Goal: Task Accomplishment & Management: Manage account settings

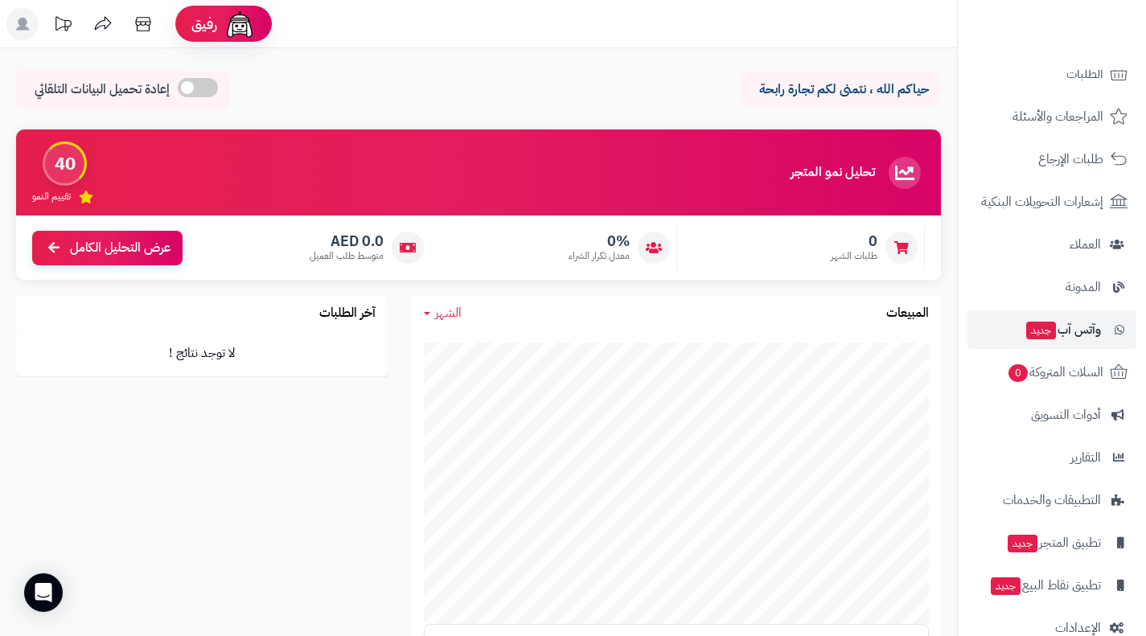
scroll to position [111, 0]
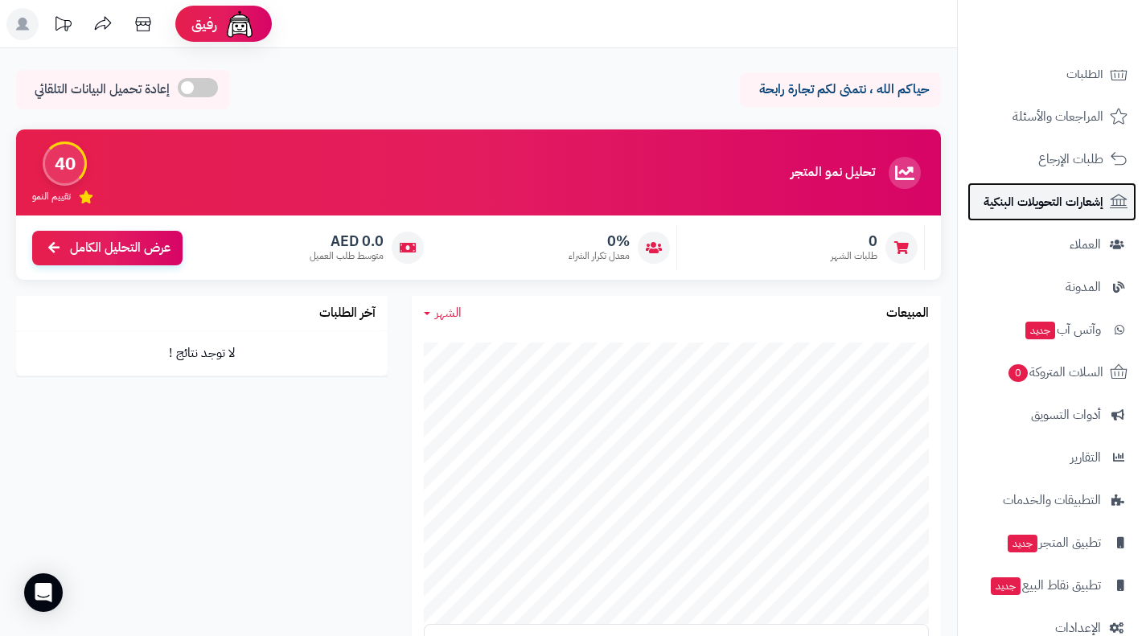
click at [1059, 207] on span "إشعارات التحويلات البنكية" at bounding box center [1043, 202] width 120 height 23
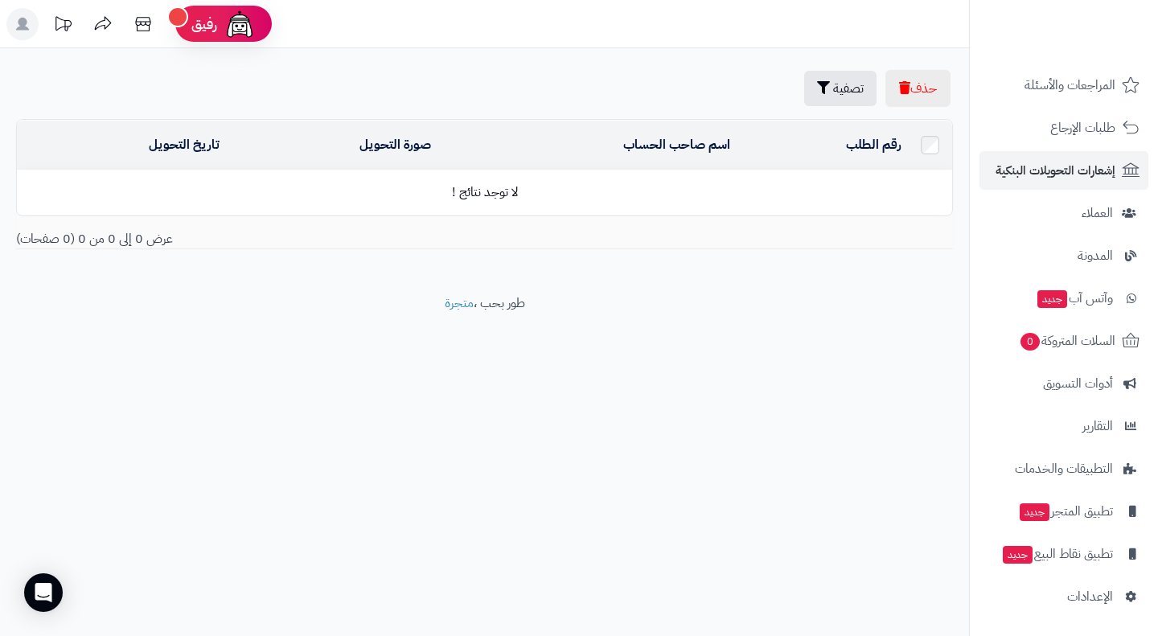
scroll to position [142, 0]
click at [1080, 471] on span "التطبيقات والخدمات" at bounding box center [1063, 468] width 97 height 23
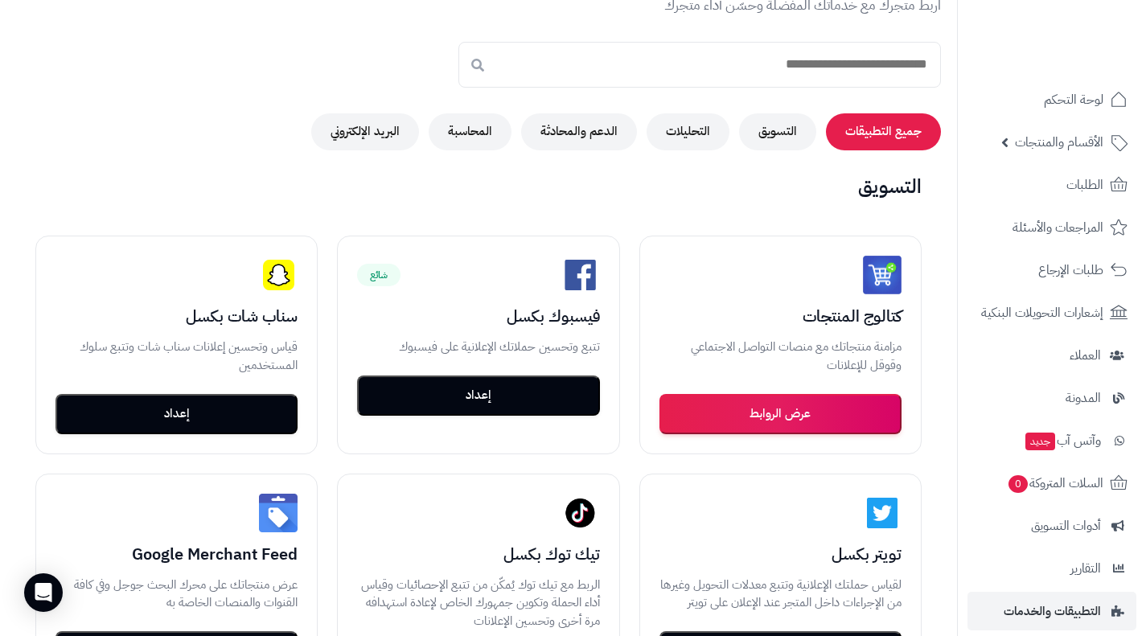
scroll to position [125, 0]
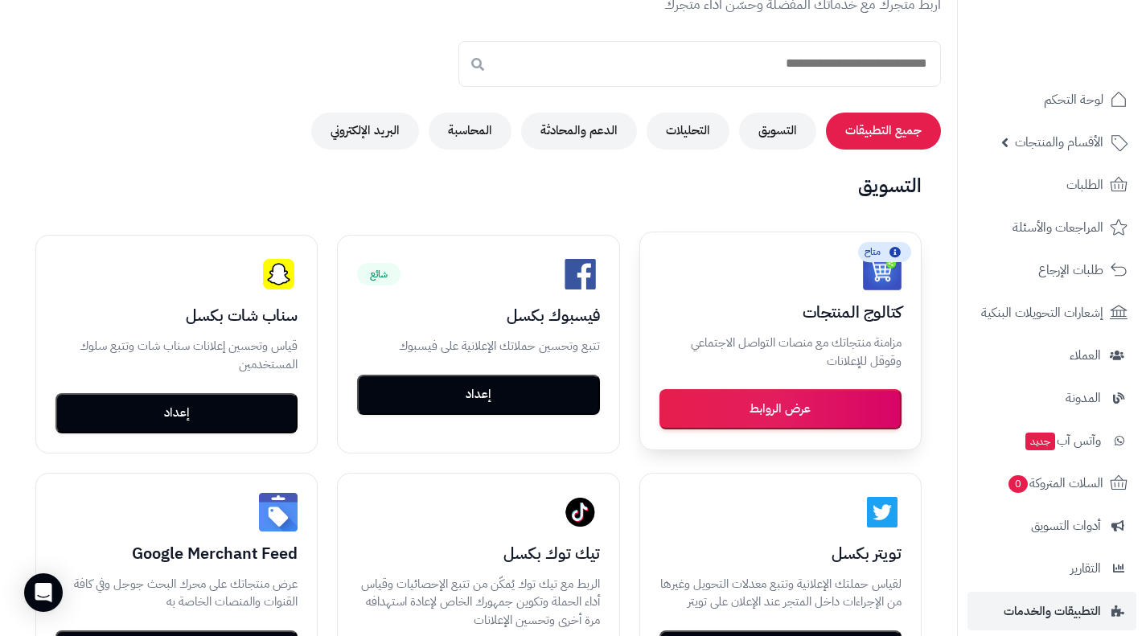
click at [868, 425] on button "عرض الروابط" at bounding box center [780, 409] width 242 height 40
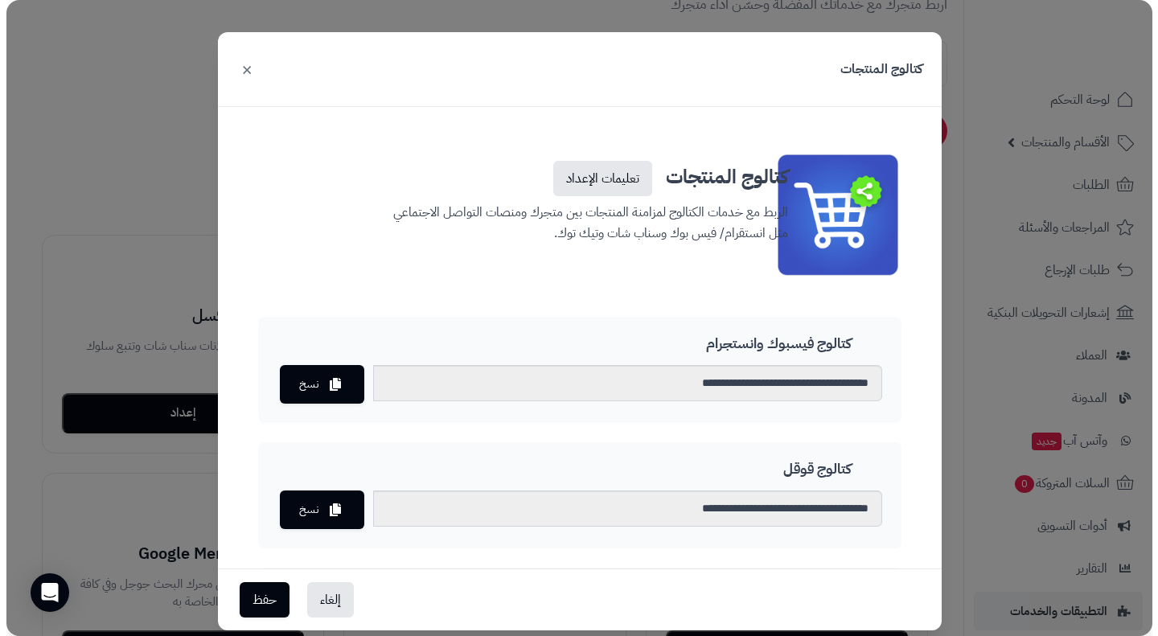
scroll to position [0, 0]
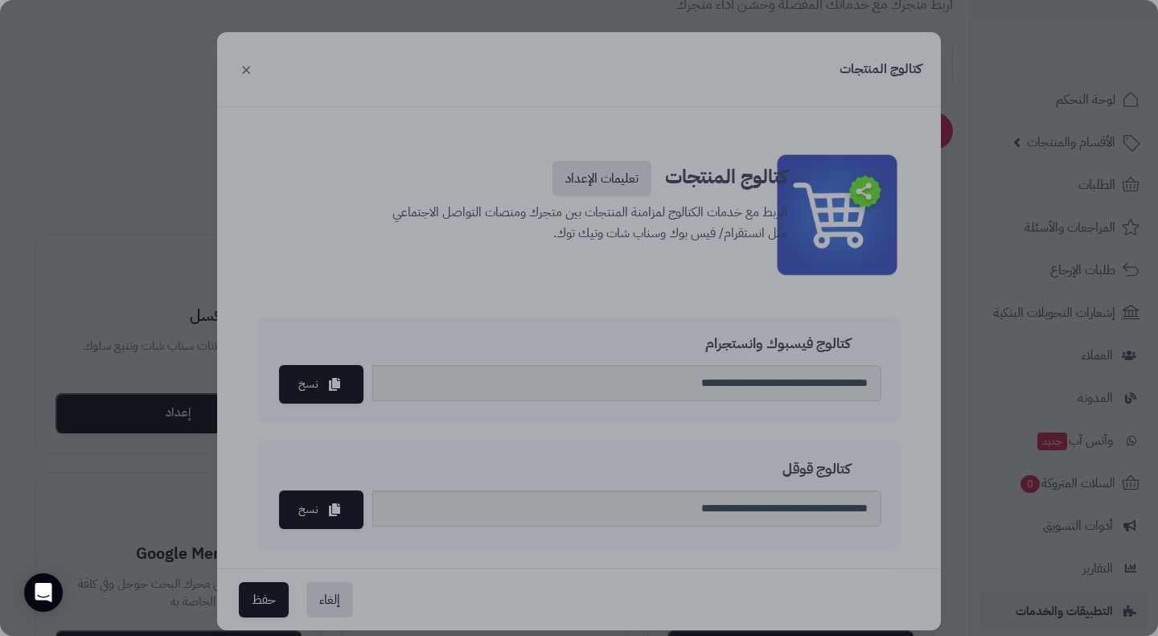
click at [293, 146] on div at bounding box center [579, 318] width 1158 height 636
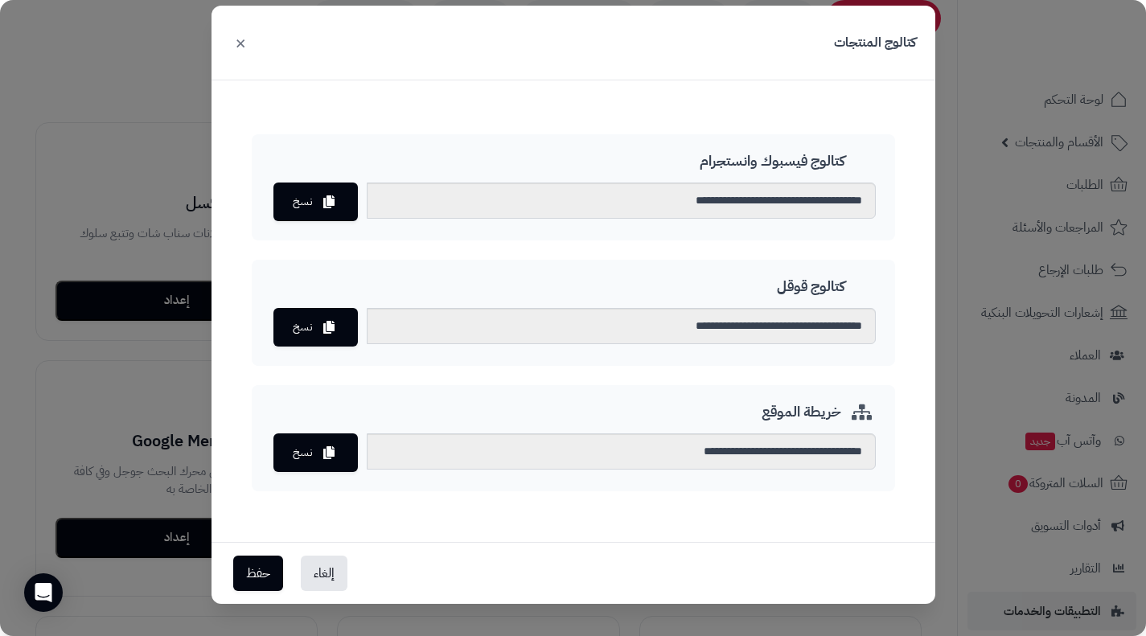
scroll to position [240, 0]
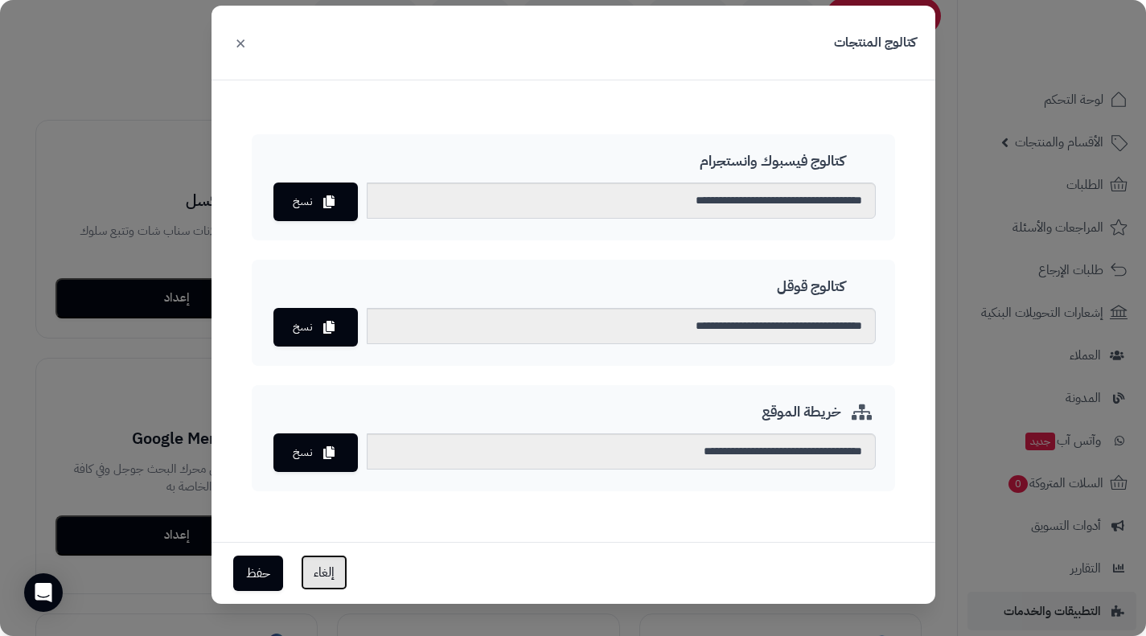
click at [340, 567] on button "إلغاء" at bounding box center [324, 572] width 47 height 35
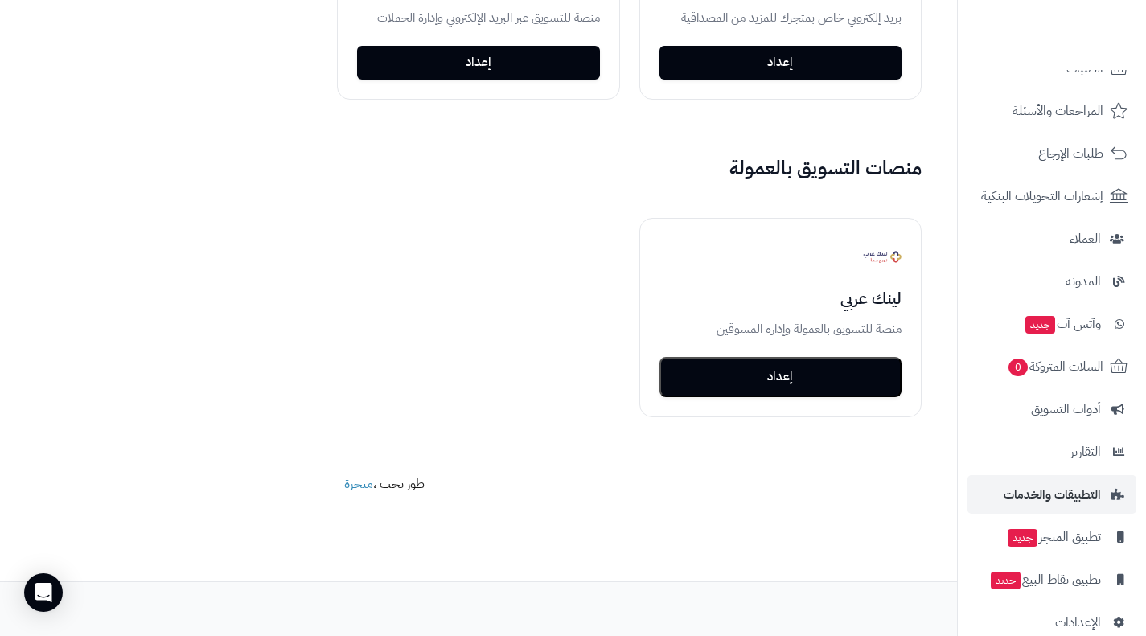
scroll to position [142, 0]
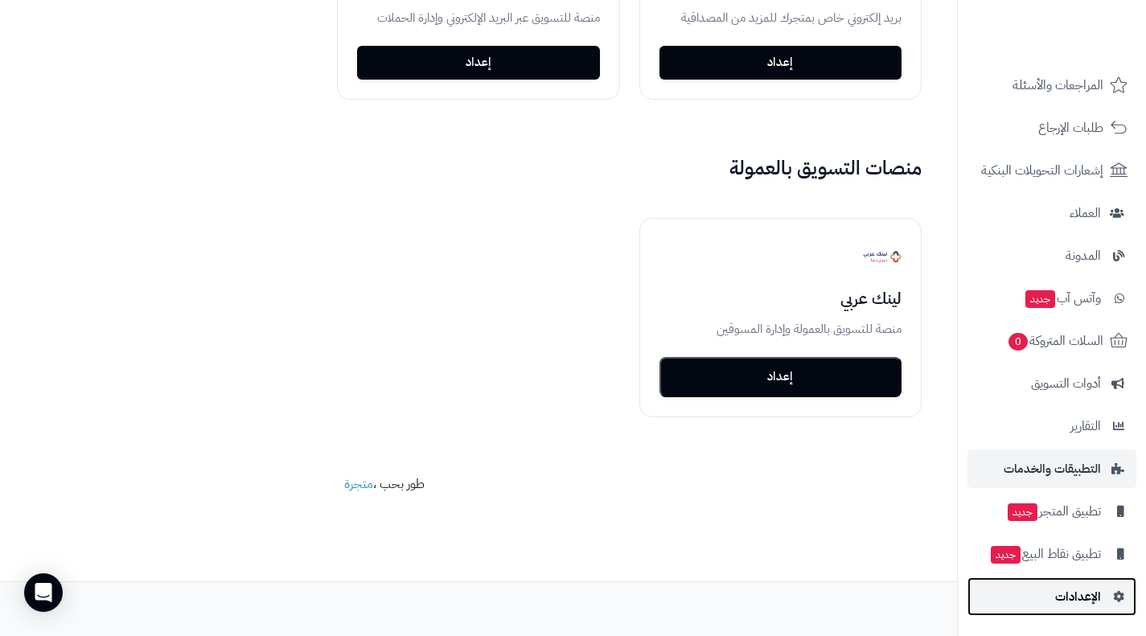
click at [1092, 595] on span "الإعدادات" at bounding box center [1078, 596] width 46 height 23
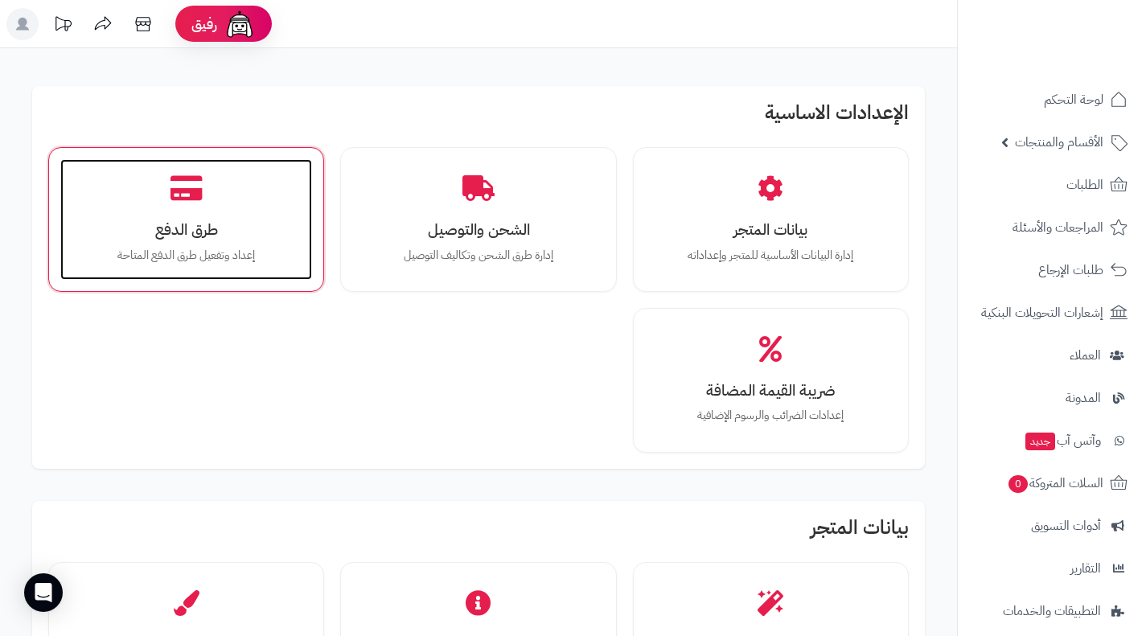
click at [152, 208] on div "طرق الدفع إعداد وتفعيل طرق الدفع المتاحة" at bounding box center [186, 219] width 252 height 121
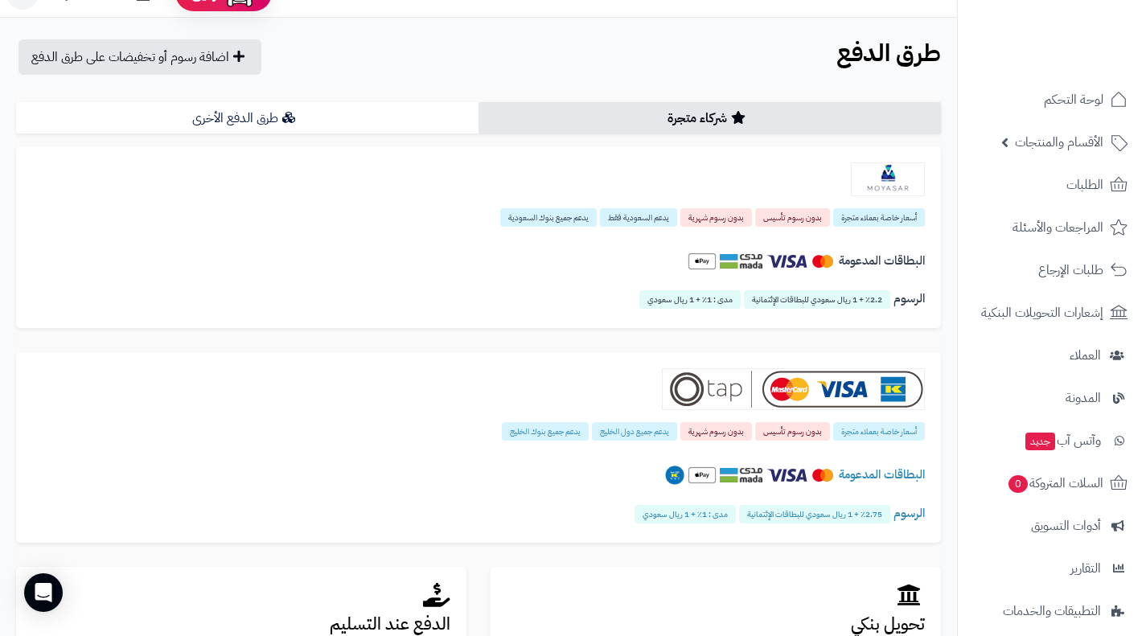
scroll to position [32, 0]
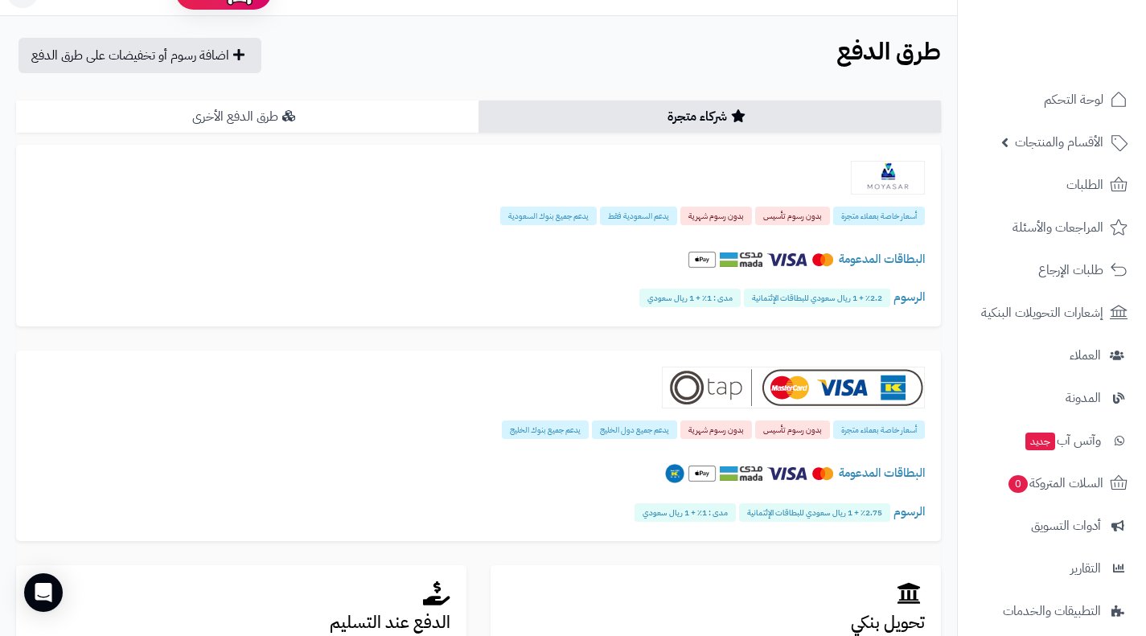
click at [314, 111] on link "طرق الدفع الأخرى" at bounding box center [247, 116] width 462 height 32
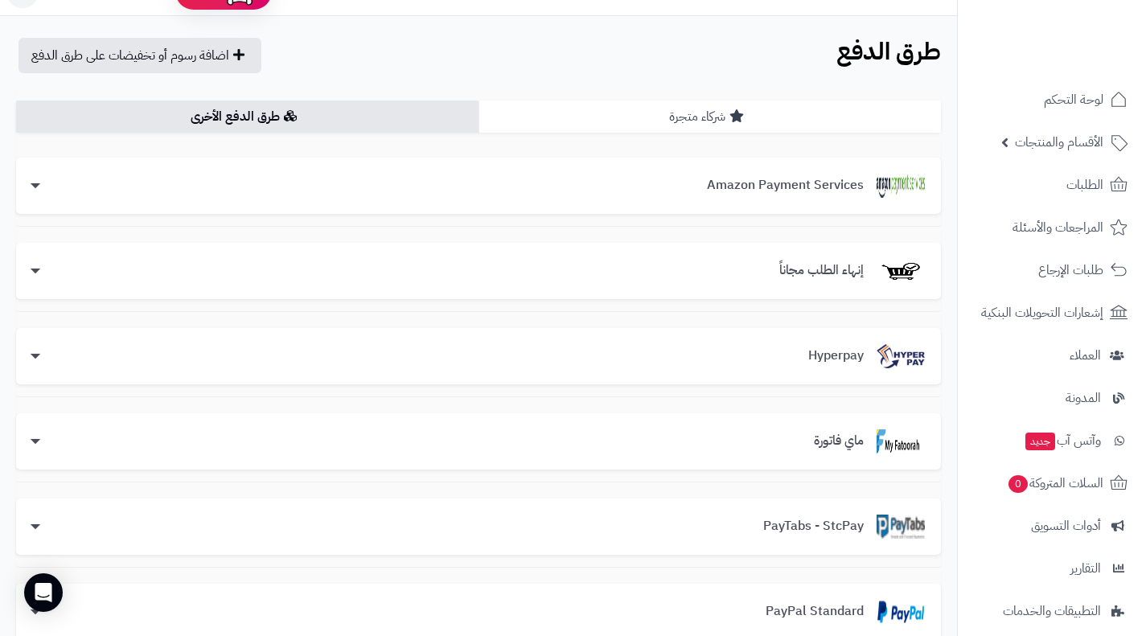
click at [589, 126] on link "شركاء متجرة" at bounding box center [709, 116] width 462 height 32
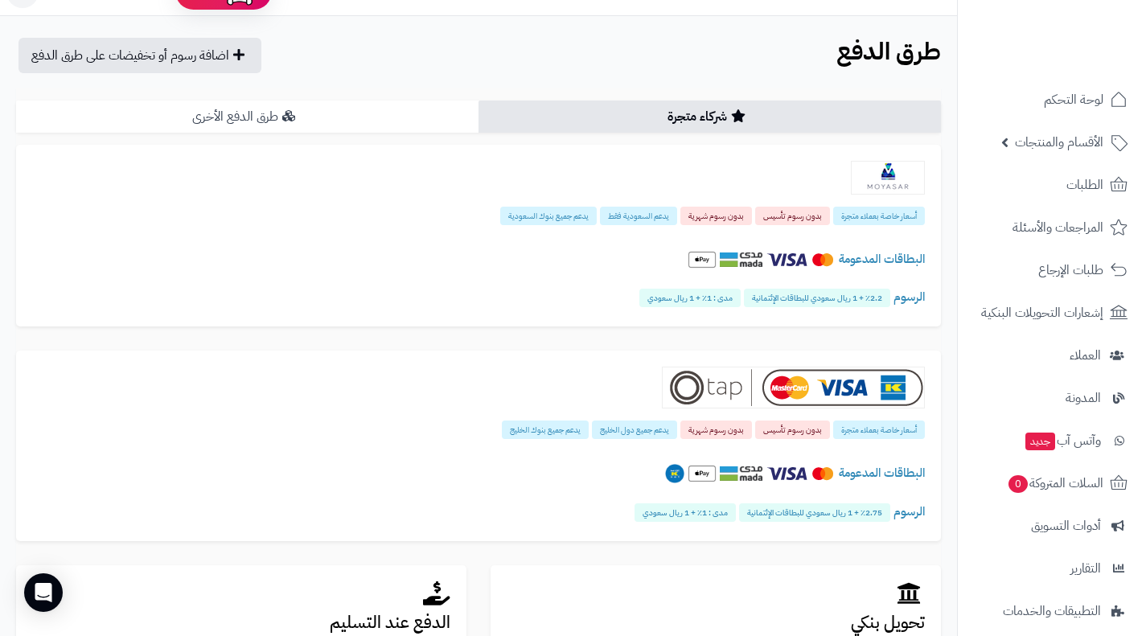
click at [318, 106] on link "طرق الدفع الأخرى" at bounding box center [247, 116] width 462 height 32
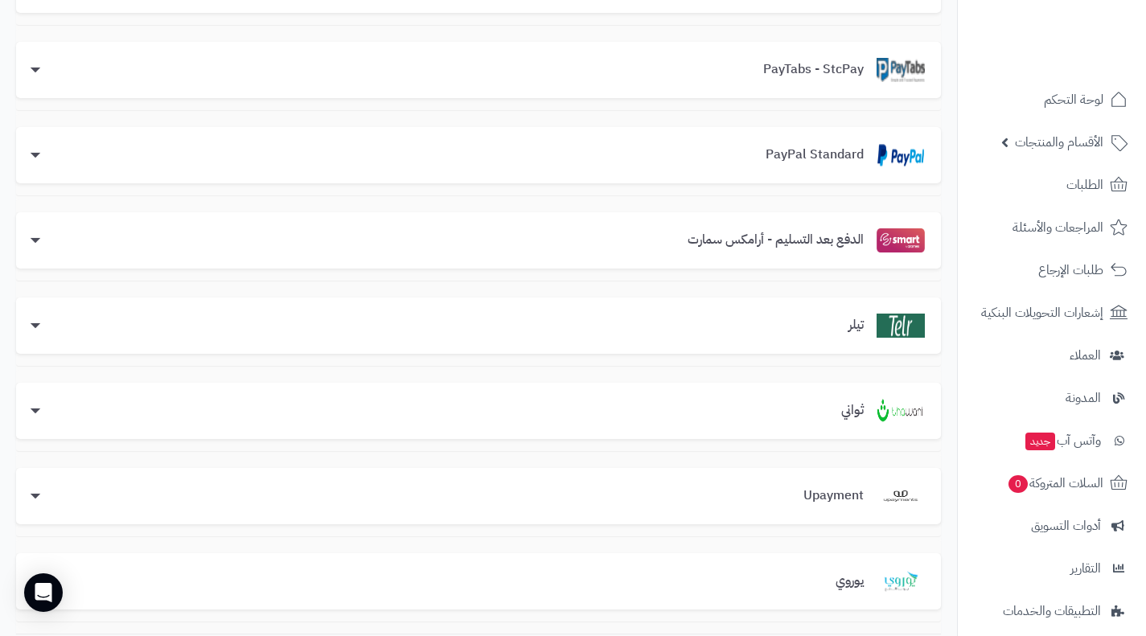
scroll to position [489, 0]
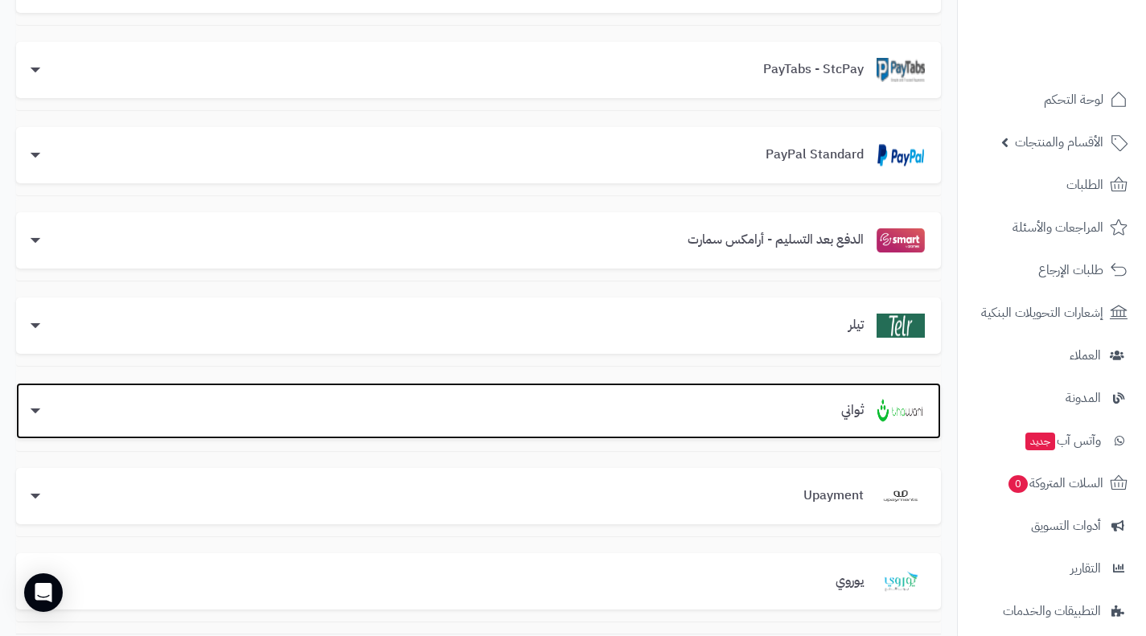
click at [886, 415] on img at bounding box center [900, 411] width 48 height 24
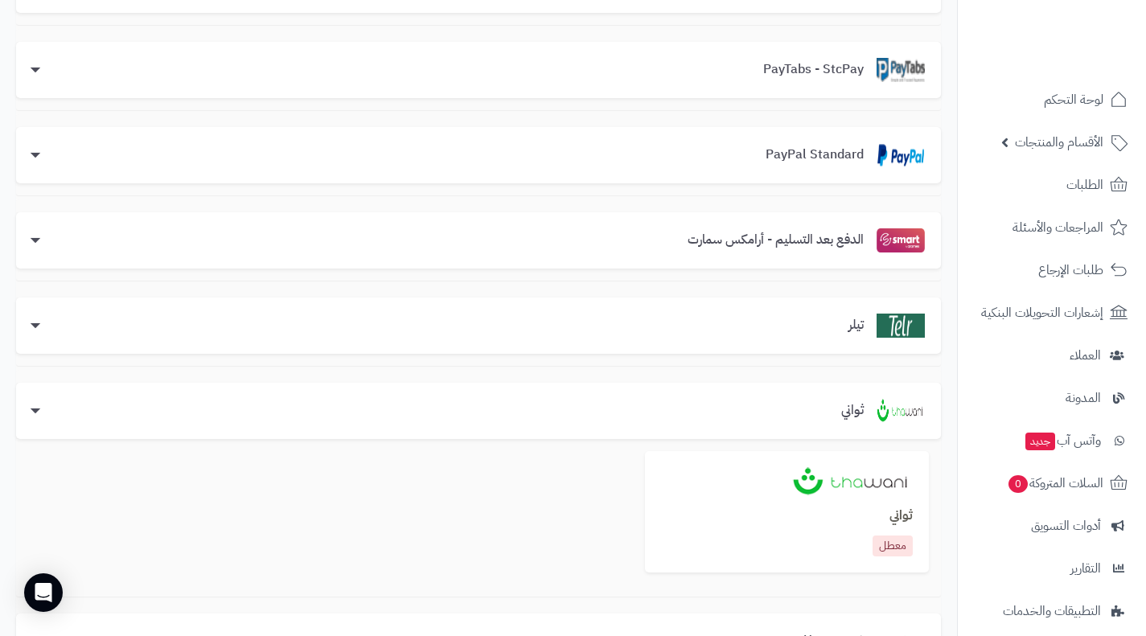
click at [862, 484] on img at bounding box center [852, 481] width 121 height 29
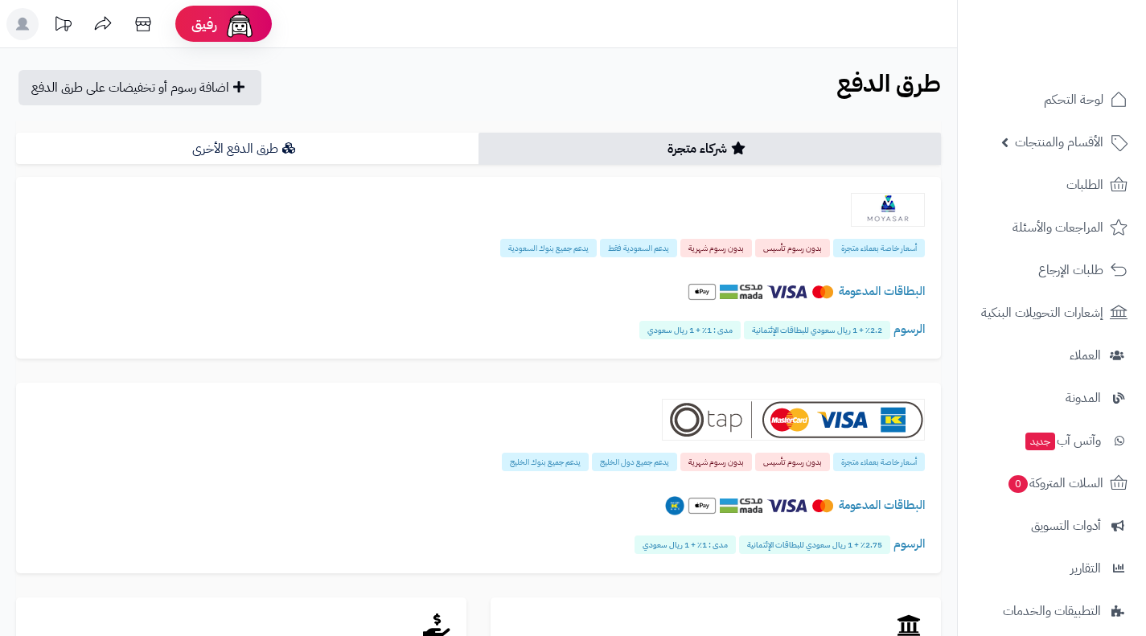
scroll to position [446, 0]
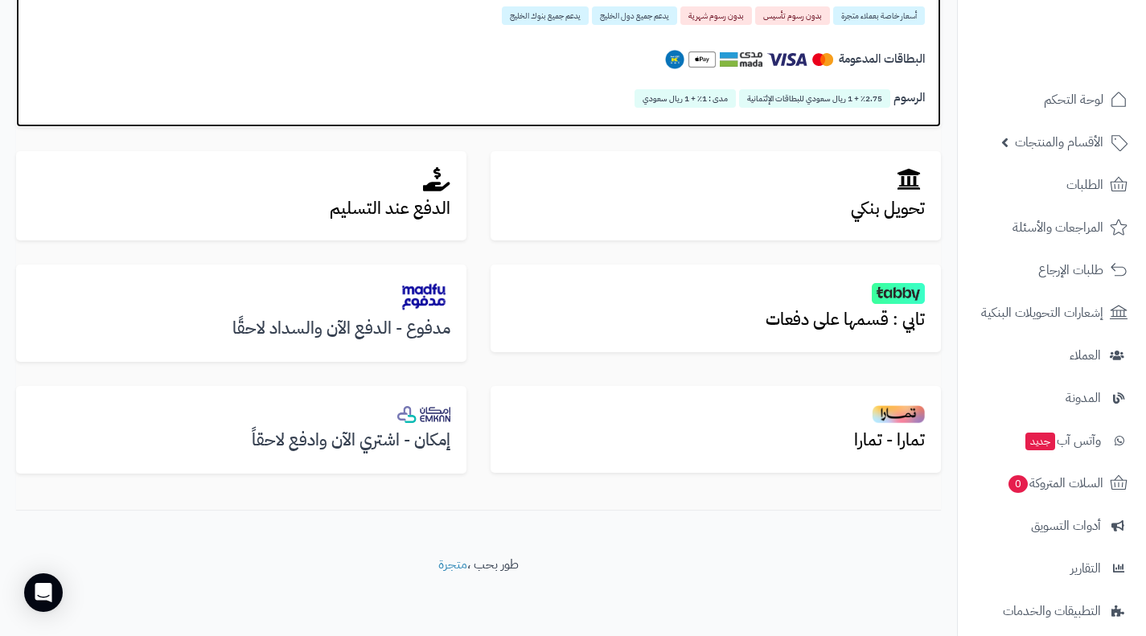
click at [457, 81] on div "البطاقات المدعومة" at bounding box center [478, 62] width 892 height 55
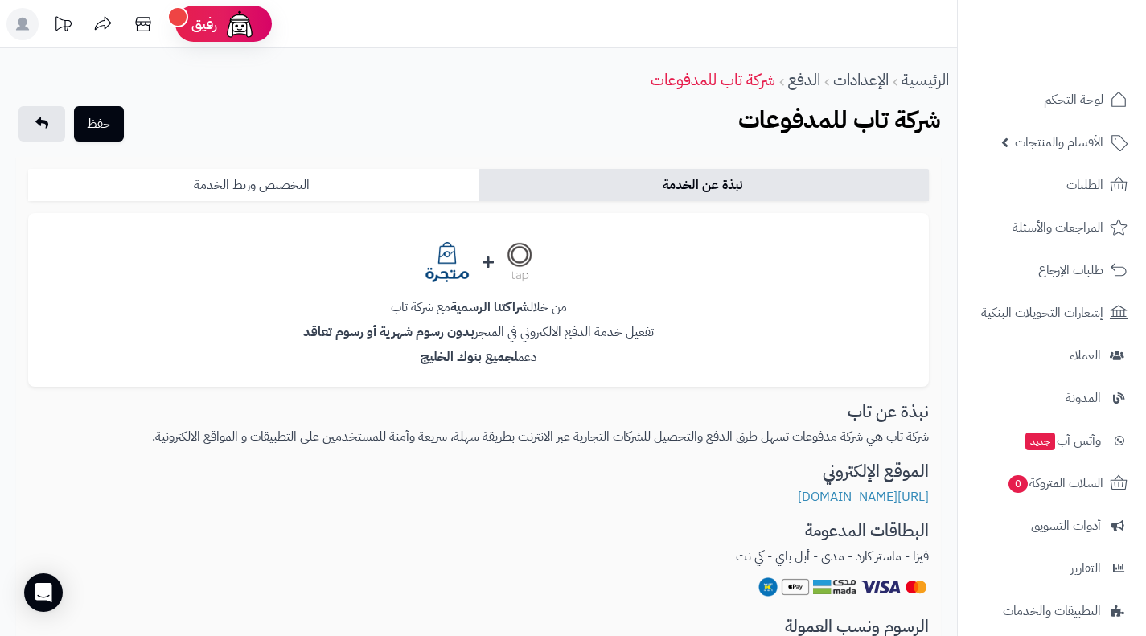
click at [285, 191] on link "التخصيص وربط الخدمة" at bounding box center [253, 185] width 450 height 32
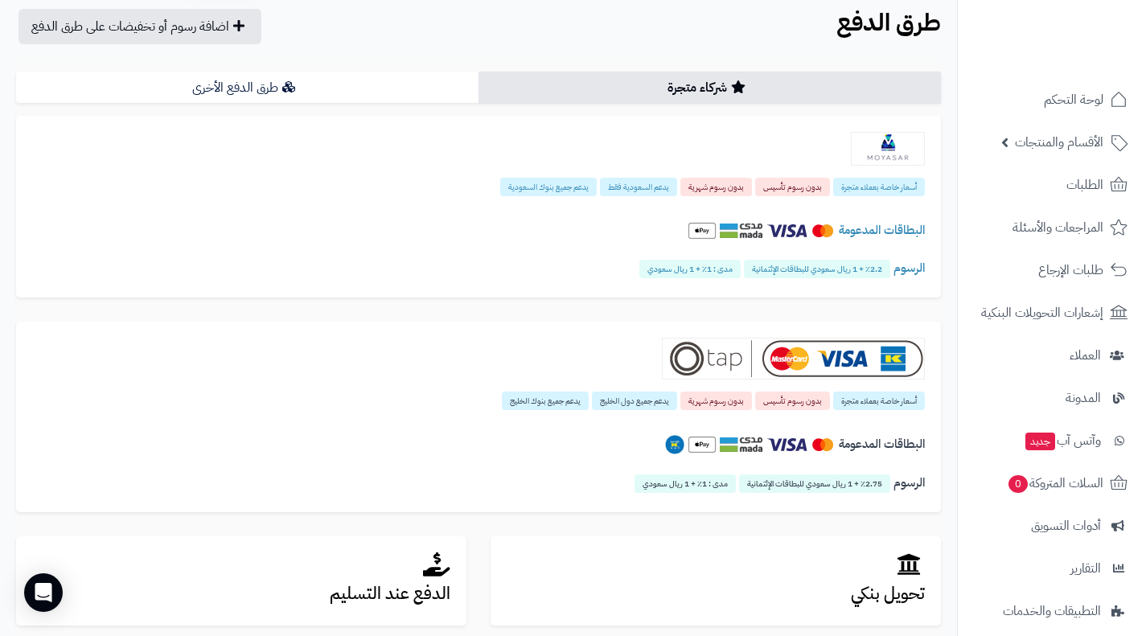
scroll to position [60, 0]
click at [383, 84] on link "طرق الدفع الأخرى" at bounding box center [247, 88] width 462 height 32
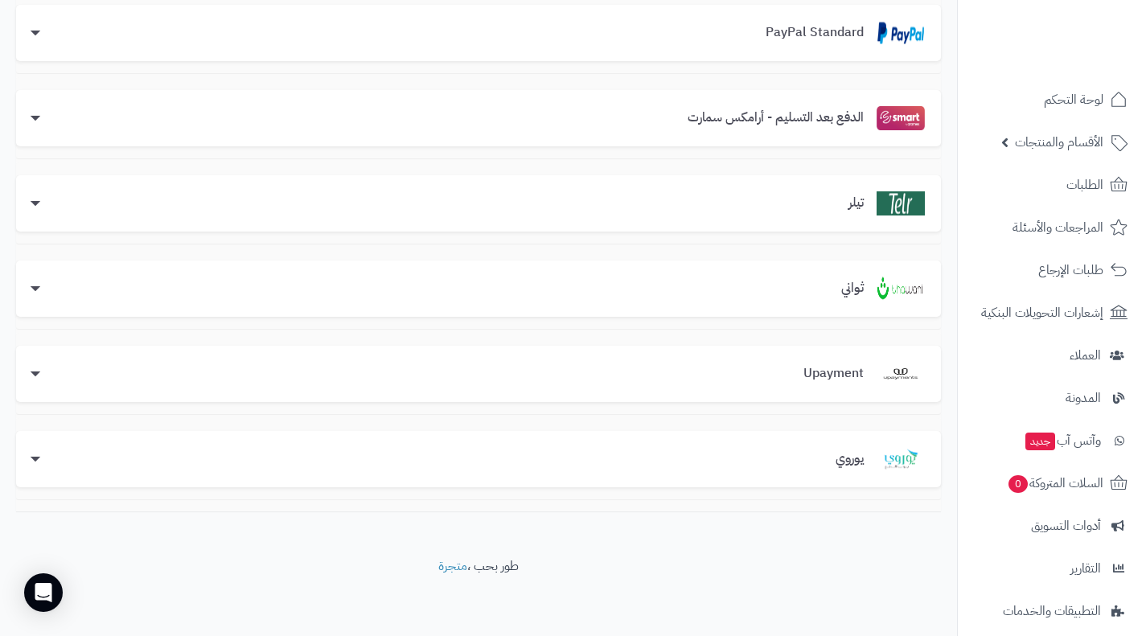
scroll to position [613, 0]
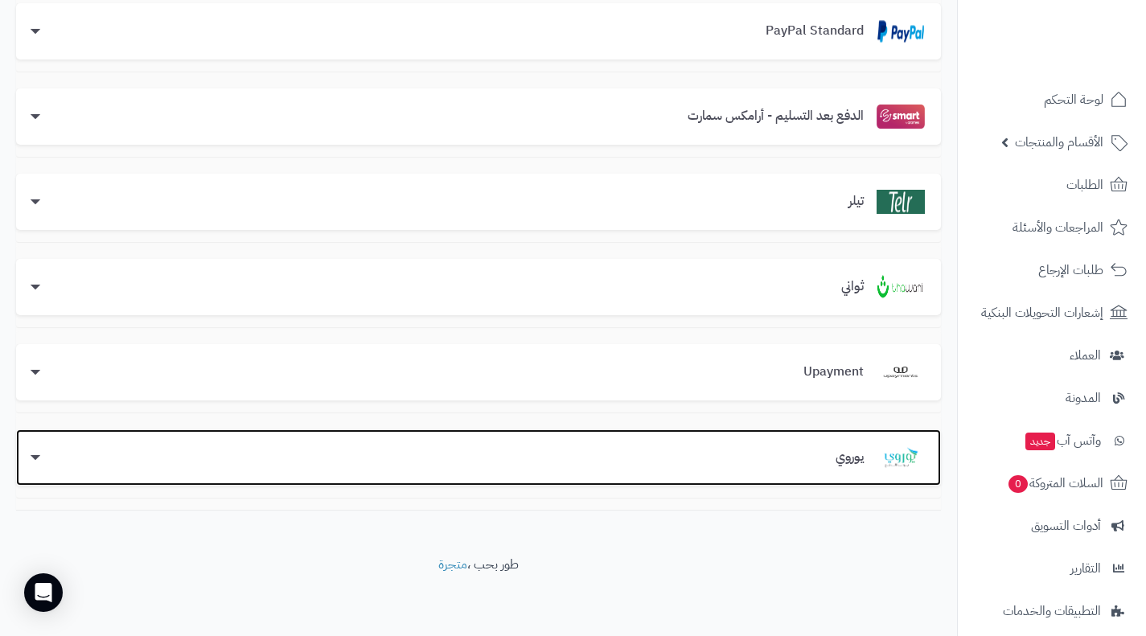
click at [213, 452] on div "يوروي" at bounding box center [478, 457] width 892 height 24
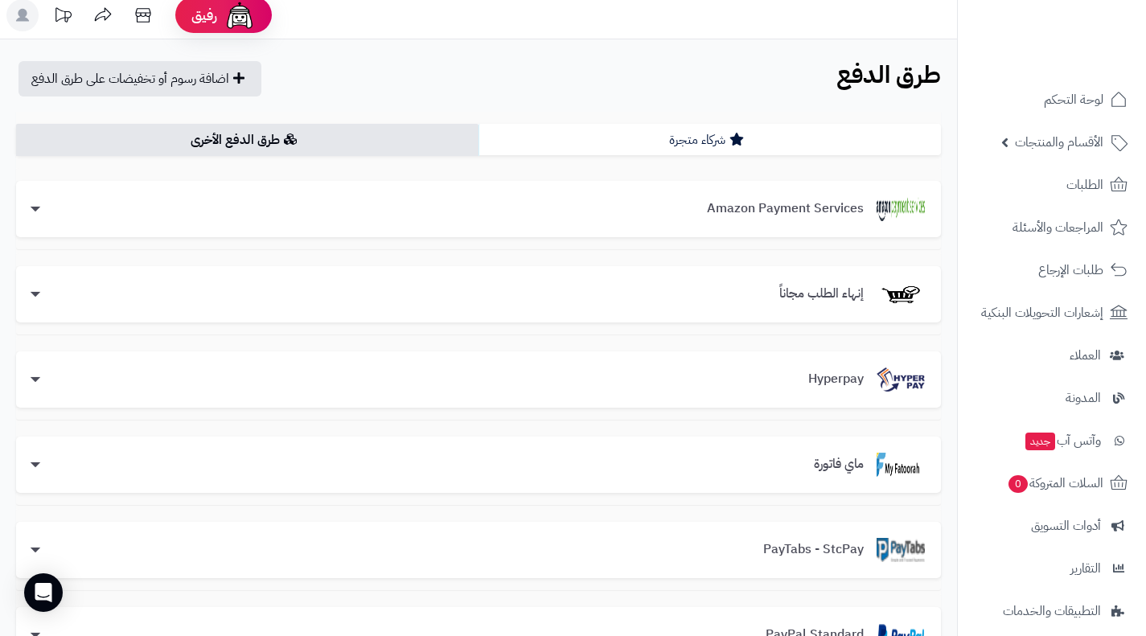
scroll to position [0, 0]
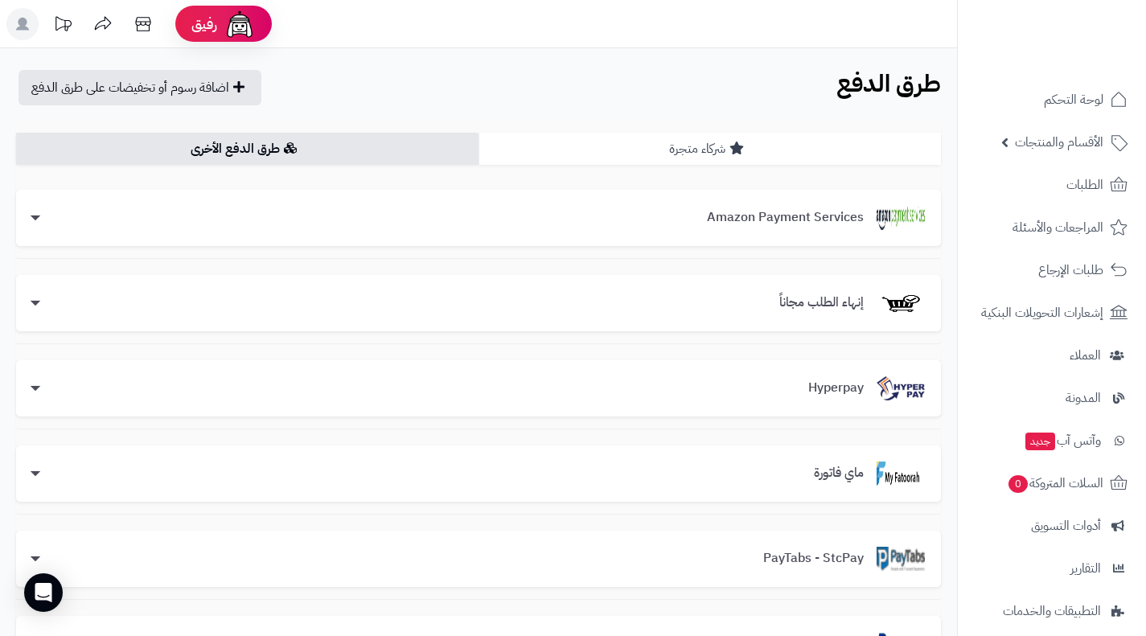
click at [728, 154] on link "شركاء متجرة" at bounding box center [709, 149] width 462 height 32
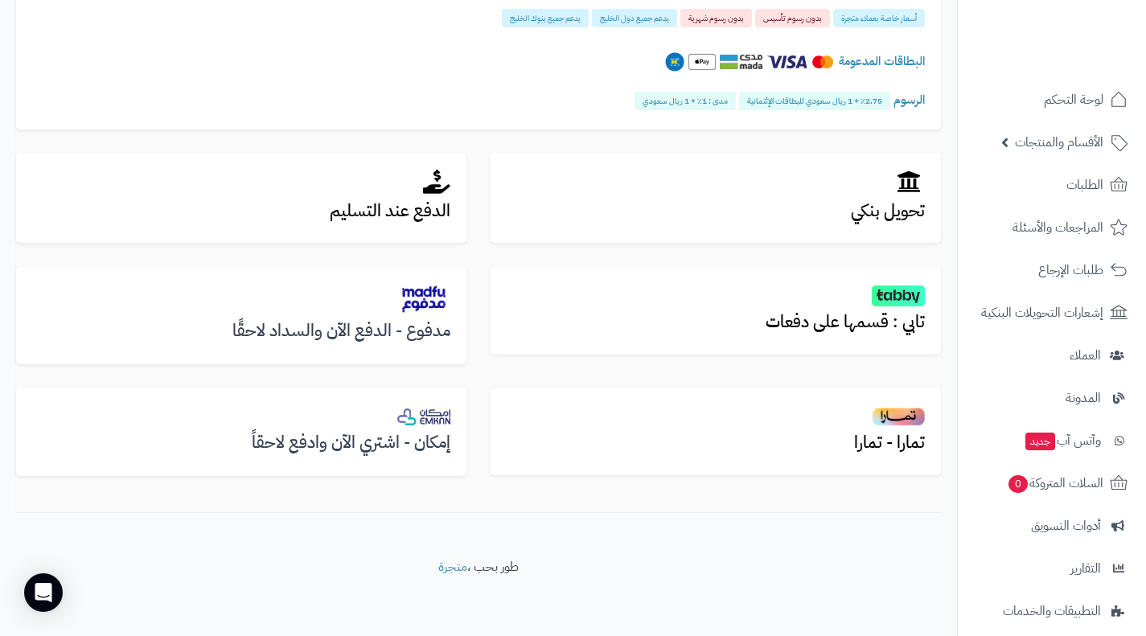
scroll to position [446, 0]
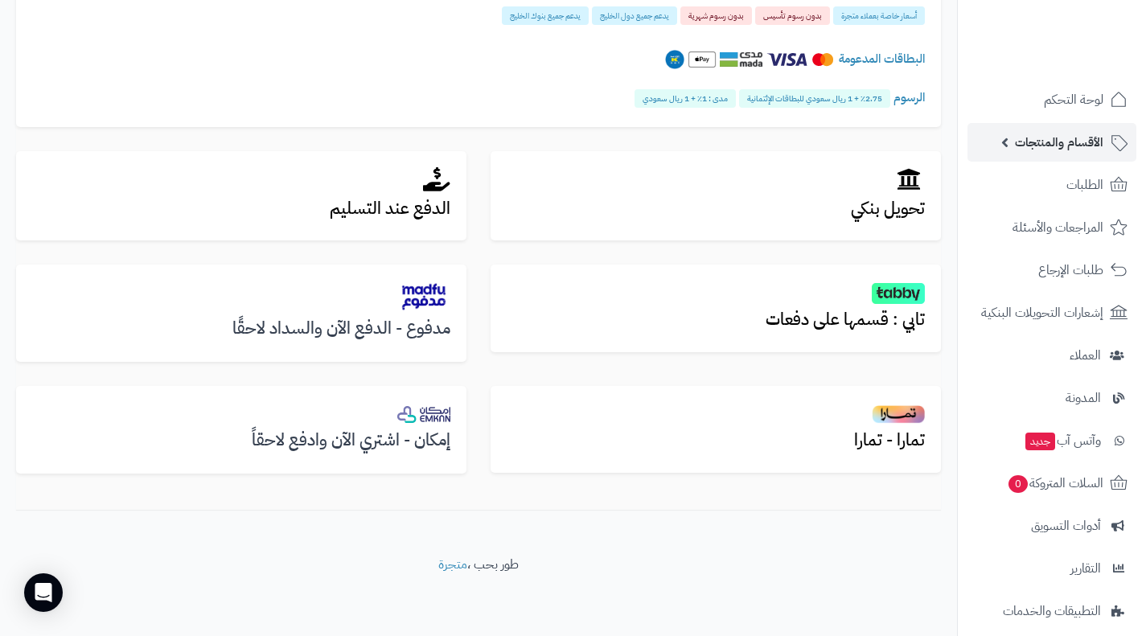
click at [1046, 133] on span "الأقسام والمنتجات" at bounding box center [1059, 142] width 88 height 23
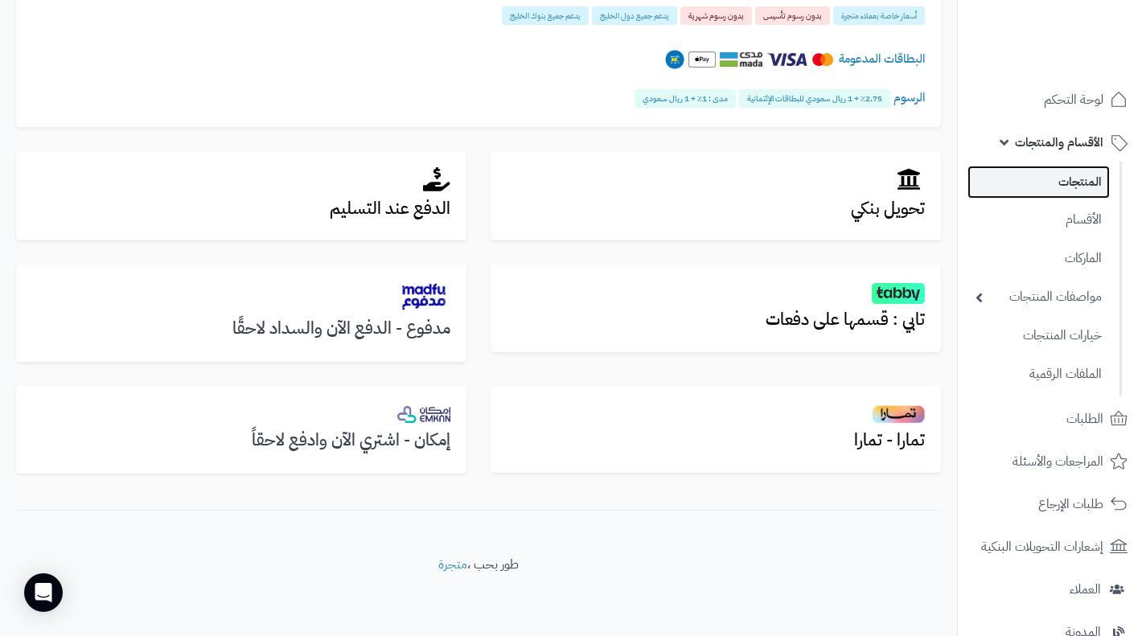
click at [1057, 186] on link "المنتجات" at bounding box center [1038, 182] width 142 height 33
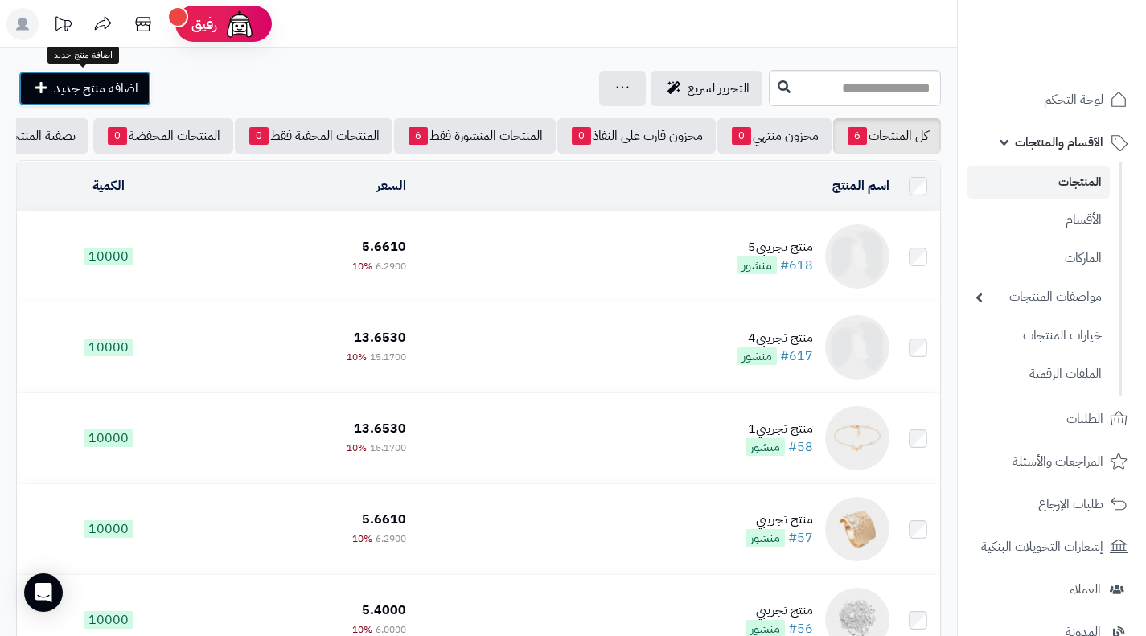
click at [89, 91] on span "اضافة منتج جديد" at bounding box center [96, 88] width 84 height 19
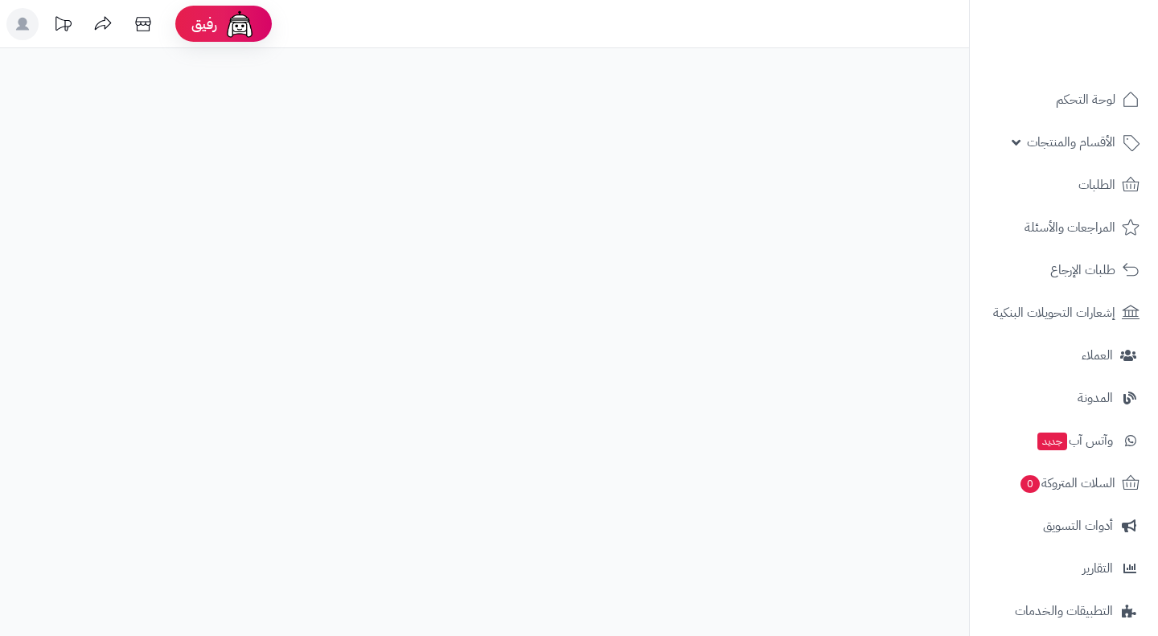
select select
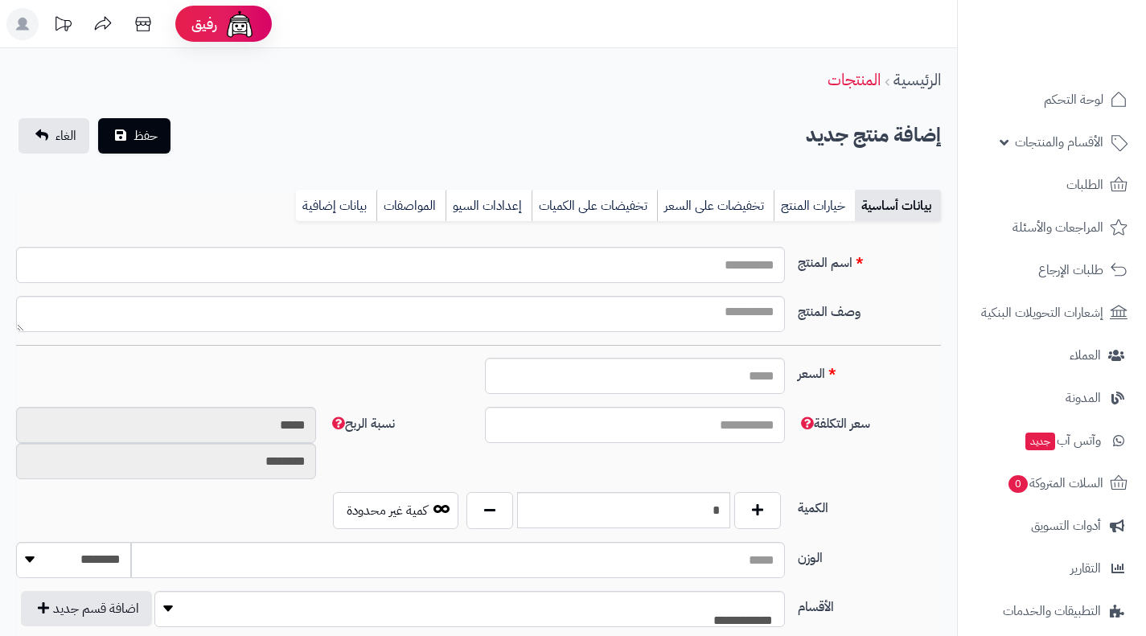
type input "****"
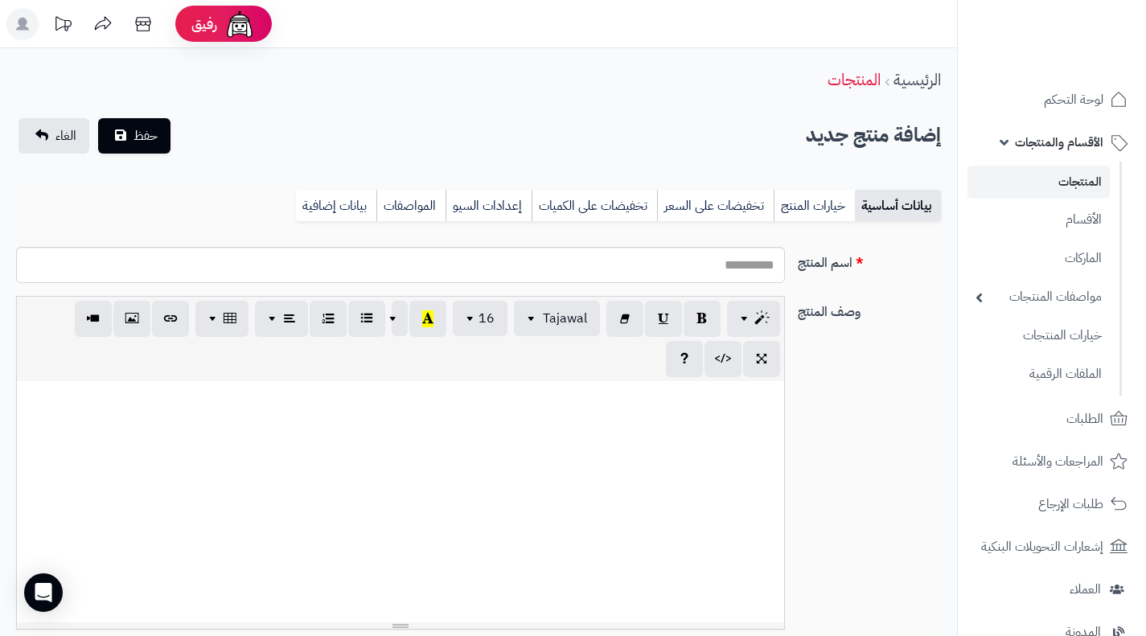
click at [780, 404] on div at bounding box center [400, 501] width 767 height 241
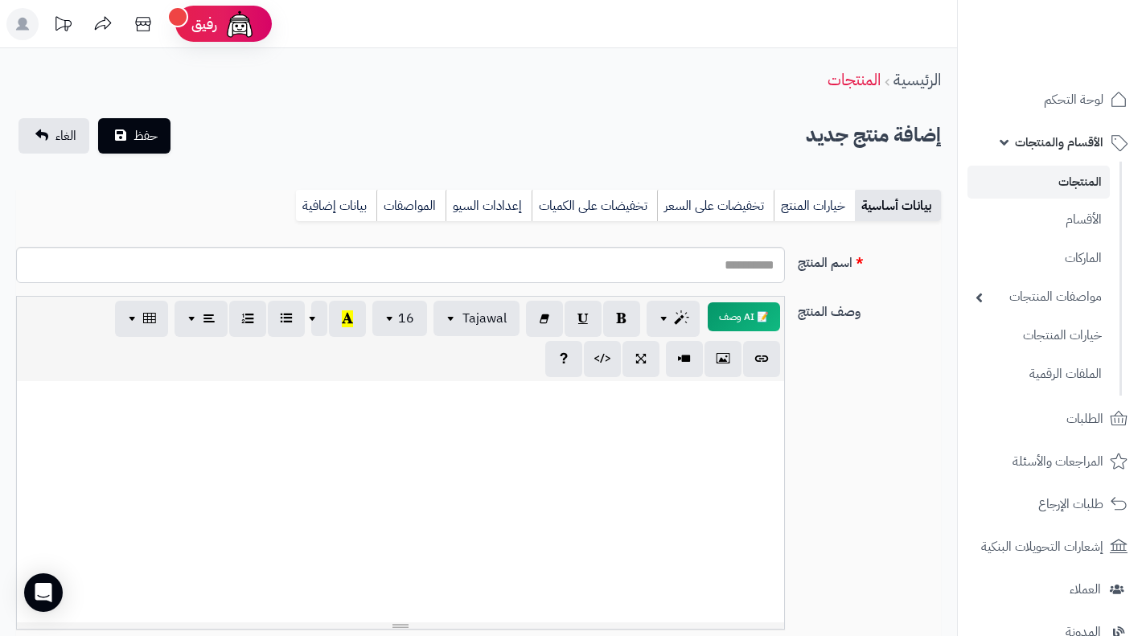
click at [830, 423] on div "وصف المنتج 📝 AI وصف p blockquote pre h1 h2 h3 h4 h5 h6 Tajawal Arial Arial Blac…" at bounding box center [478, 469] width 937 height 347
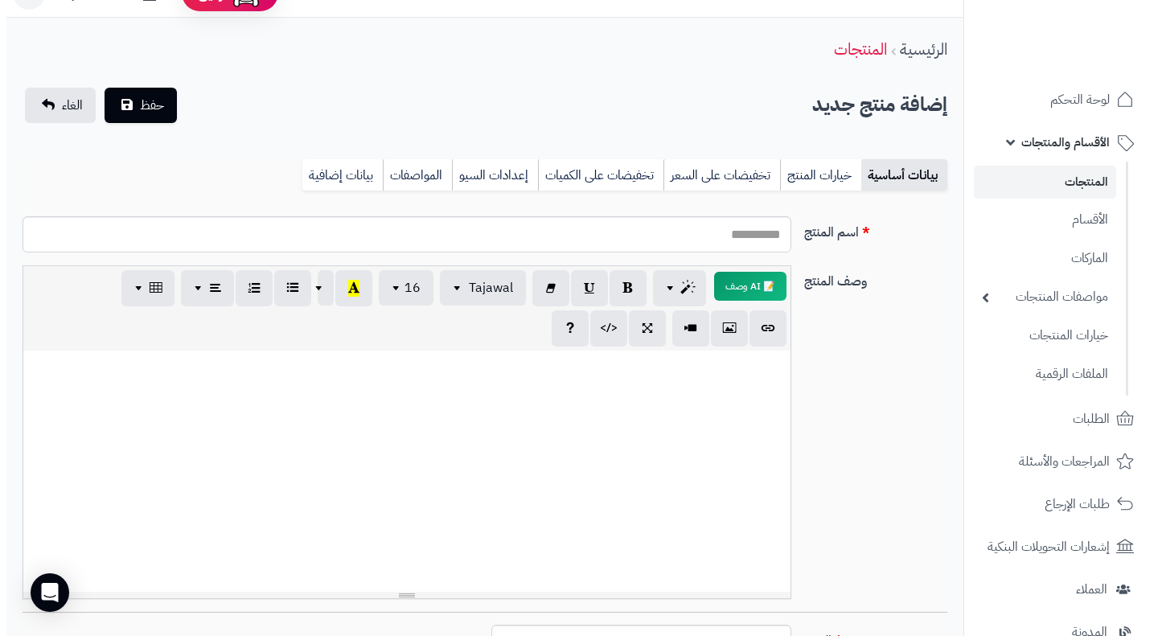
scroll to position [32, 0]
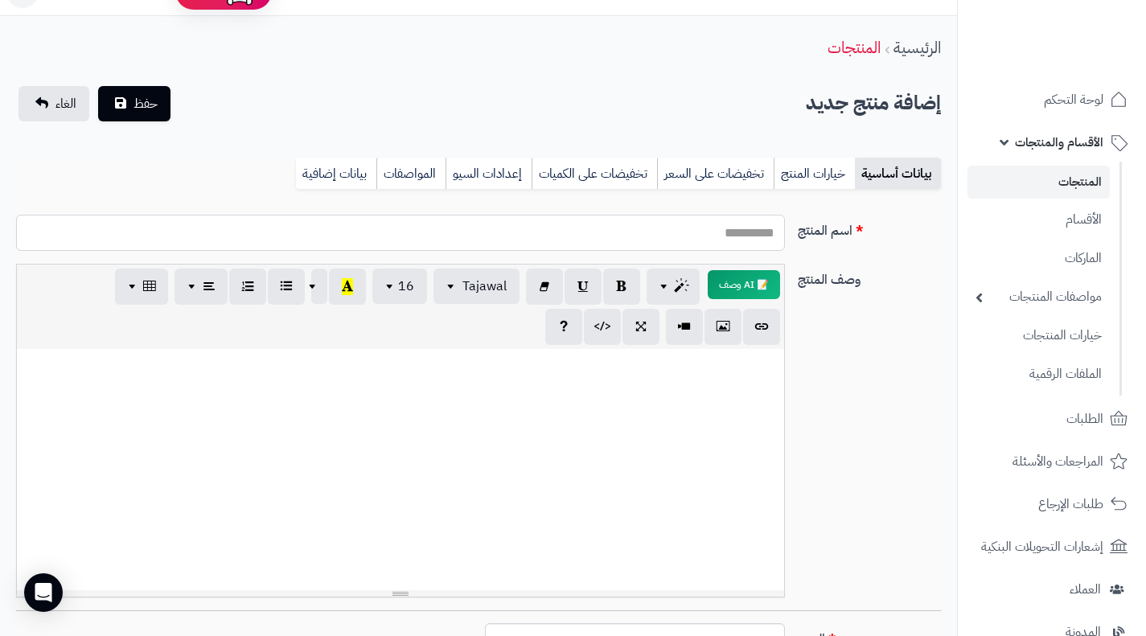
click at [741, 233] on input "اسم المنتج" at bounding box center [400, 233] width 769 height 36
type input "*"
type input "**********"
click at [743, 282] on button "📝 AI وصف" at bounding box center [743, 283] width 72 height 29
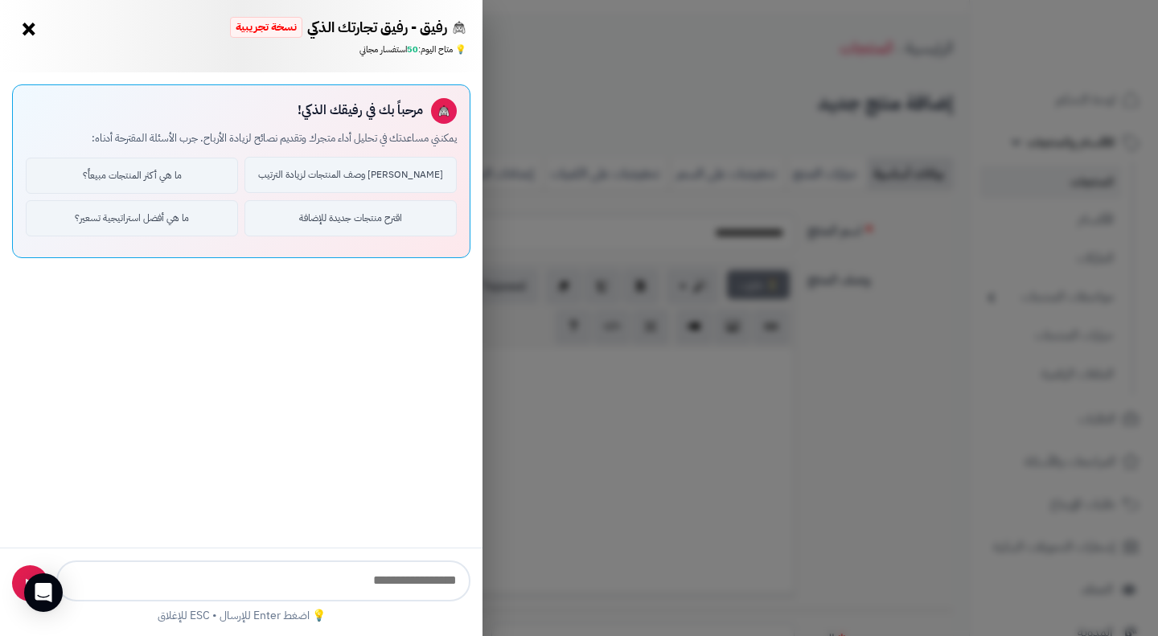
type input "**********"
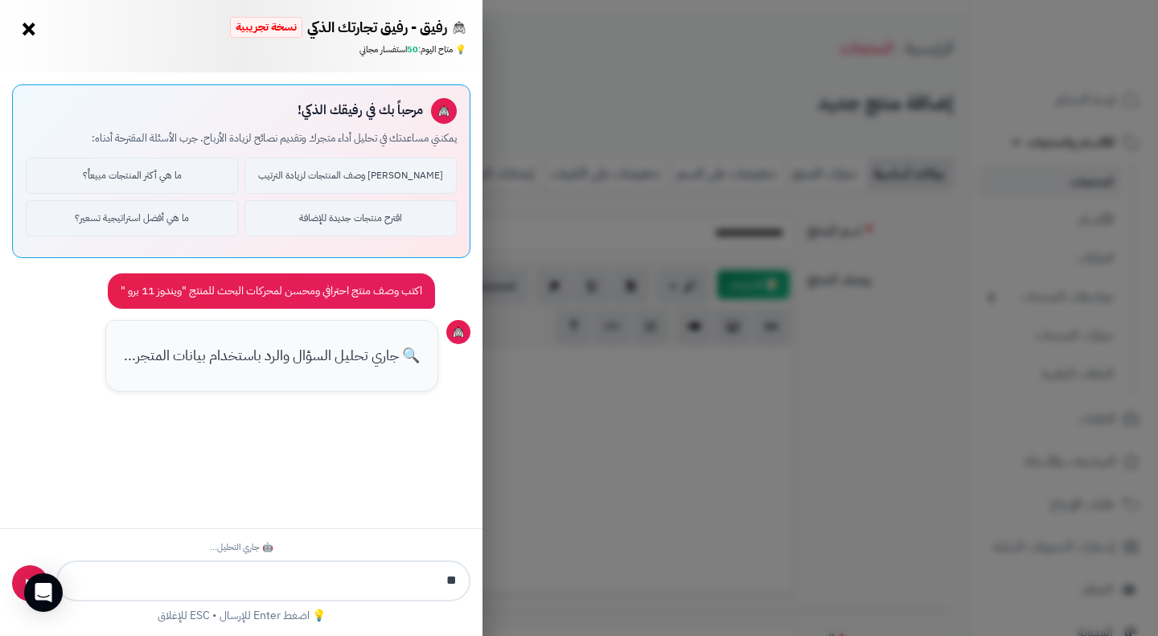
type input "*"
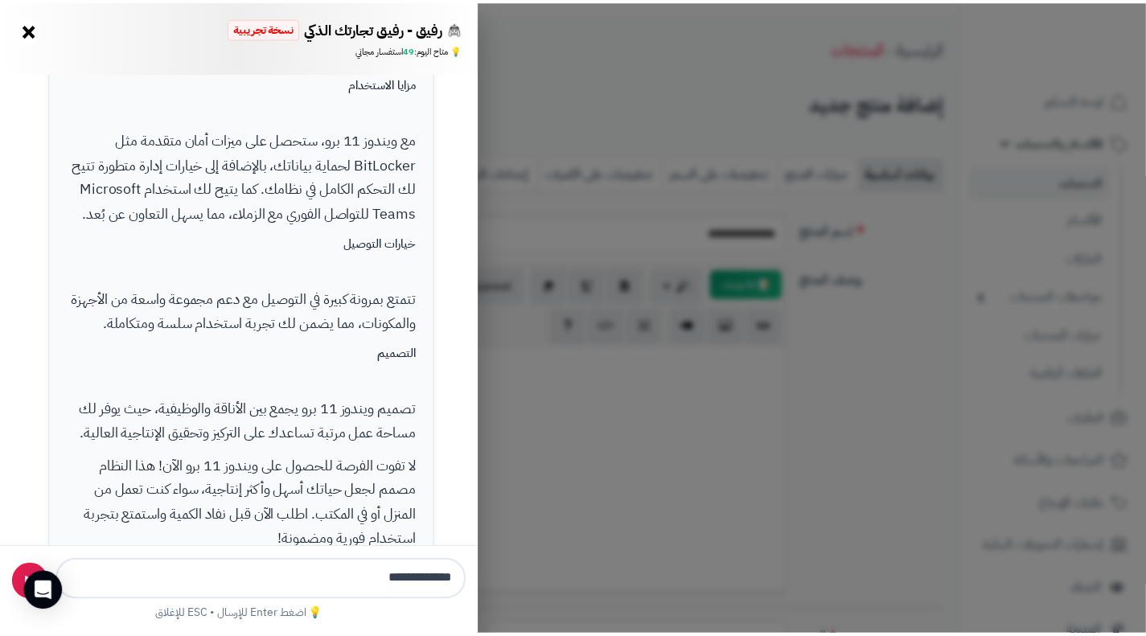
scroll to position [707, 0]
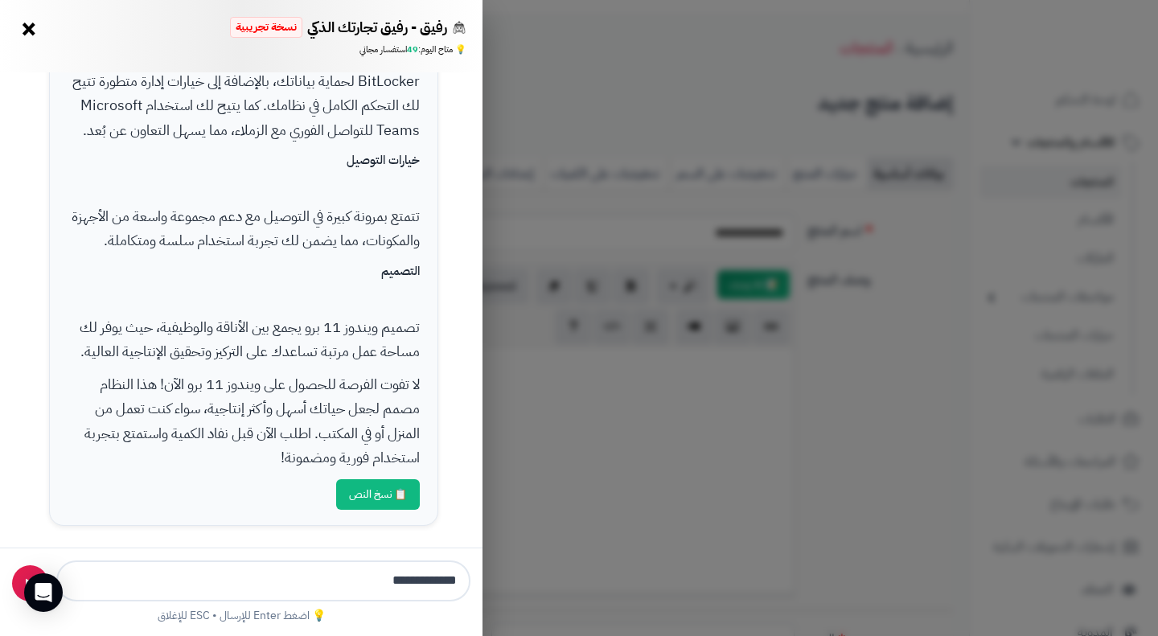
type input "**********"
click at [375, 504] on button "📋 نسخ النص" at bounding box center [378, 494] width 84 height 31
click at [540, 466] on div "رفيق - رفيق تجارتك الذكي نسخة تجريبية 🌱 تاجر جديد × 💡 متاح اليوم: 49 استفسار مج…" at bounding box center [579, 318] width 1158 height 636
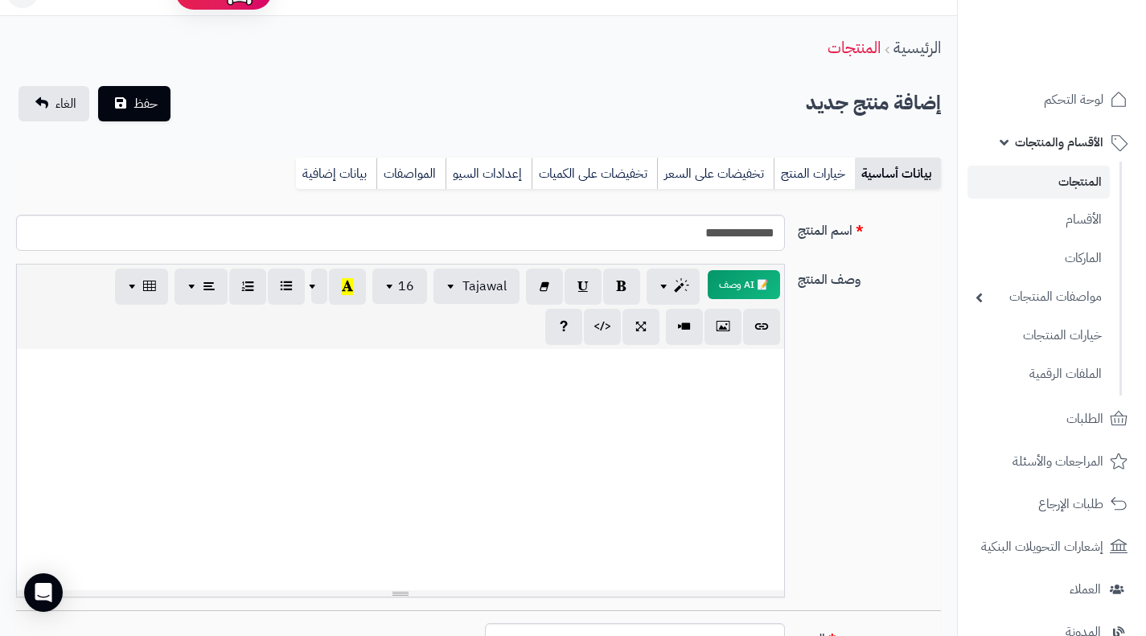
click at [540, 466] on div at bounding box center [400, 469] width 767 height 241
paste div
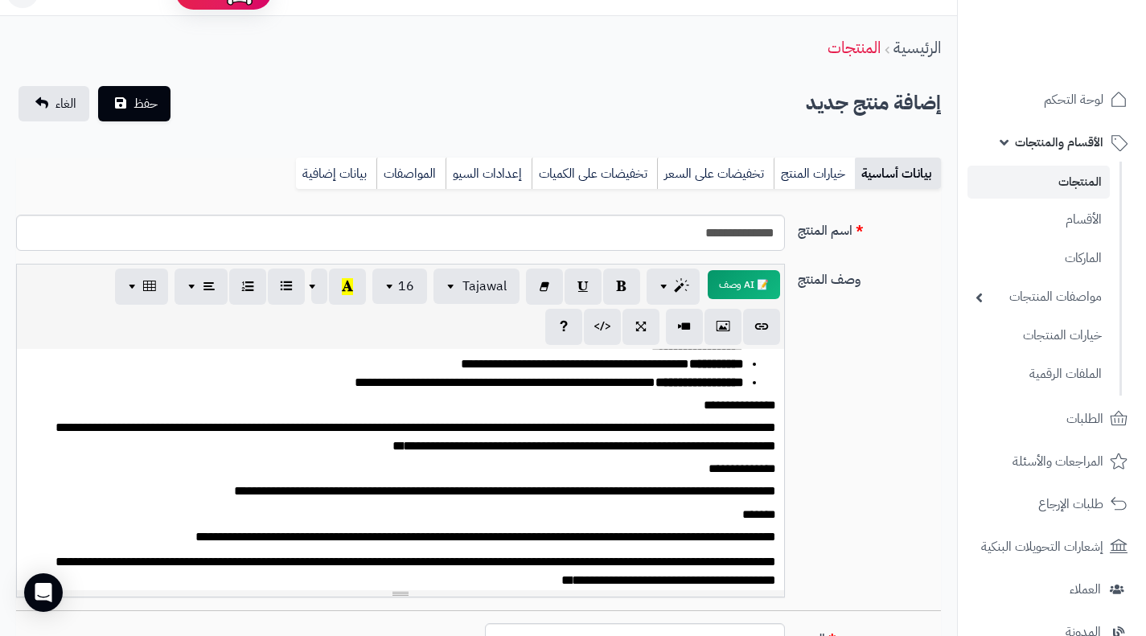
click at [847, 437] on div "**********" at bounding box center [478, 437] width 937 height 347
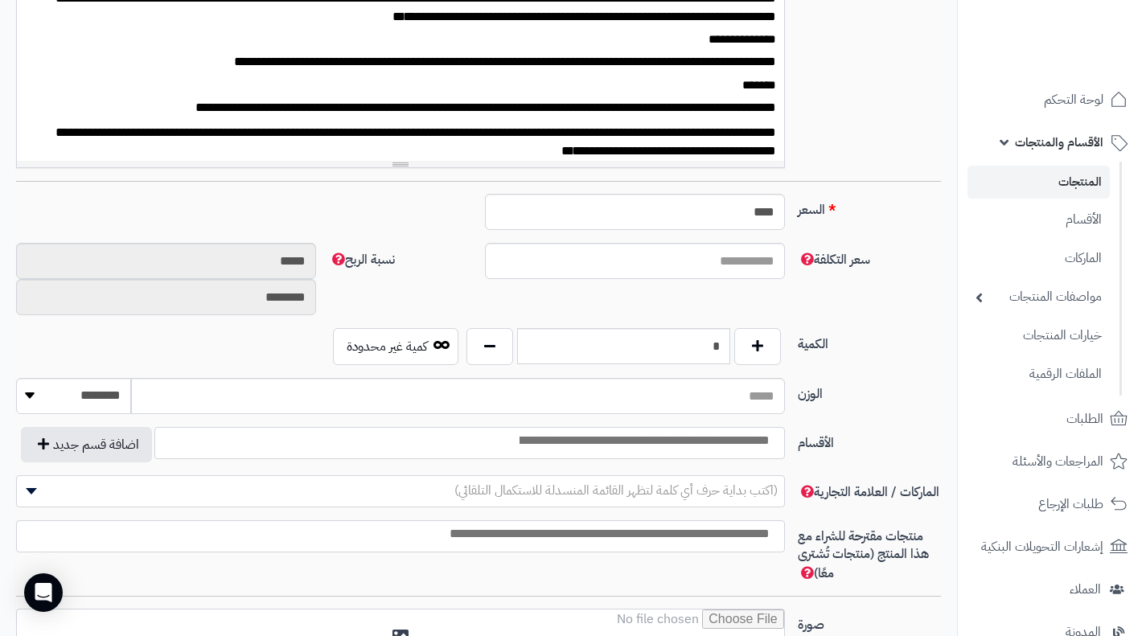
scroll to position [482, 0]
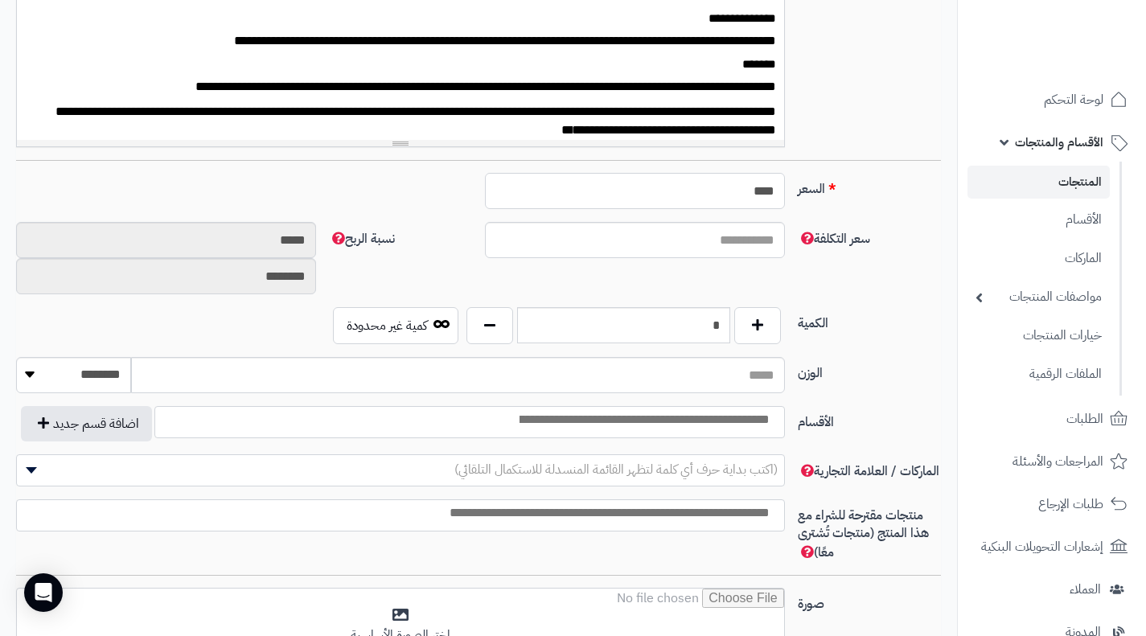
click at [741, 176] on input "****" at bounding box center [635, 191] width 300 height 36
type input "**"
click at [817, 265] on div "سعر التكلفة نسبة الربح ***** ********" at bounding box center [478, 264] width 937 height 85
click at [749, 252] on input "سعر التكلفة" at bounding box center [635, 240] width 300 height 36
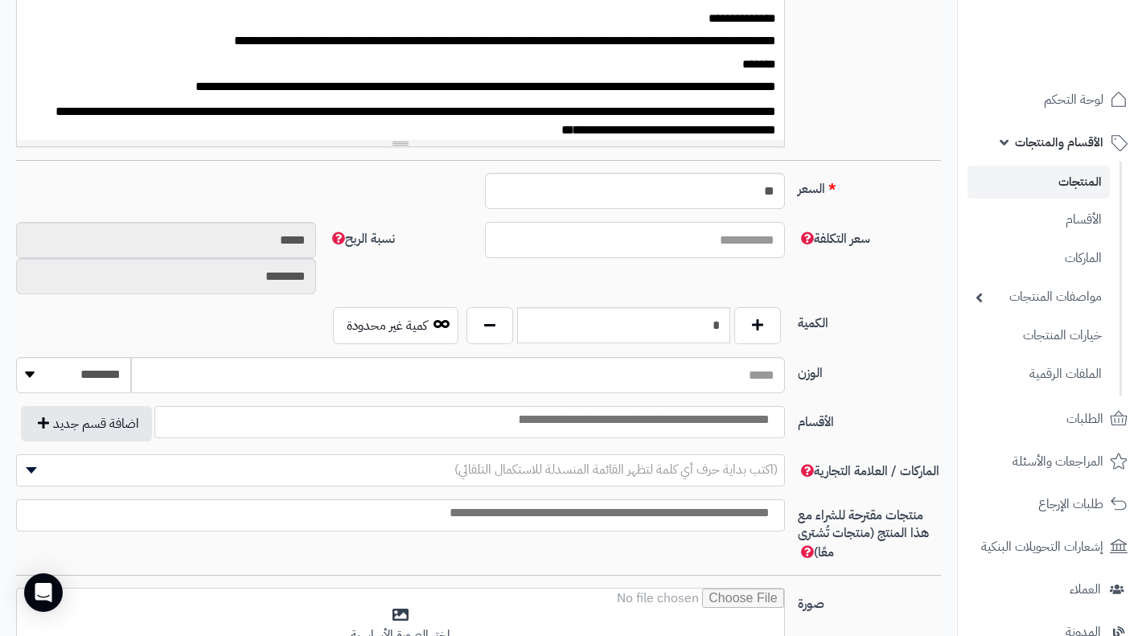
type input "*"
type input "*******"
type input "********"
click at [638, 256] on input "*" at bounding box center [635, 240] width 300 height 36
type input "*"
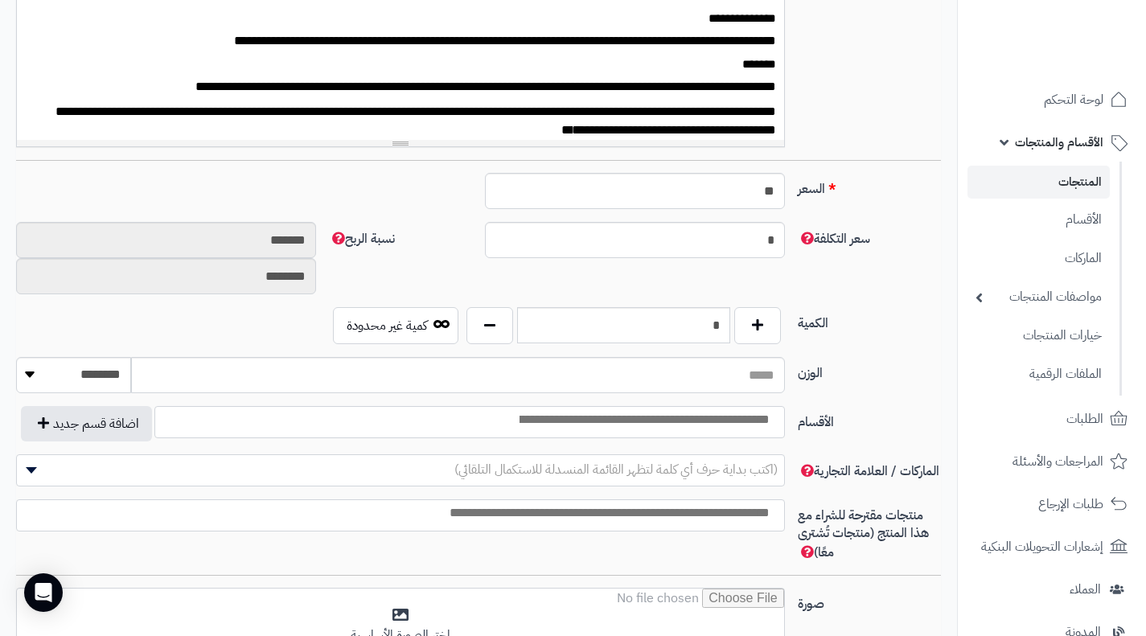
click at [691, 278] on div "سعر التكلفة * نسبة الربح ******* ********" at bounding box center [478, 264] width 937 height 85
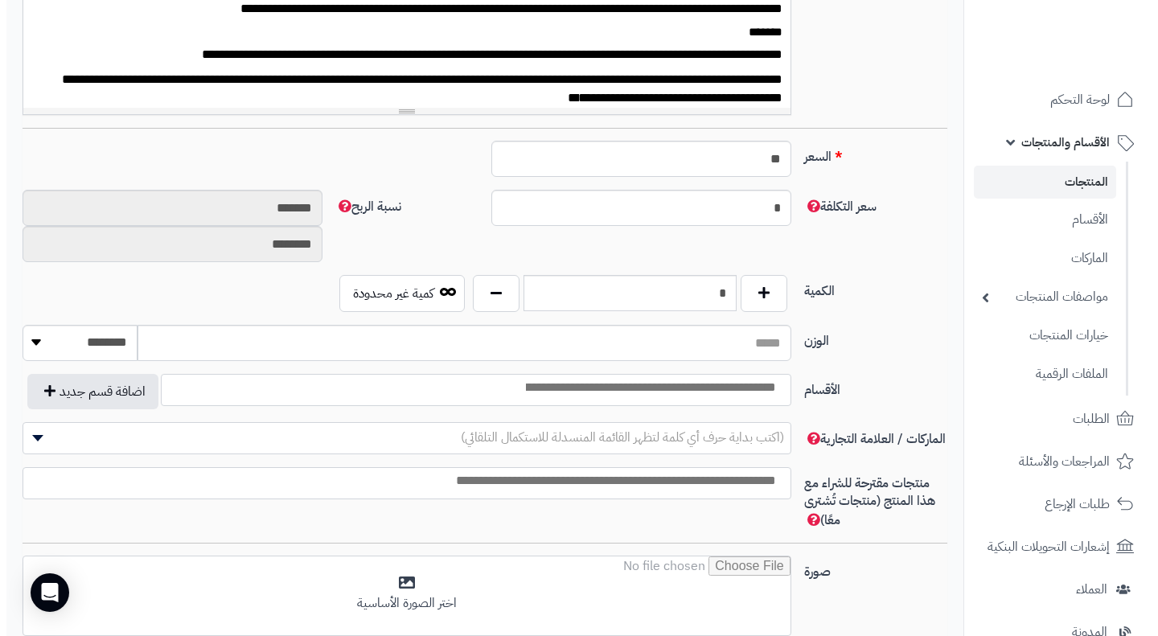
scroll to position [611, 0]
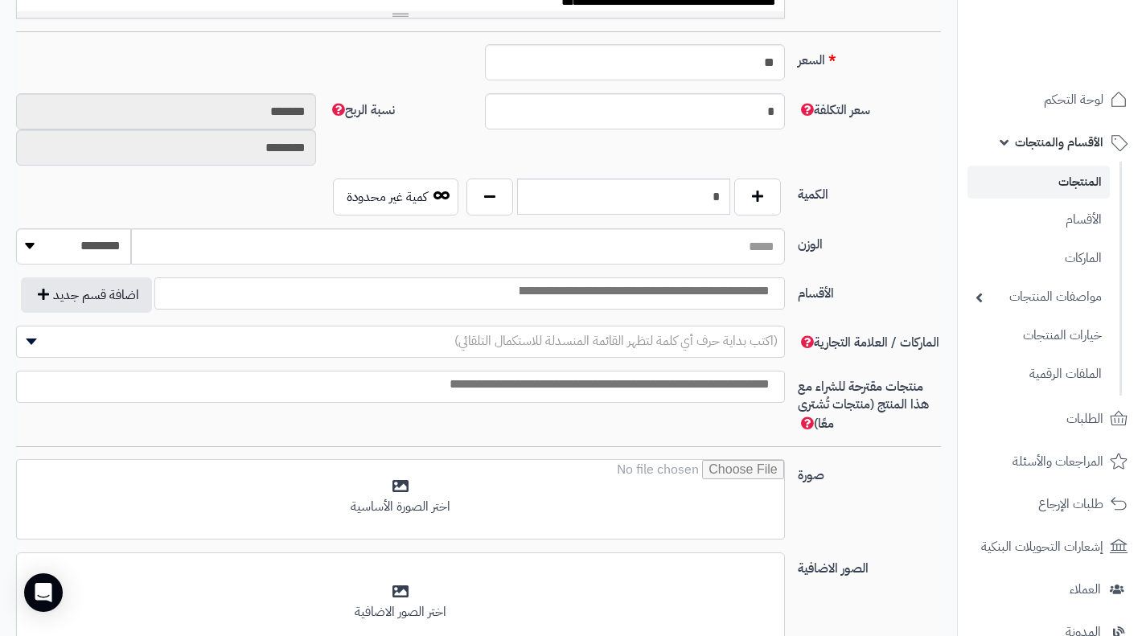
type input "*"
click at [99, 255] on select "******** **** ***** *****" at bounding box center [73, 246] width 115 height 36
click at [697, 261] on input "الوزن" at bounding box center [457, 246] width 653 height 36
click at [913, 293] on label "الأقسام" at bounding box center [869, 290] width 156 height 26
click at [785, 278] on select "**********" at bounding box center [785, 278] width 2 height 2
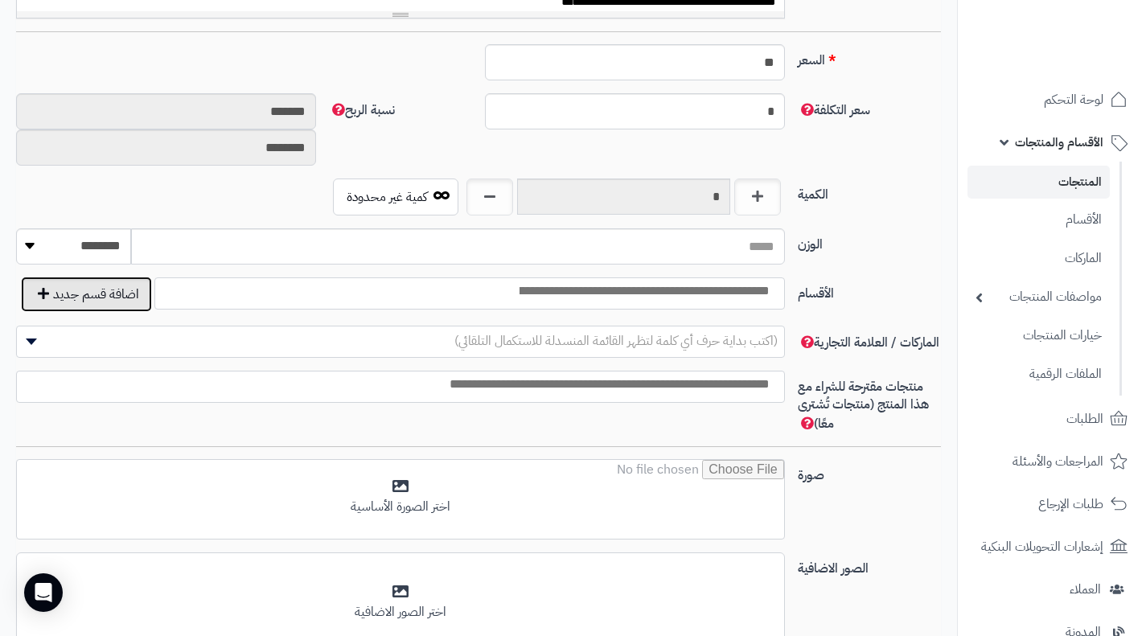
click at [100, 293] on button "اضافة قسم جديد" at bounding box center [86, 294] width 131 height 35
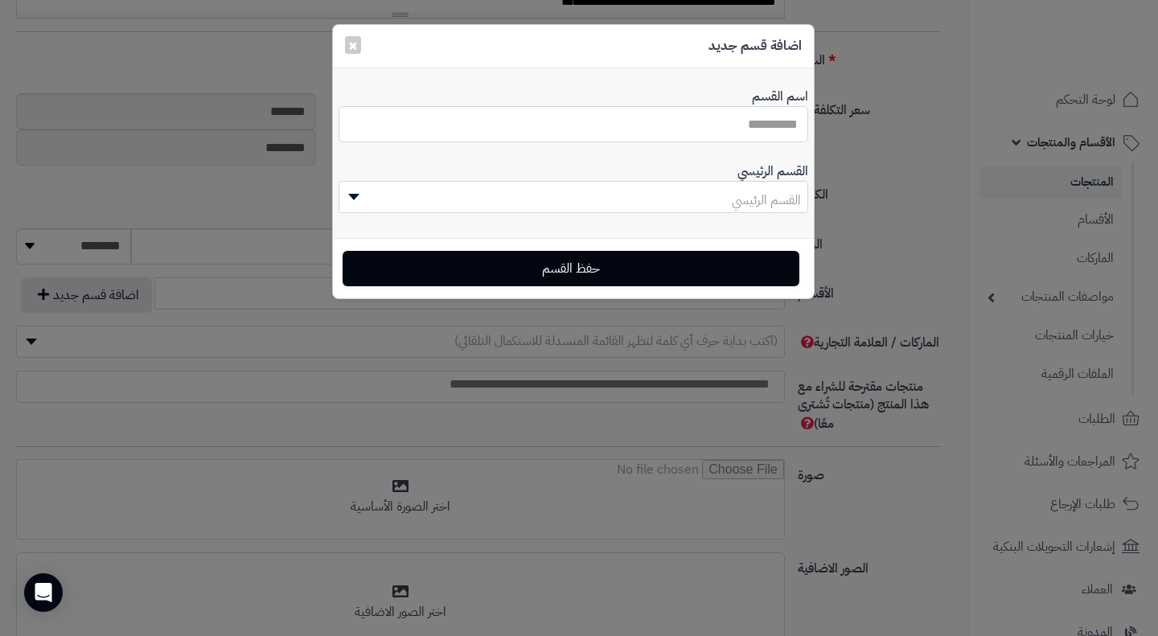
click at [722, 122] on input "اسم القسم" at bounding box center [573, 124] width 470 height 36
type input "**********"
click at [717, 203] on span "القسم الرئيسي" at bounding box center [573, 200] width 468 height 32
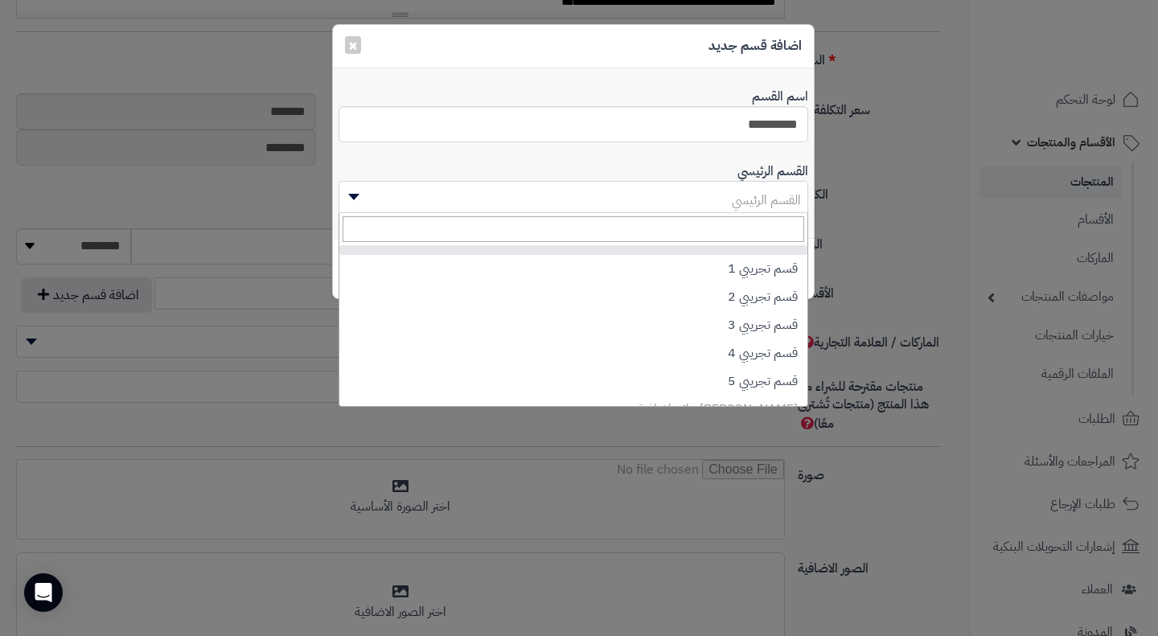
click at [717, 203] on span "القسم الرئيسي" at bounding box center [573, 200] width 468 height 32
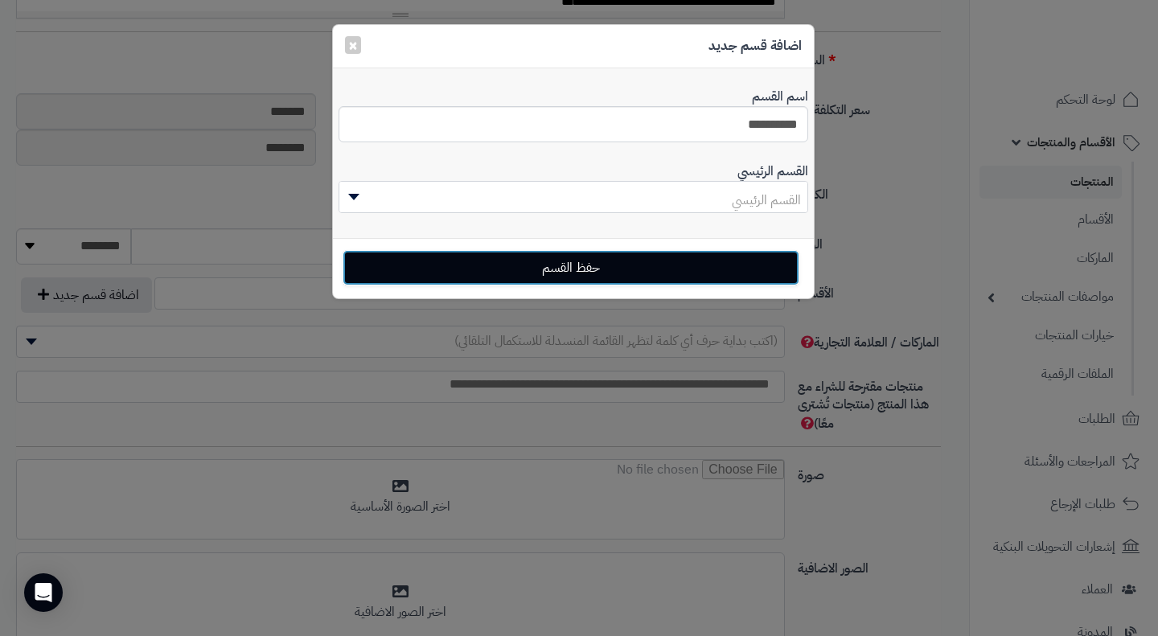
click at [682, 265] on button "حفظ القسم" at bounding box center [570, 267] width 457 height 35
select select "***"
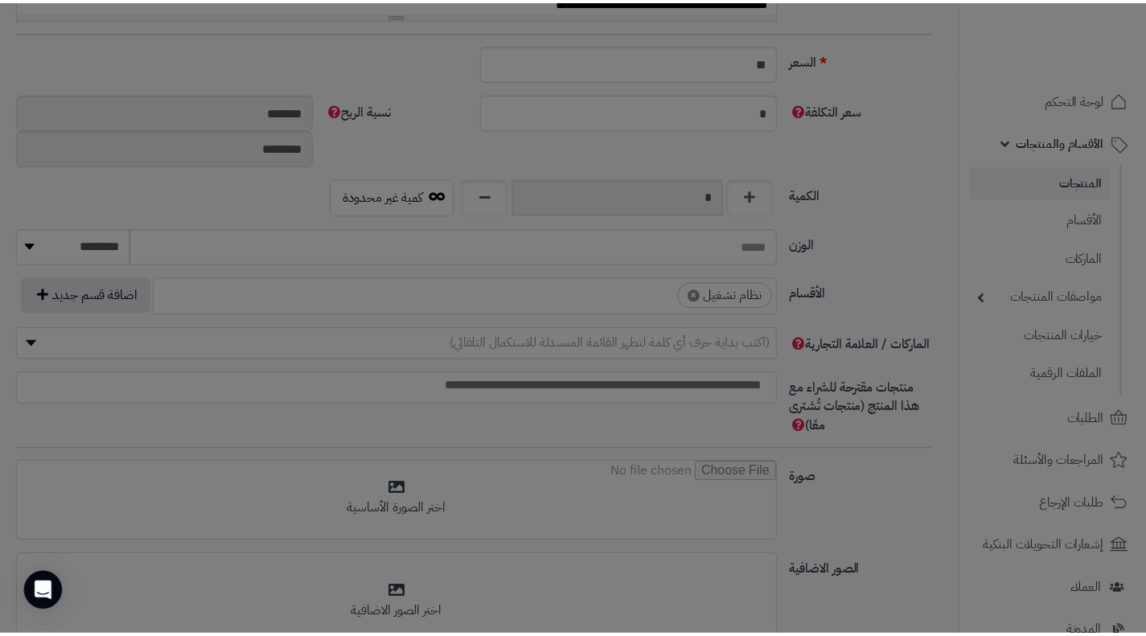
scroll to position [116, 0]
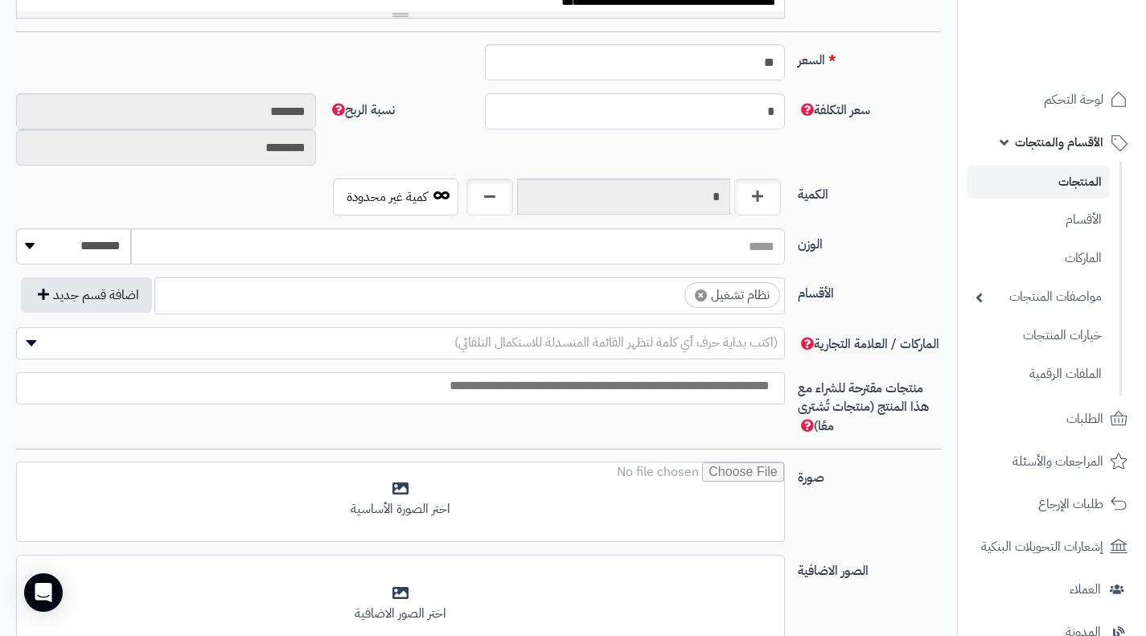
click at [674, 351] on span "(اكتب بداية حرف أي كلمة لتظهر القائمة المنسدلة للاستكمال التلقائي)" at bounding box center [615, 342] width 323 height 19
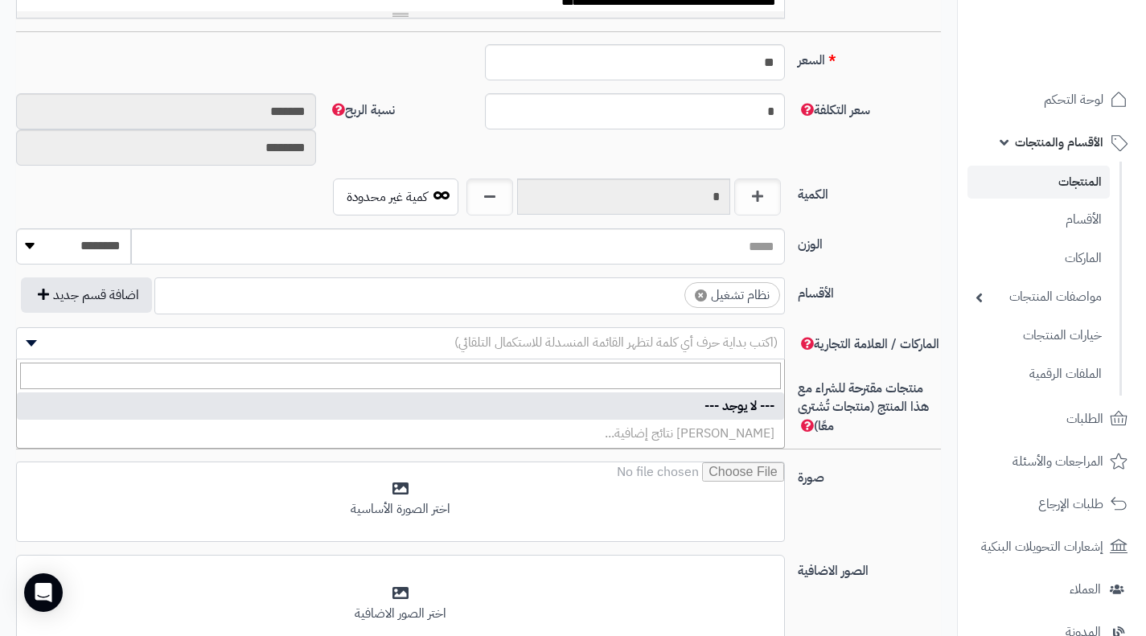
click at [674, 351] on span "(اكتب بداية حرف أي كلمة لتظهر القائمة المنسدلة للاستكمال التلقائي)" at bounding box center [615, 342] width 323 height 19
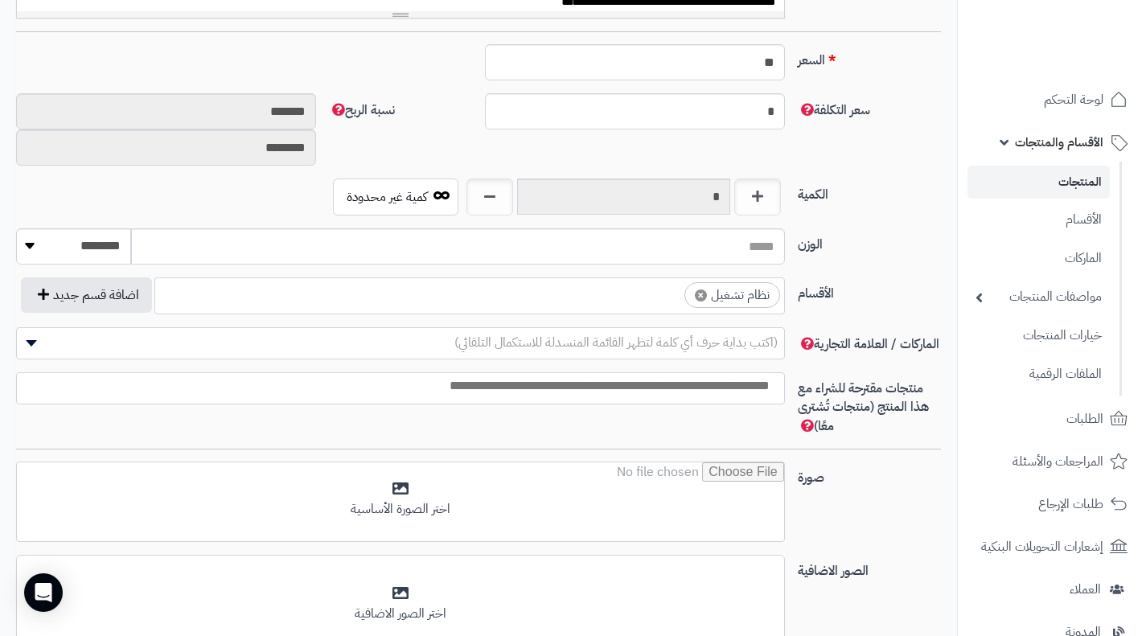
click at [863, 450] on div "**********" at bounding box center [478, 198] width 925 height 1150
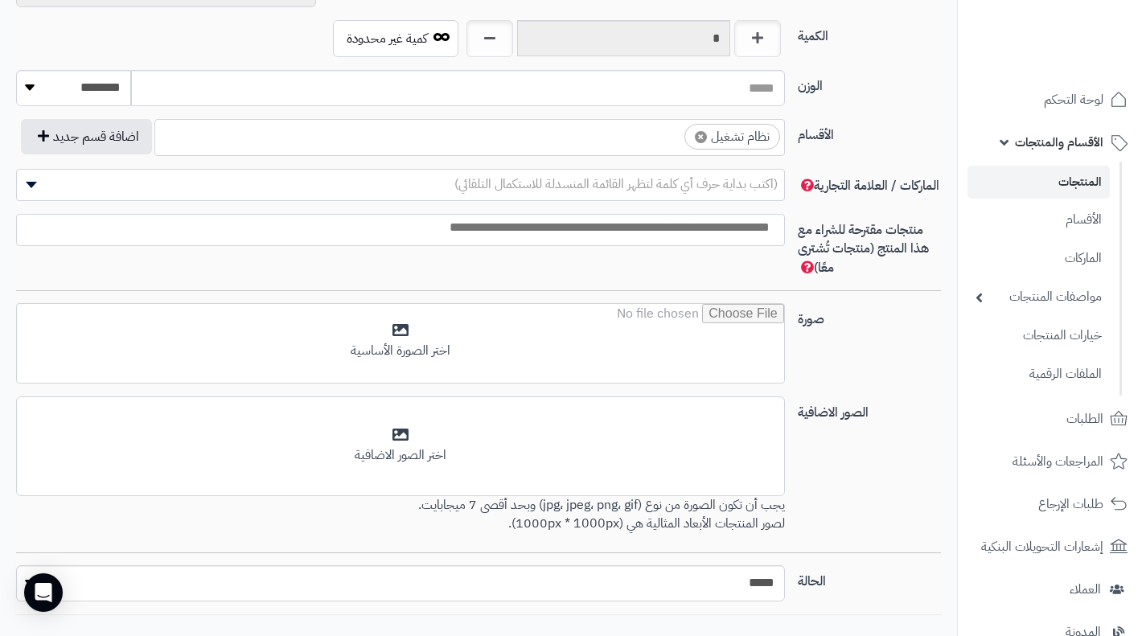
scroll to position [772, 0]
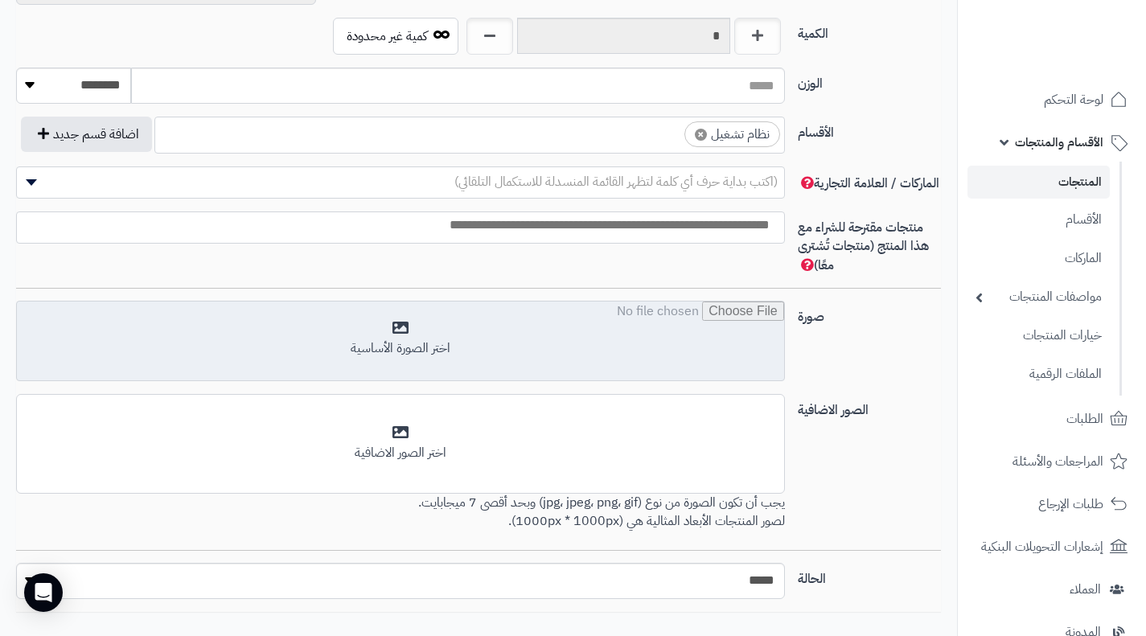
click at [398, 329] on input "file" at bounding box center [400, 341] width 767 height 80
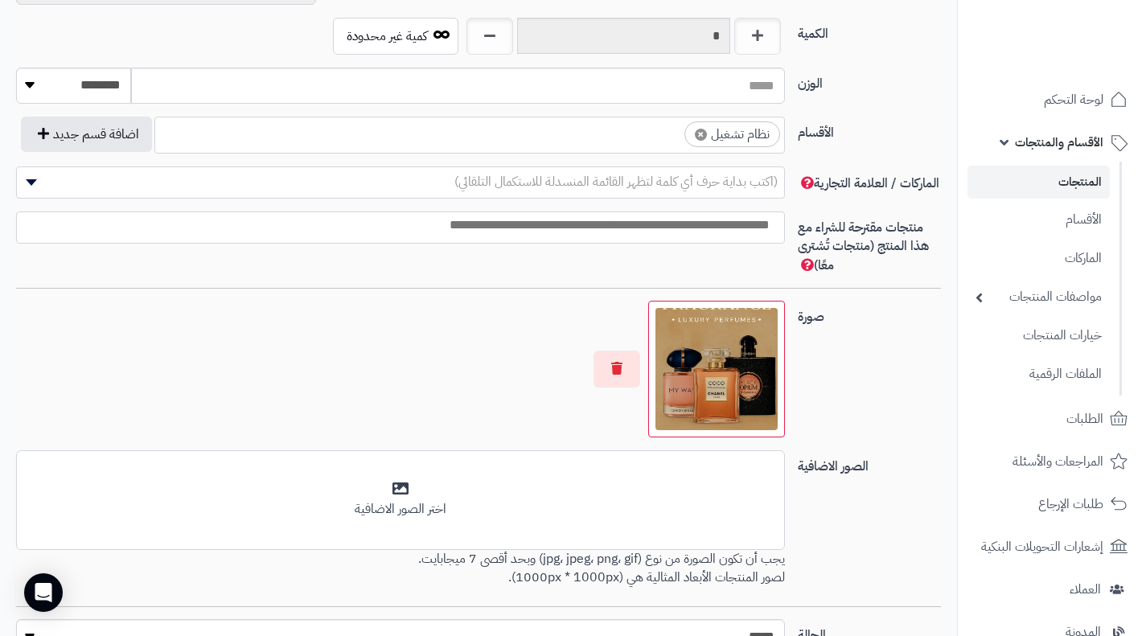
click at [388, 419] on div at bounding box center [400, 369] width 769 height 137
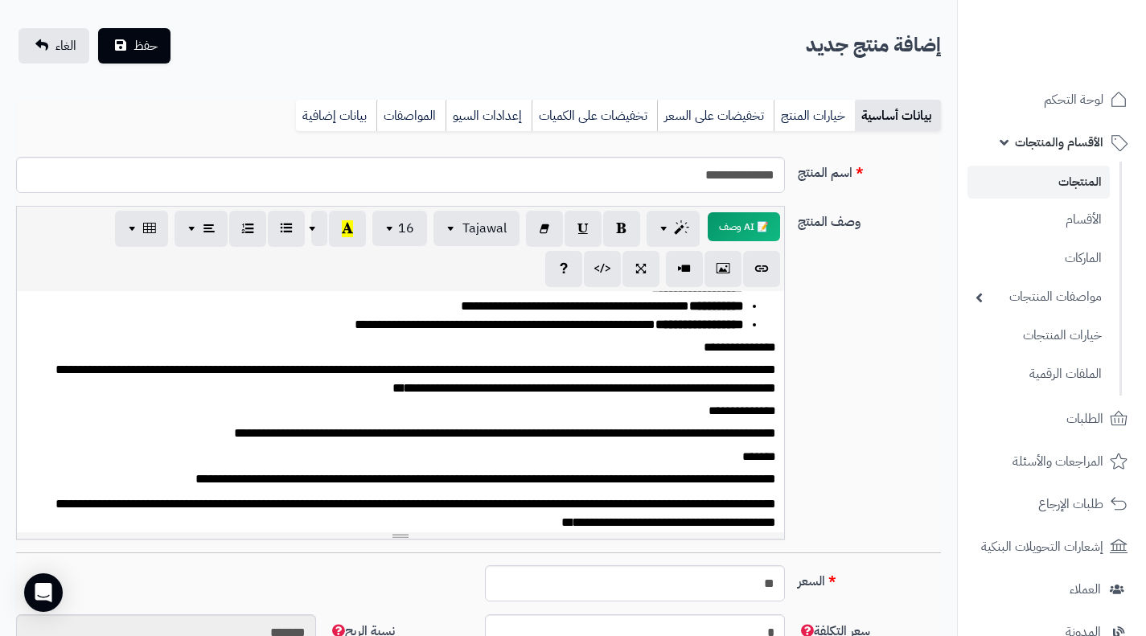
scroll to position [0, 0]
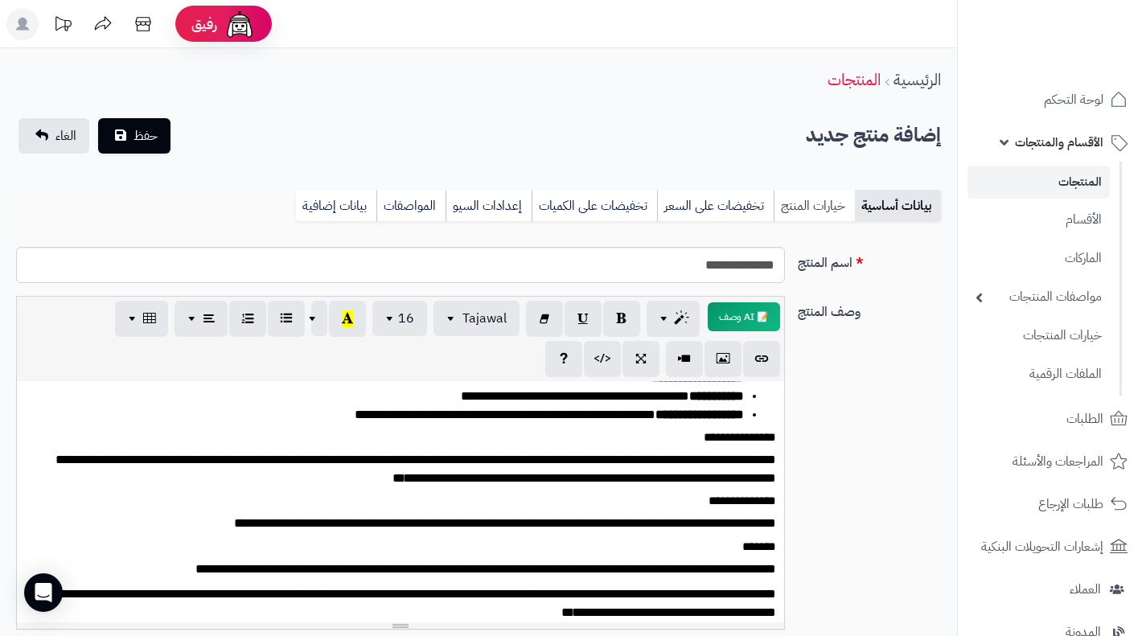
click at [808, 216] on link "خيارات المنتج" at bounding box center [813, 206] width 81 height 32
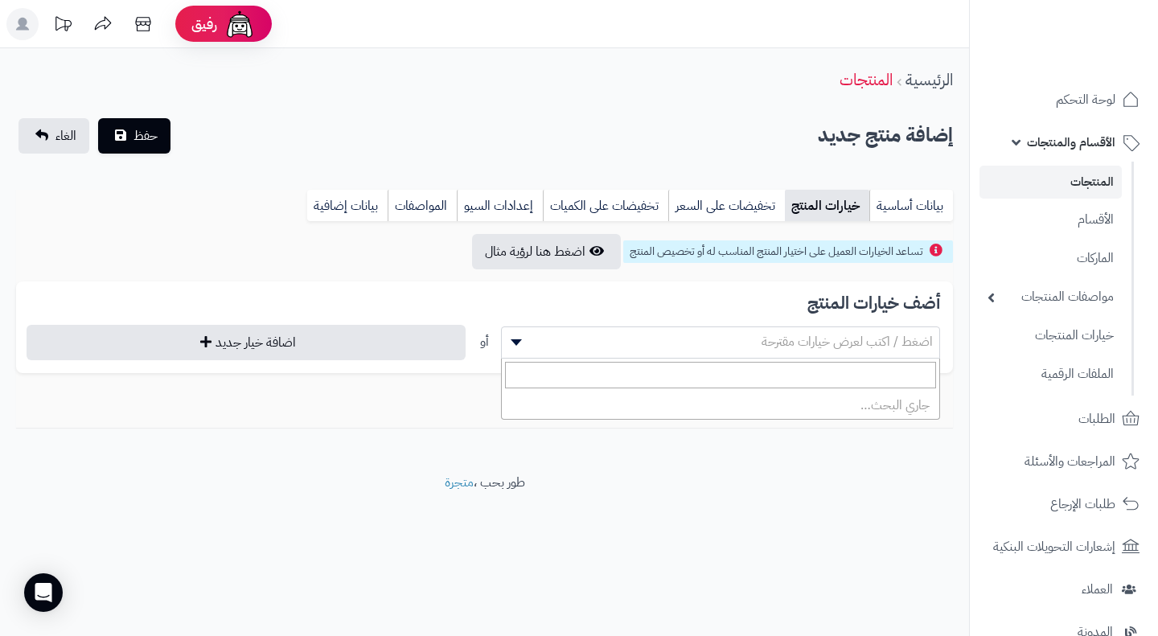
click at [529, 341] on span "اضغط / اكتب لعرض خيارات مقترحة" at bounding box center [720, 342] width 437 height 24
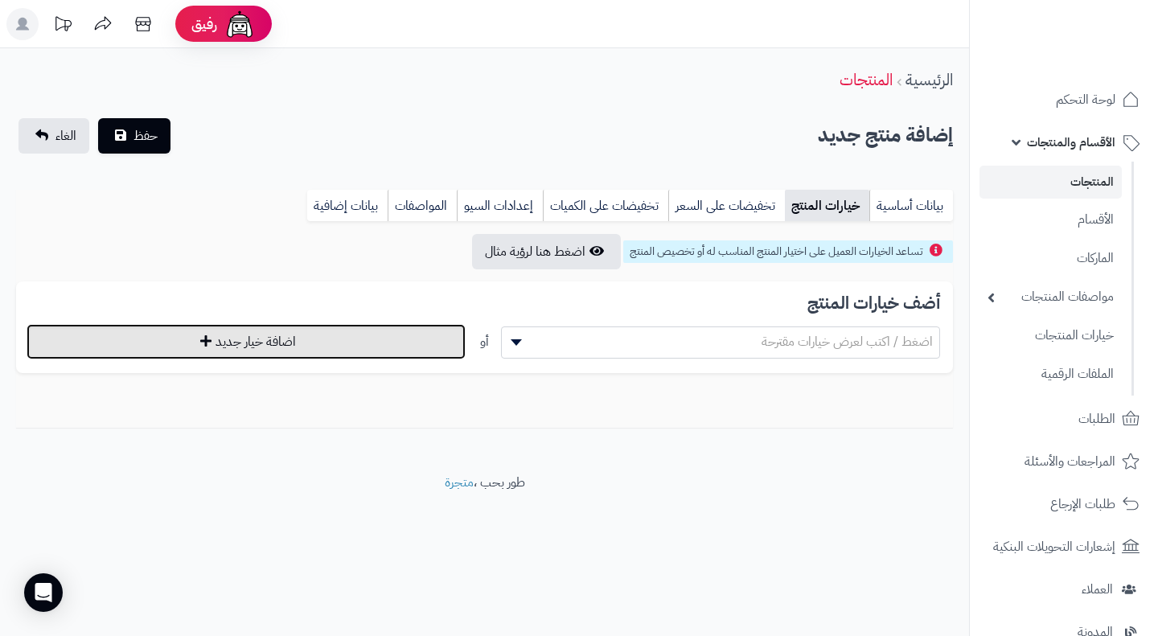
click at [325, 344] on button "اضافة خيار جديد" at bounding box center [246, 341] width 439 height 35
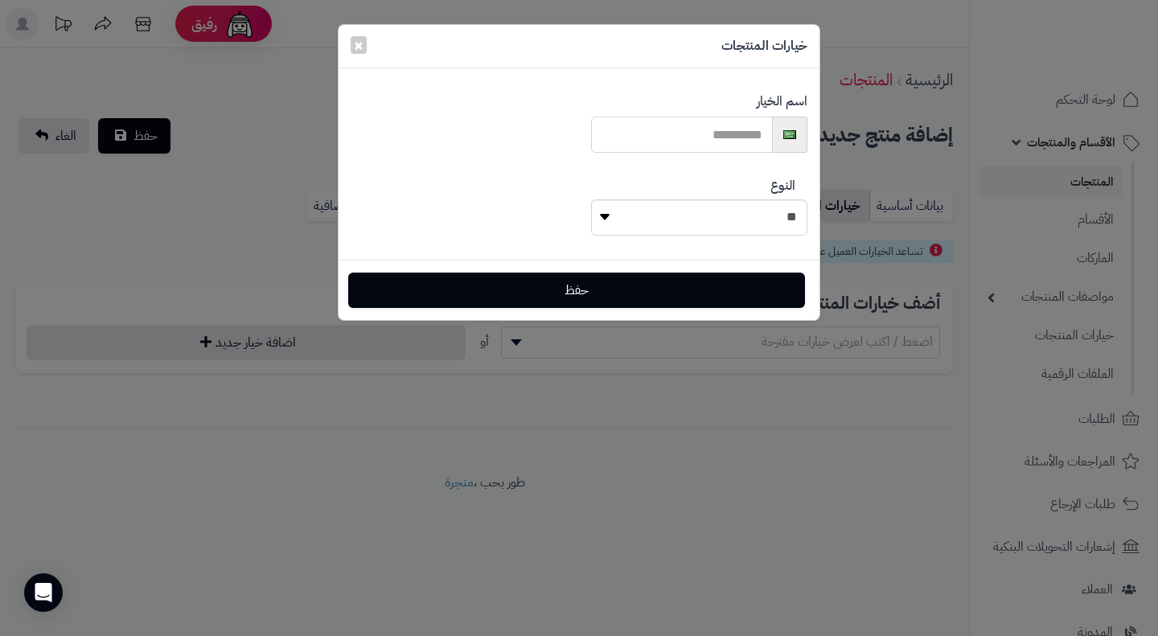
click at [710, 133] on input "text" at bounding box center [682, 135] width 182 height 36
click at [619, 236] on div "**********" at bounding box center [699, 206] width 216 height 83
click at [629, 232] on select "**********" at bounding box center [699, 217] width 216 height 36
click at [362, 41] on button "×" at bounding box center [359, 44] width 16 height 18
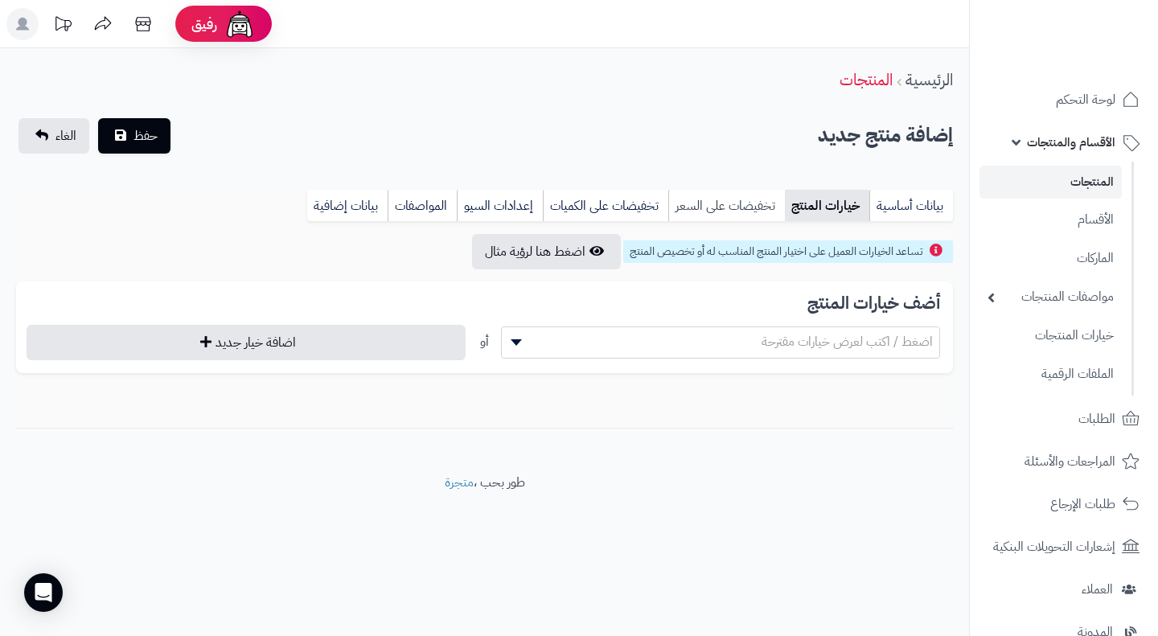
click at [721, 197] on link "تخفيضات على السعر" at bounding box center [726, 206] width 117 height 32
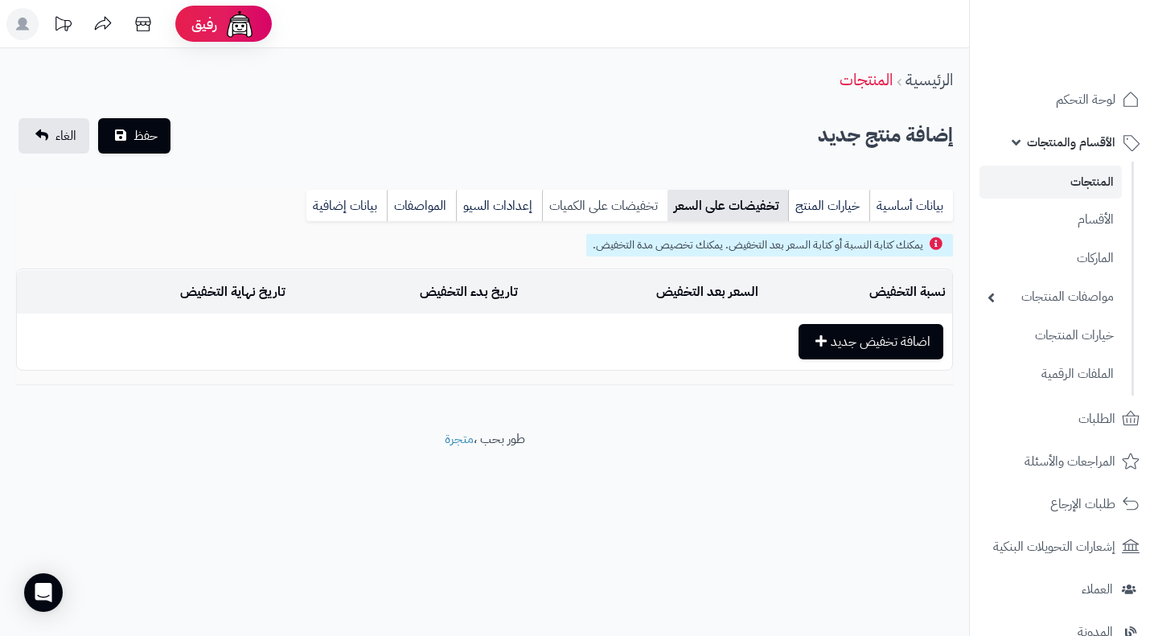
click at [643, 205] on link "تخفيضات على الكميات" at bounding box center [604, 206] width 125 height 32
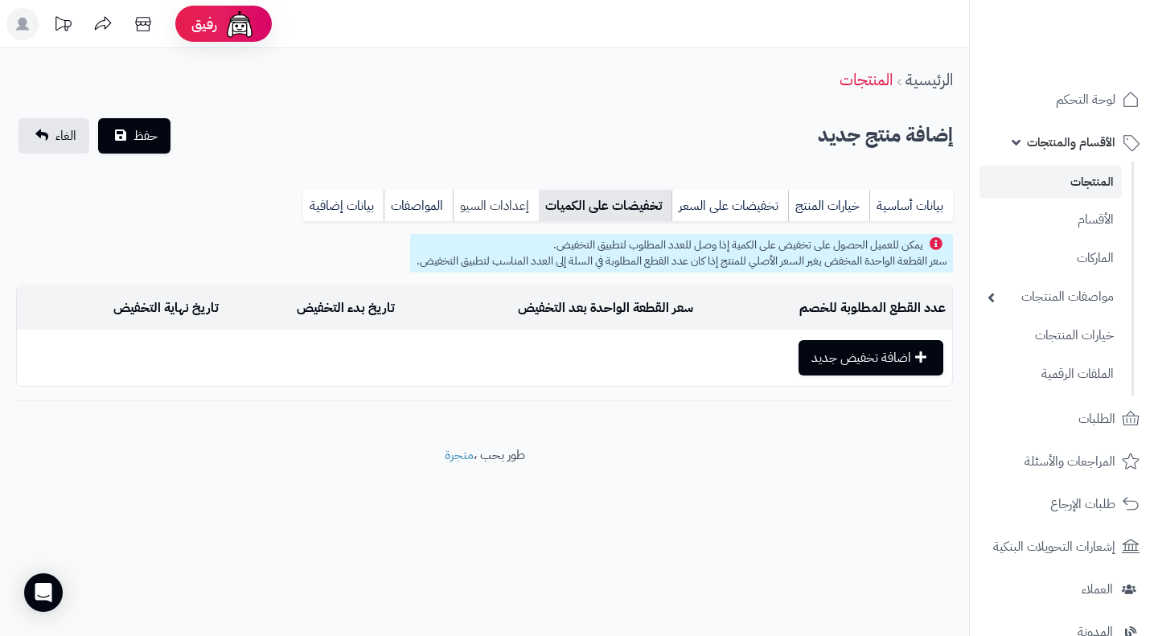
click at [514, 218] on link "إعدادات السيو" at bounding box center [496, 206] width 86 height 32
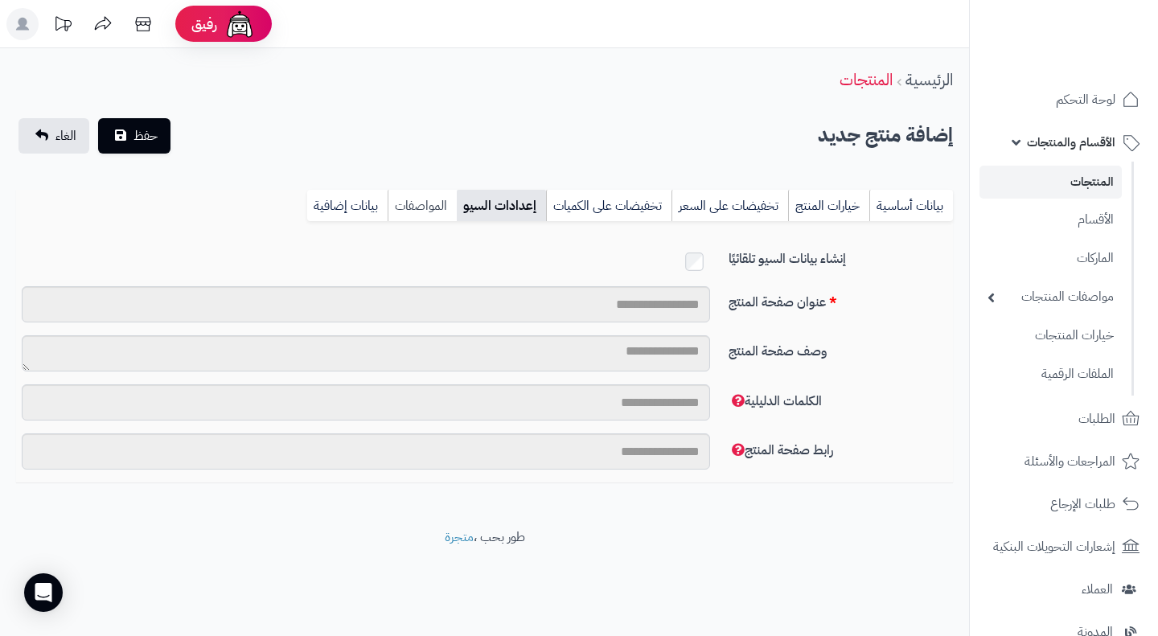
click at [431, 207] on link "المواصفات" at bounding box center [422, 206] width 69 height 32
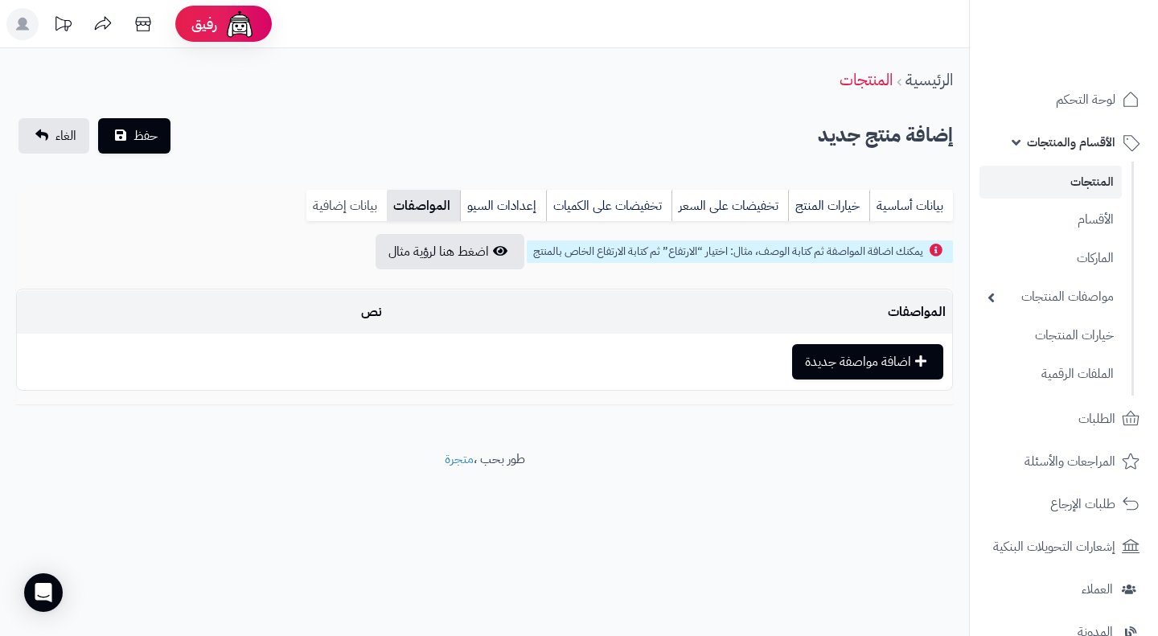
click at [363, 203] on link "بيانات إضافية" at bounding box center [346, 206] width 80 height 32
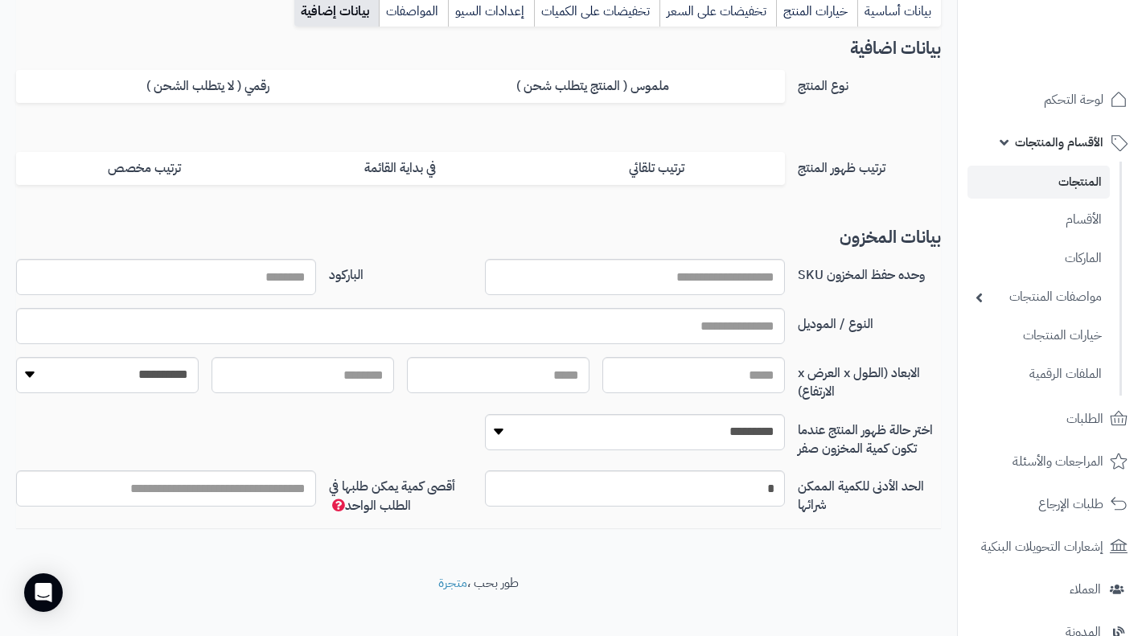
scroll to position [212, 0]
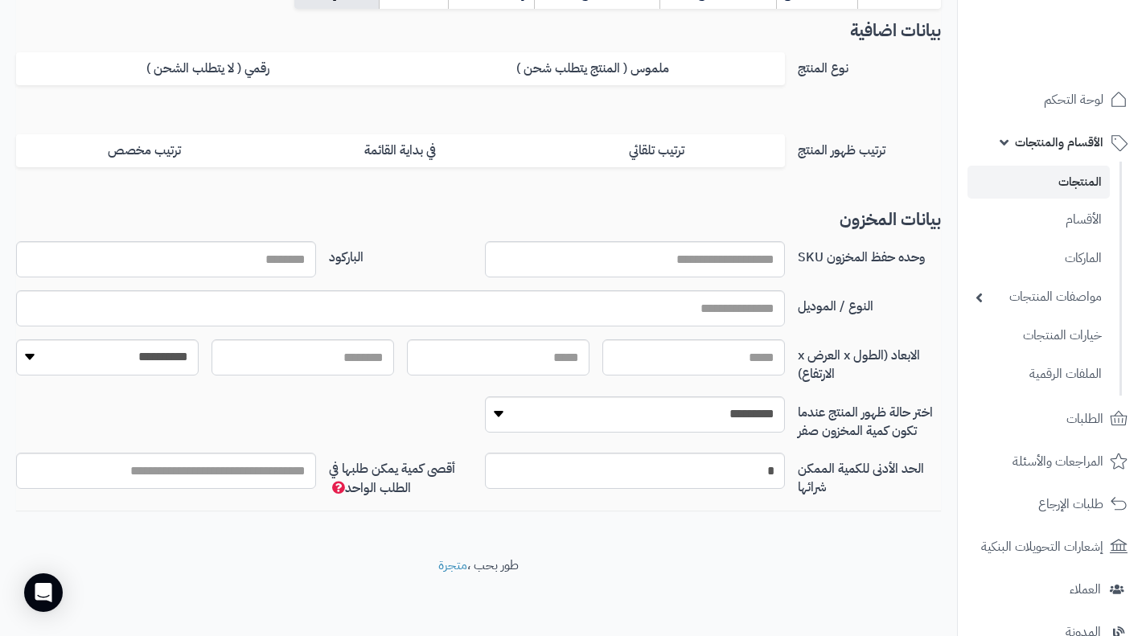
click at [342, 392] on div "**********" at bounding box center [478, 367] width 937 height 57
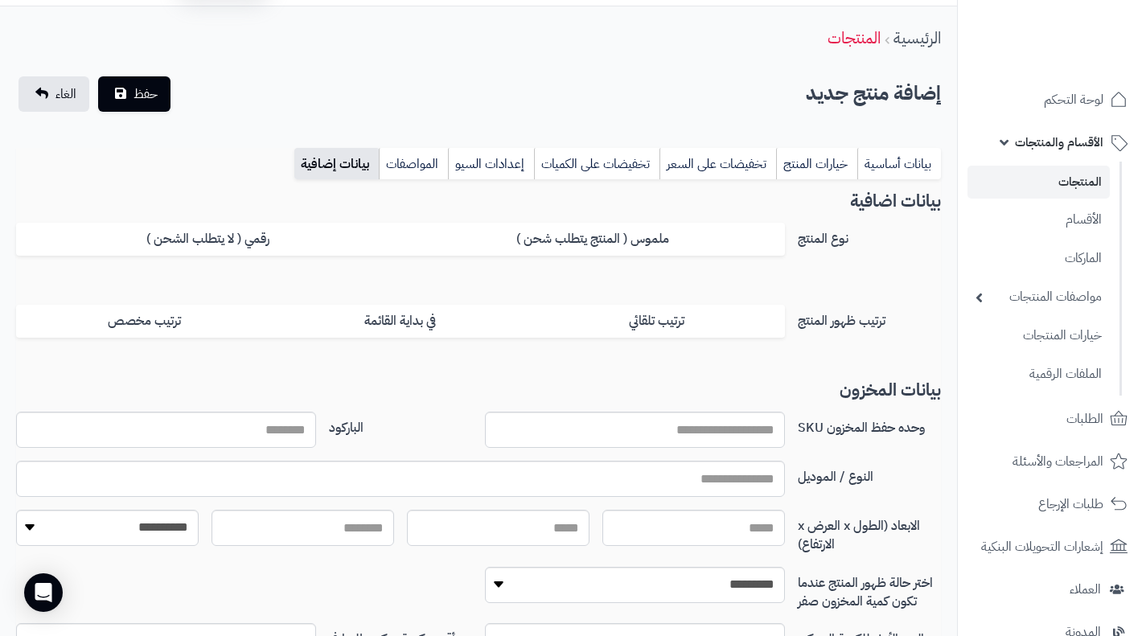
scroll to position [0, 0]
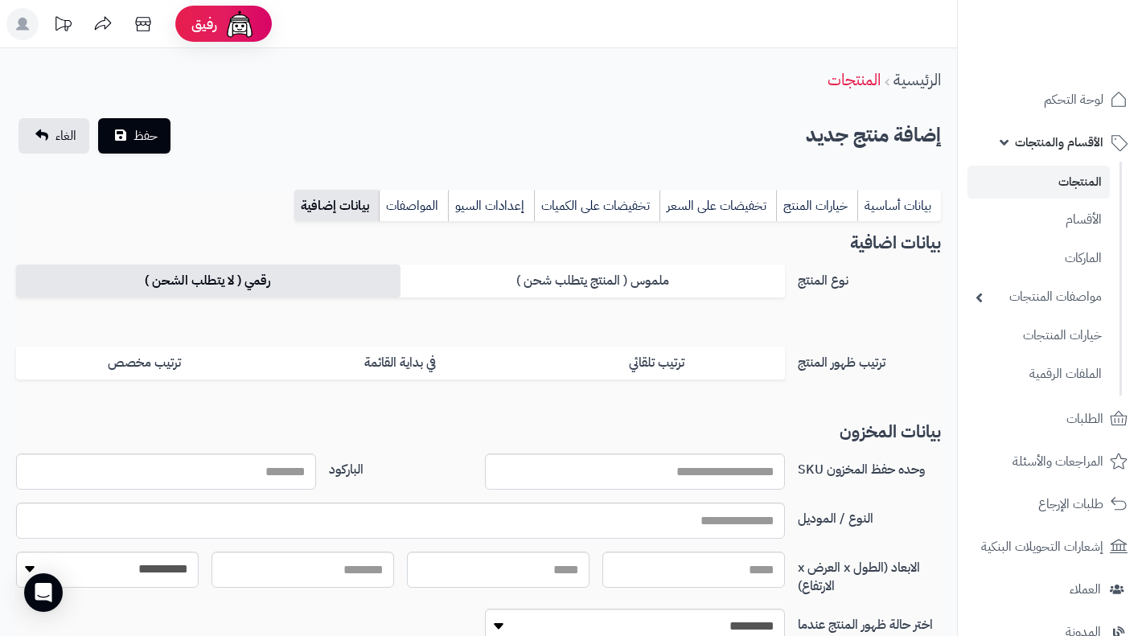
click at [215, 289] on label "رقمي ( لا يتطلب الشحن )" at bounding box center [208, 281] width 384 height 33
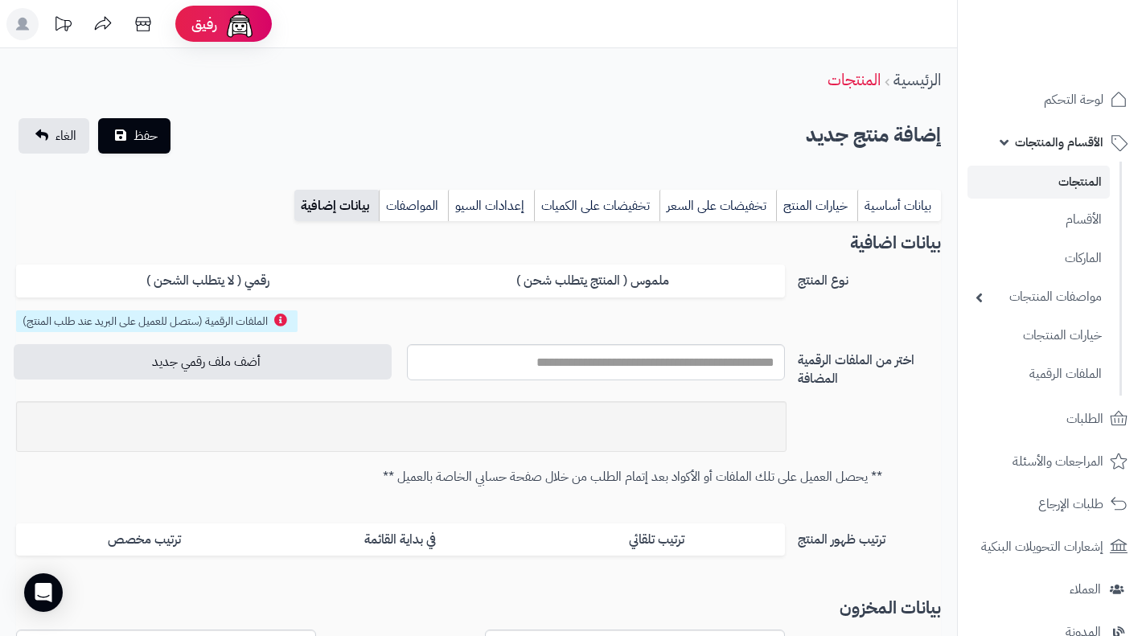
click at [875, 445] on fieldset "الملفات الرقمية (ستصل للعميل على البريد عند طلب المنتج) اختر من الملفات الرقمية…" at bounding box center [478, 398] width 925 height 176
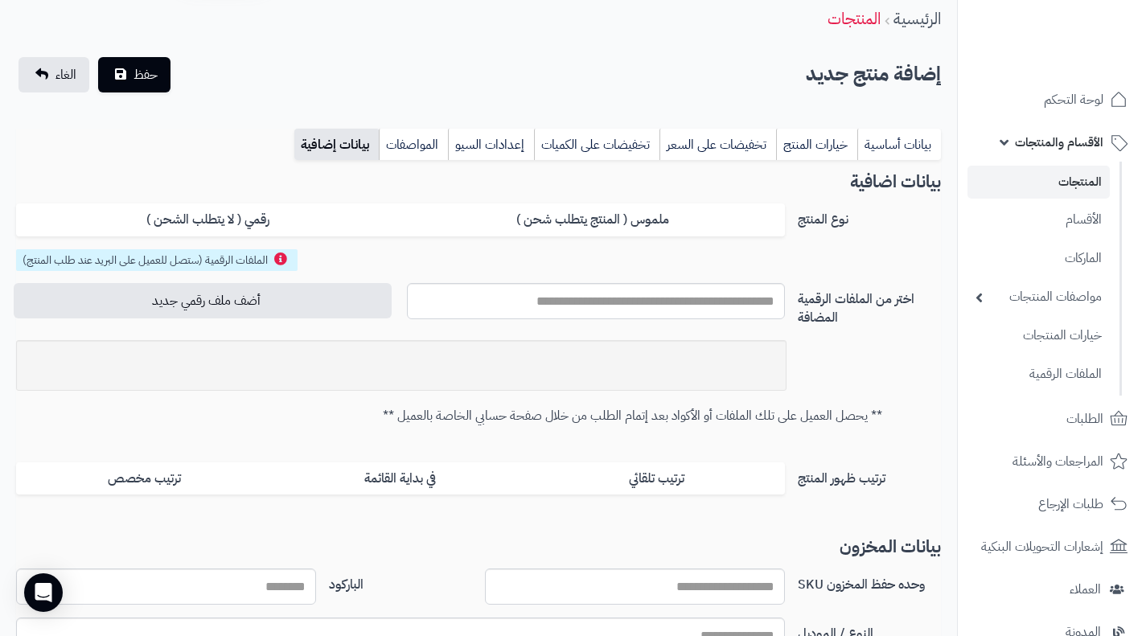
scroll to position [64, 0]
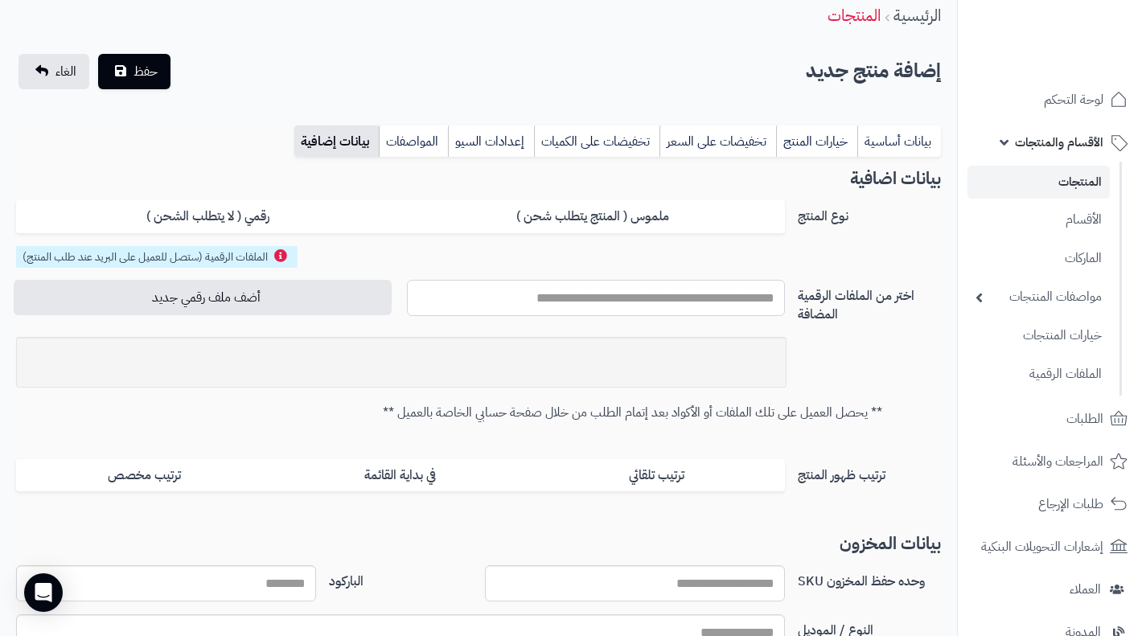
click at [694, 306] on input "text" at bounding box center [596, 298] width 378 height 36
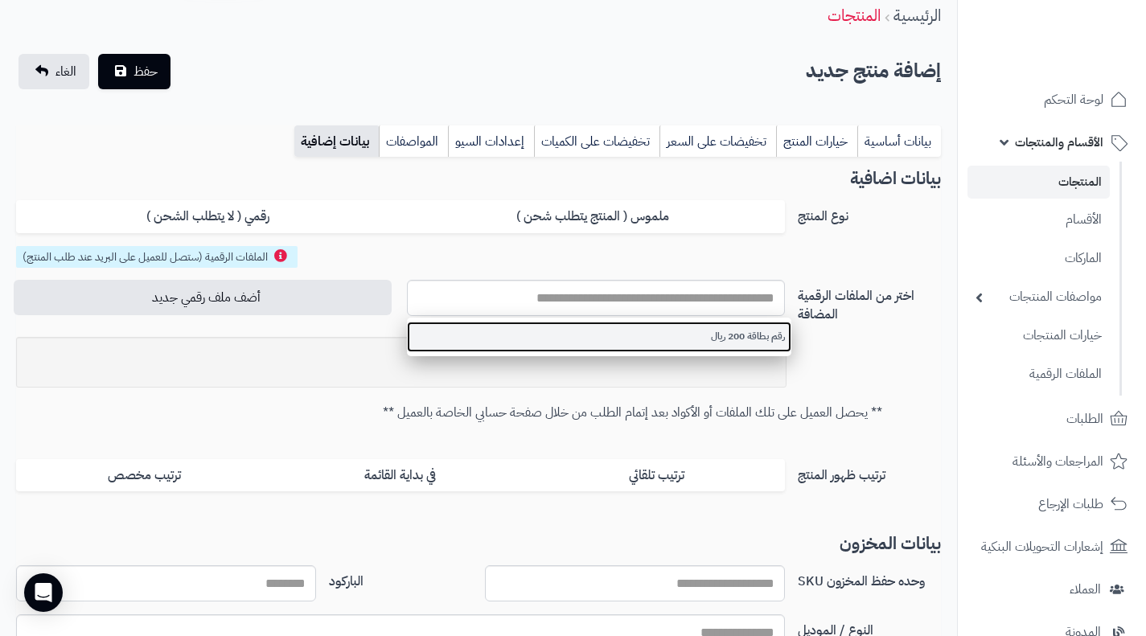
click at [723, 333] on link "رقم بطاقة 200 ريال" at bounding box center [599, 337] width 384 height 30
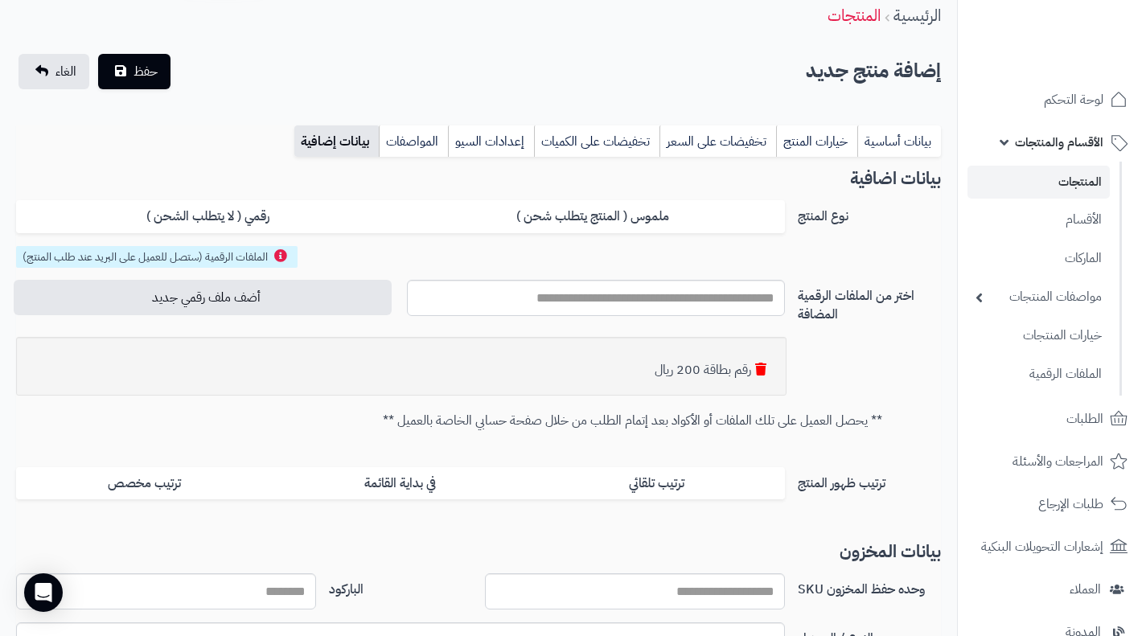
click at [761, 370] on icon at bounding box center [760, 369] width 11 height 13
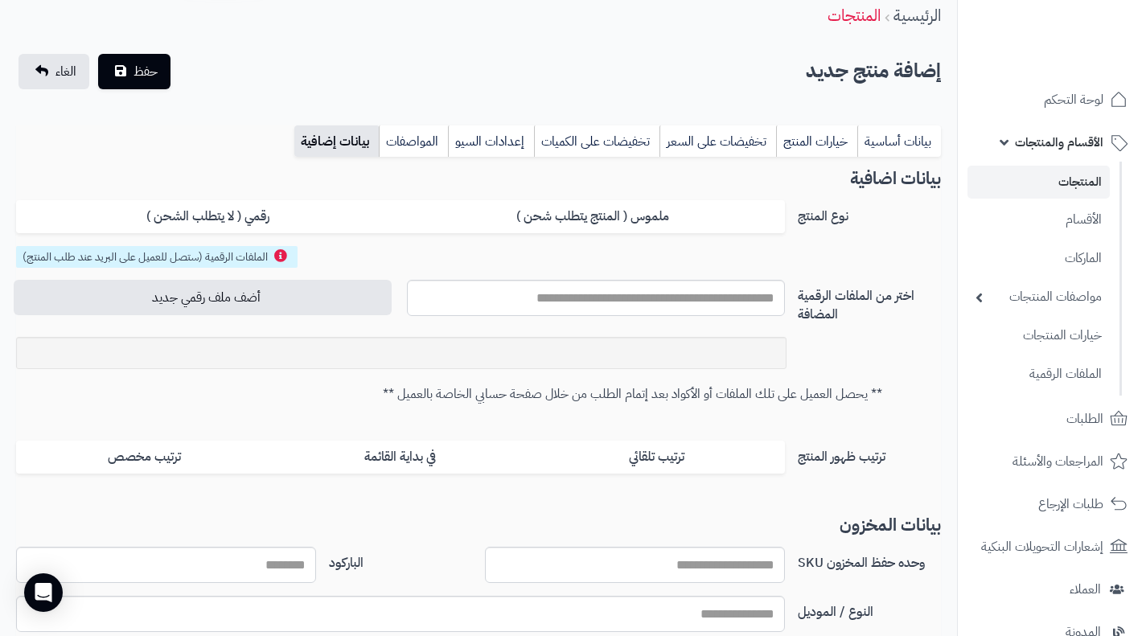
scroll to position [2, 0]
click at [839, 343] on fieldset "الملفات الرقمية (ستصل للعميل على البريد عند طلب المنتج) اختر من الملفات الرقمية…" at bounding box center [478, 325] width 925 height 158
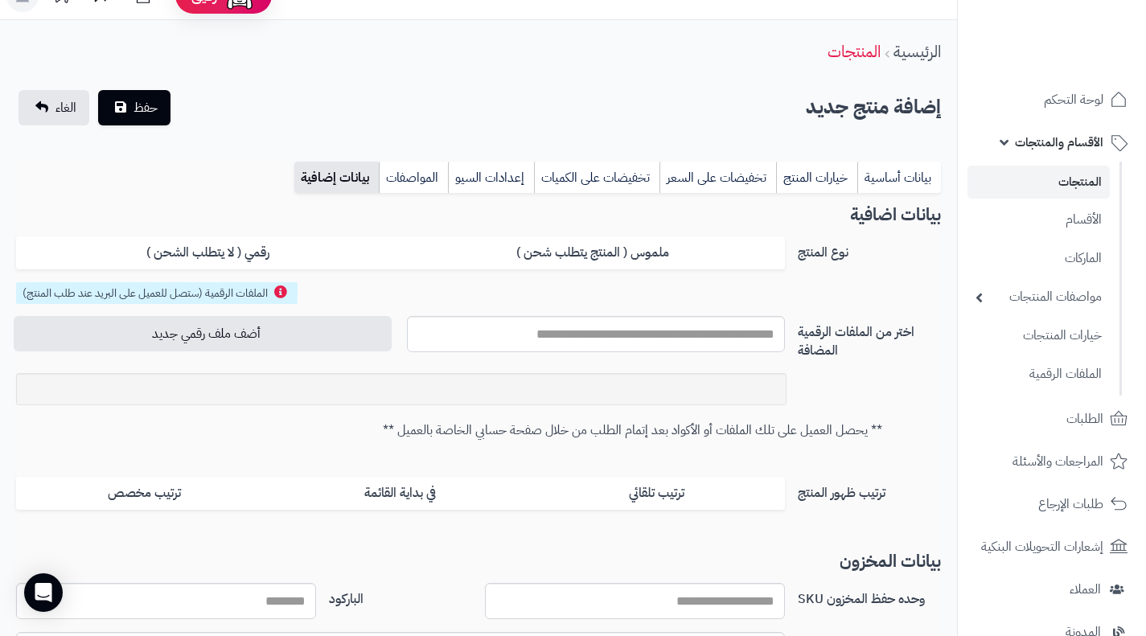
scroll to position [0, 0]
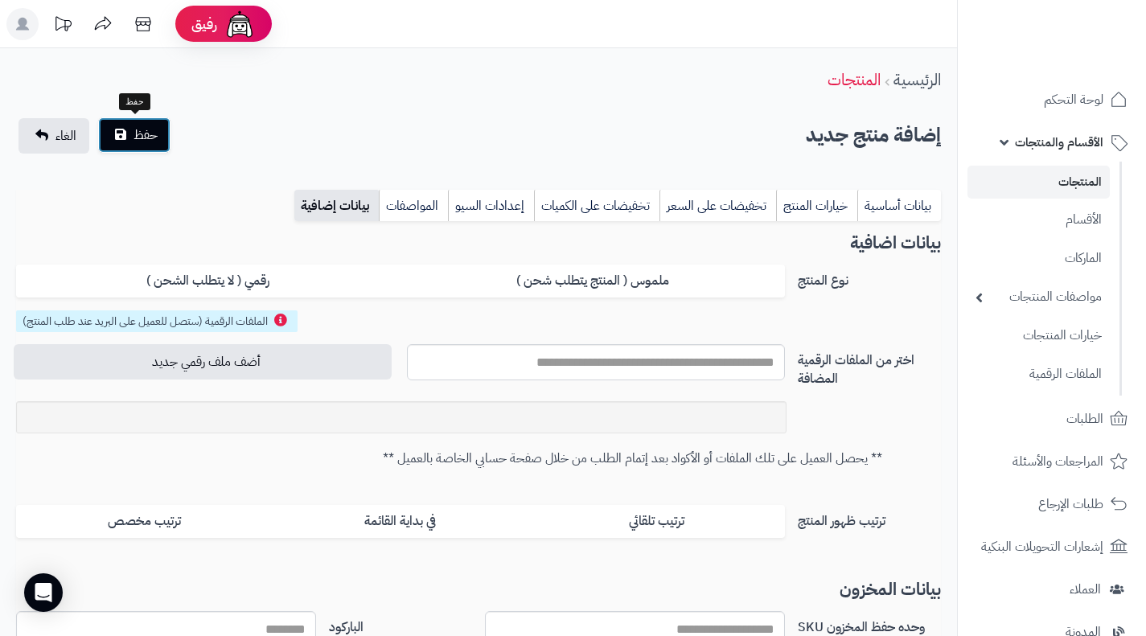
click at [158, 139] on button "حفظ" at bounding box center [134, 134] width 72 height 35
click at [127, 137] on button "حفظ" at bounding box center [134, 134] width 72 height 35
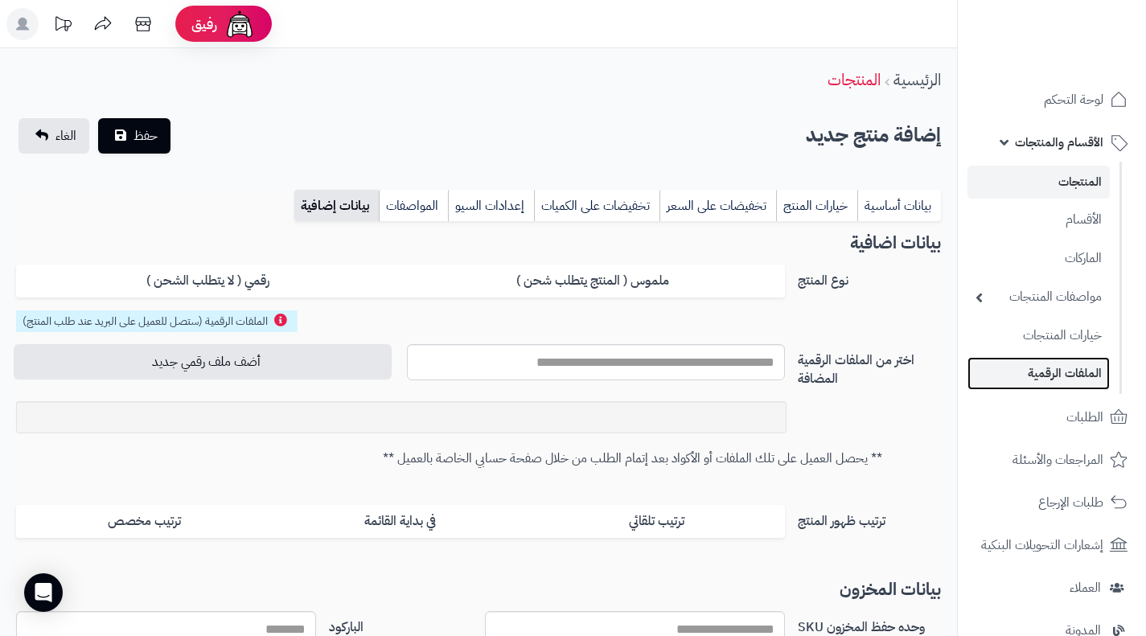
click at [1072, 381] on link "الملفات الرقمية" at bounding box center [1038, 373] width 142 height 33
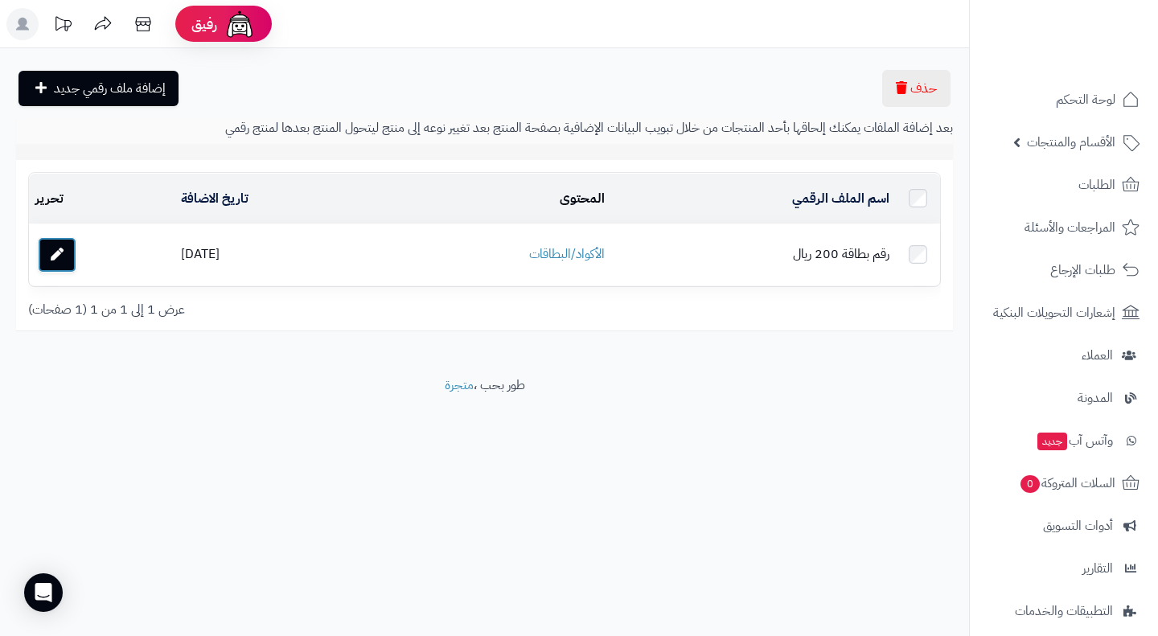
click at [67, 270] on link at bounding box center [57, 254] width 39 height 35
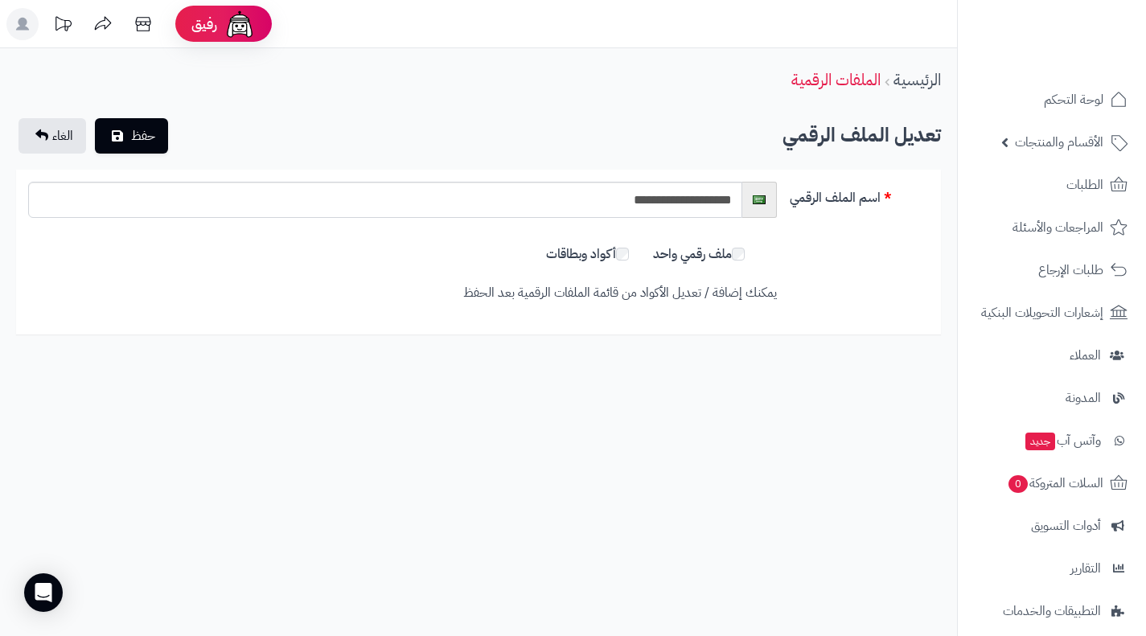
click at [714, 258] on label "ملف رقمي واحد" at bounding box center [699, 254] width 92 height 18
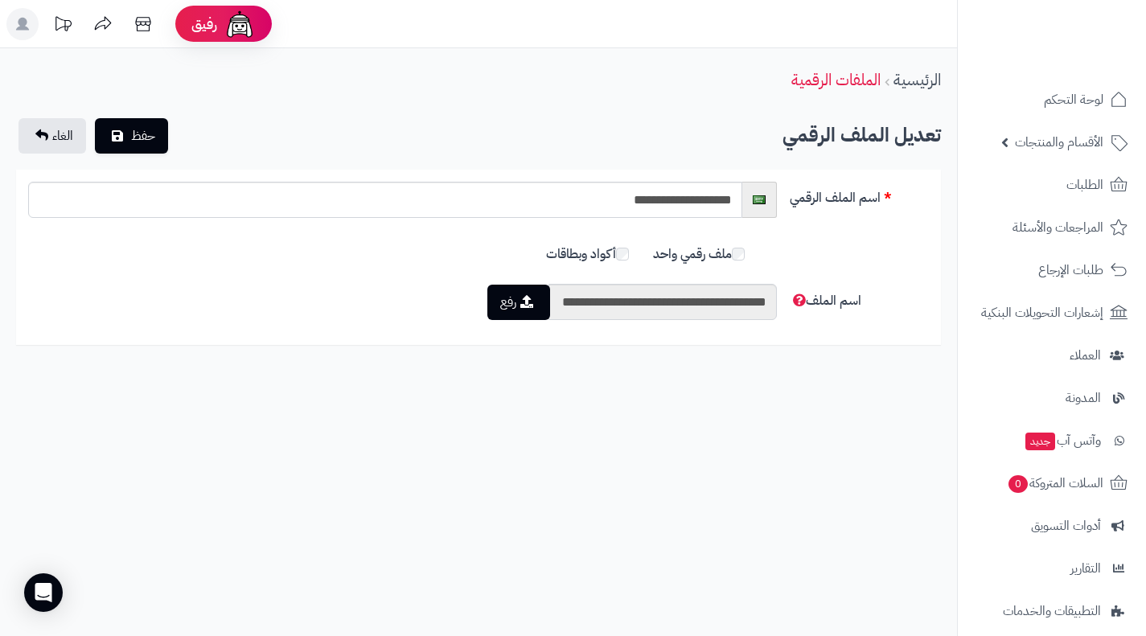
click at [601, 252] on label "أكواد وبطاقات" at bounding box center [587, 254] width 83 height 18
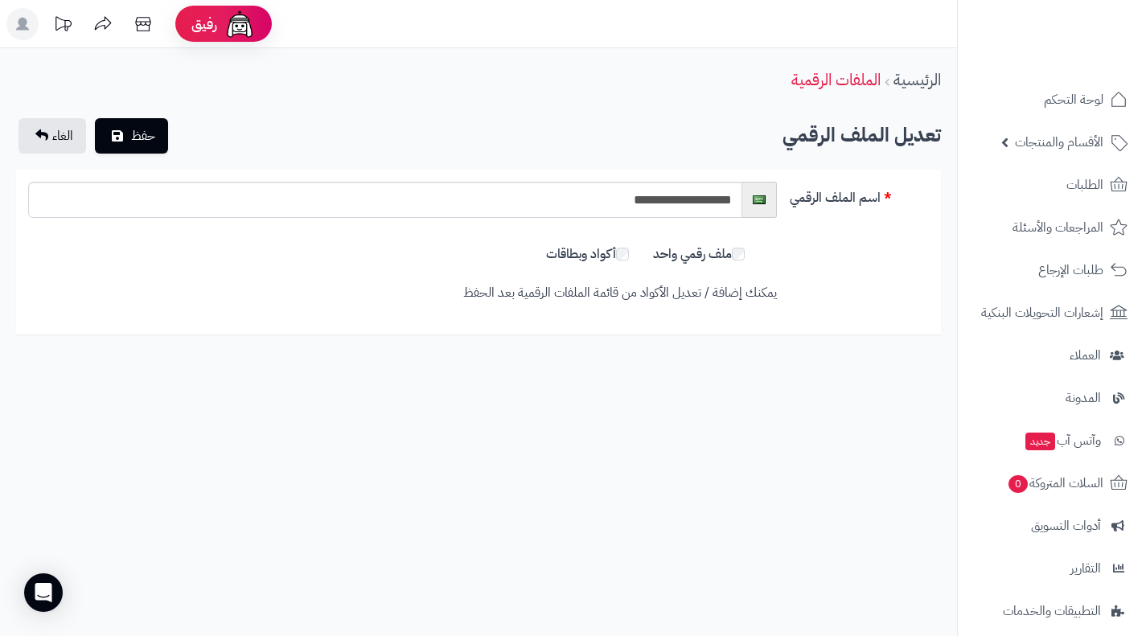
click at [576, 301] on p "يمكنك إضافة / تعديل الأكواد من قائمة الملفات الرقمية بعد الحفظ" at bounding box center [402, 293] width 748 height 18
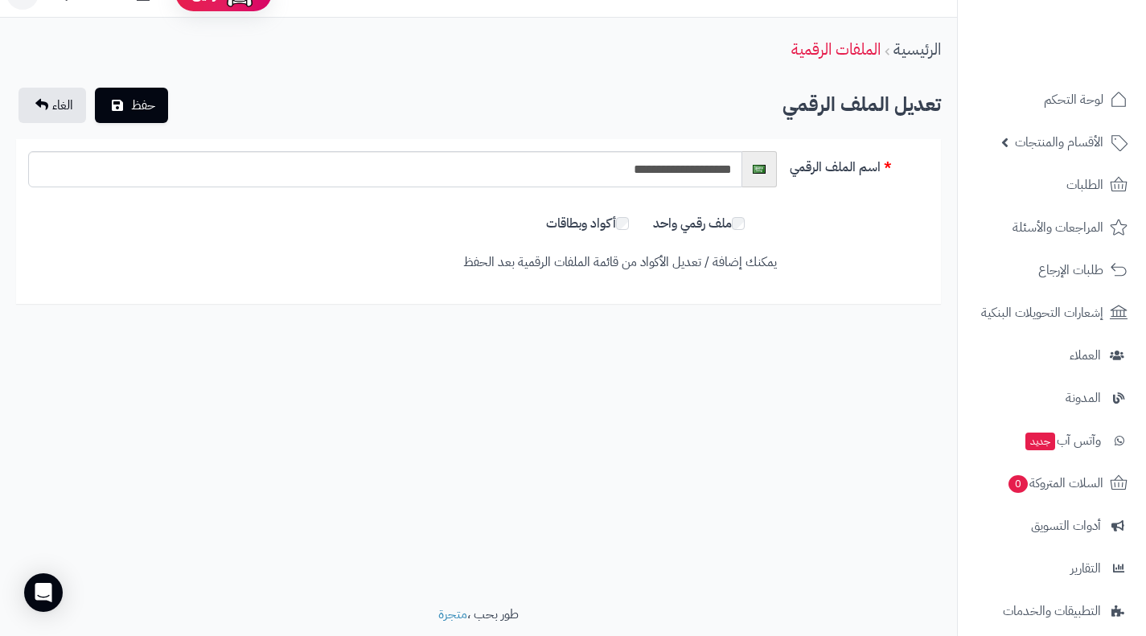
click at [576, 301] on div "**********" at bounding box center [478, 221] width 925 height 165
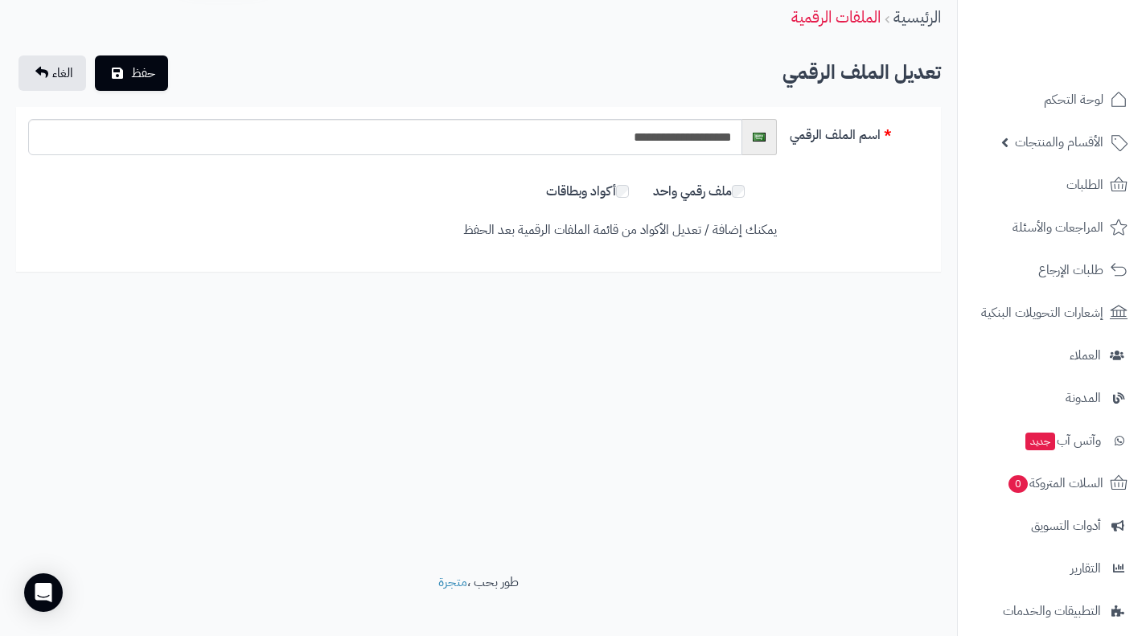
scroll to position [64, 0]
click at [141, 68] on span "حفظ" at bounding box center [143, 70] width 24 height 19
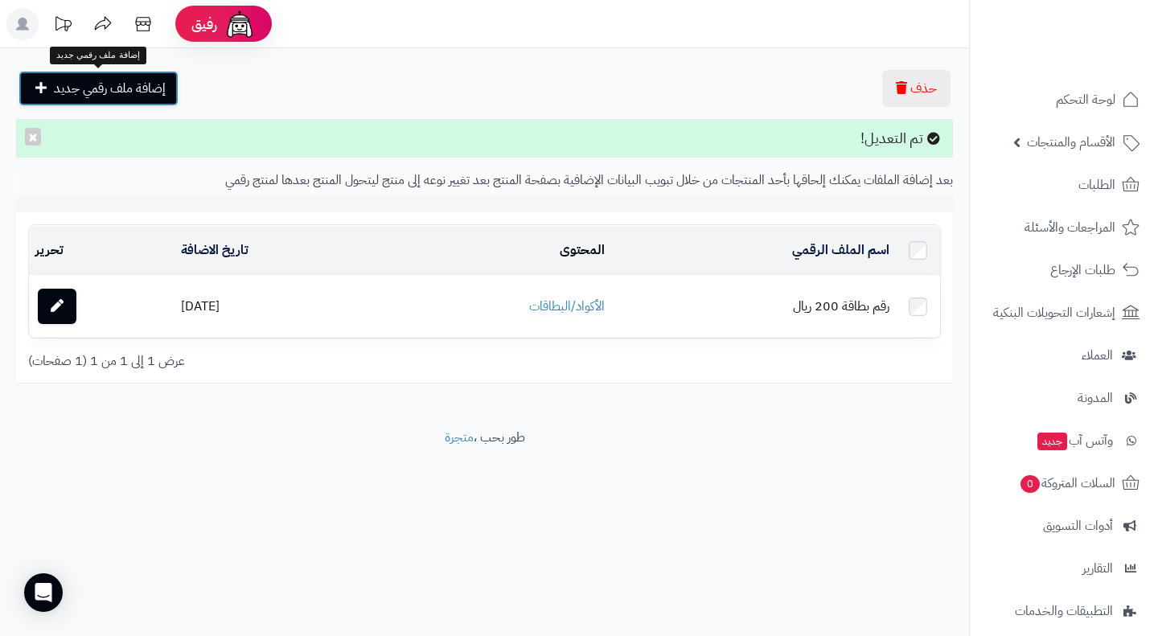
click at [109, 88] on span "إضافة ملف رقمي جديد" at bounding box center [110, 88] width 112 height 19
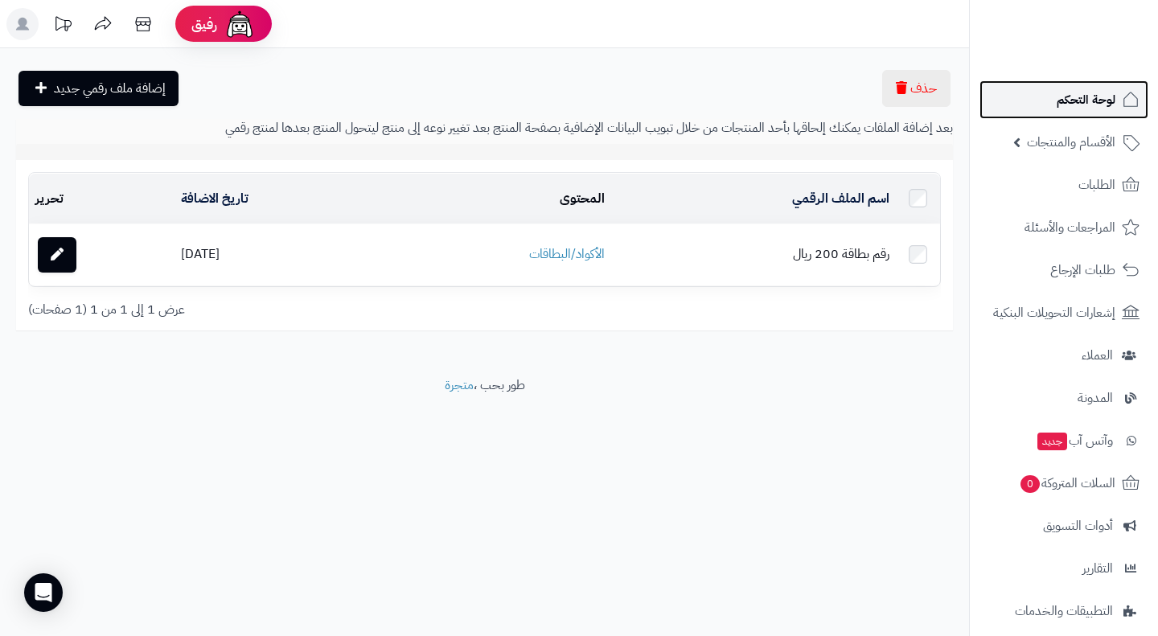
click at [1052, 107] on link "لوحة التحكم" at bounding box center [1063, 99] width 169 height 39
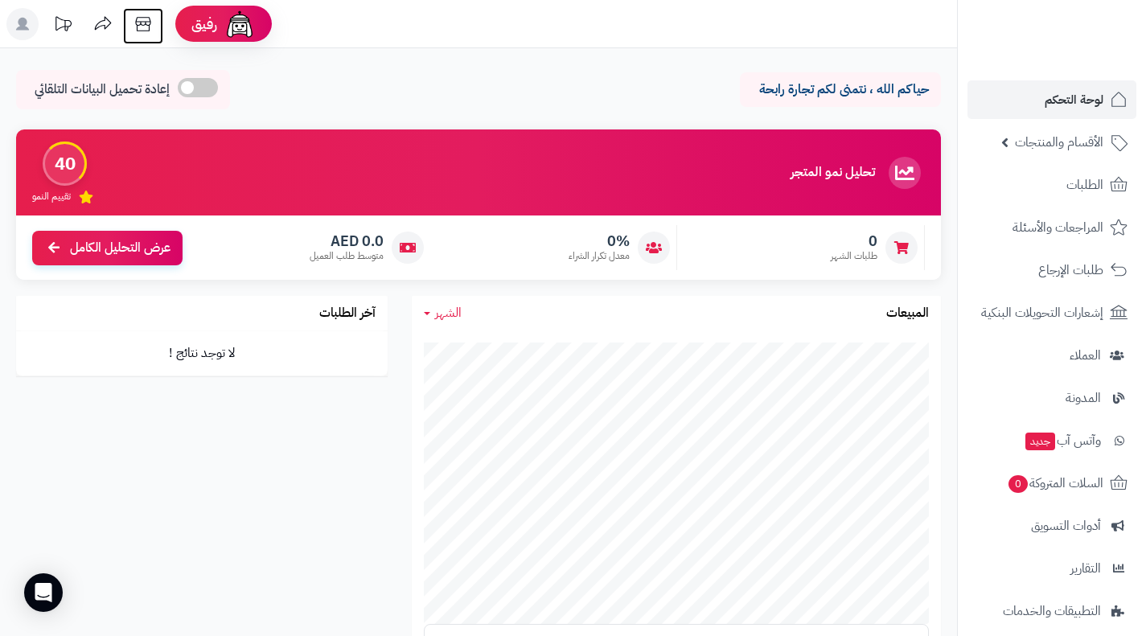
click at [144, 22] on icon at bounding box center [142, 24] width 15 height 14
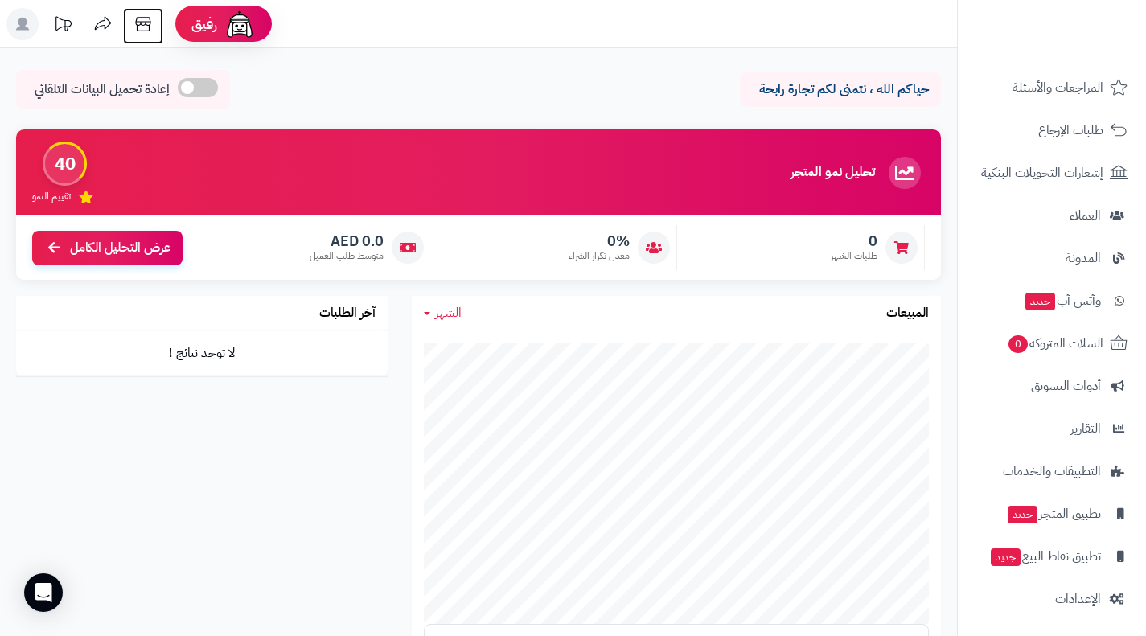
scroll to position [142, 0]
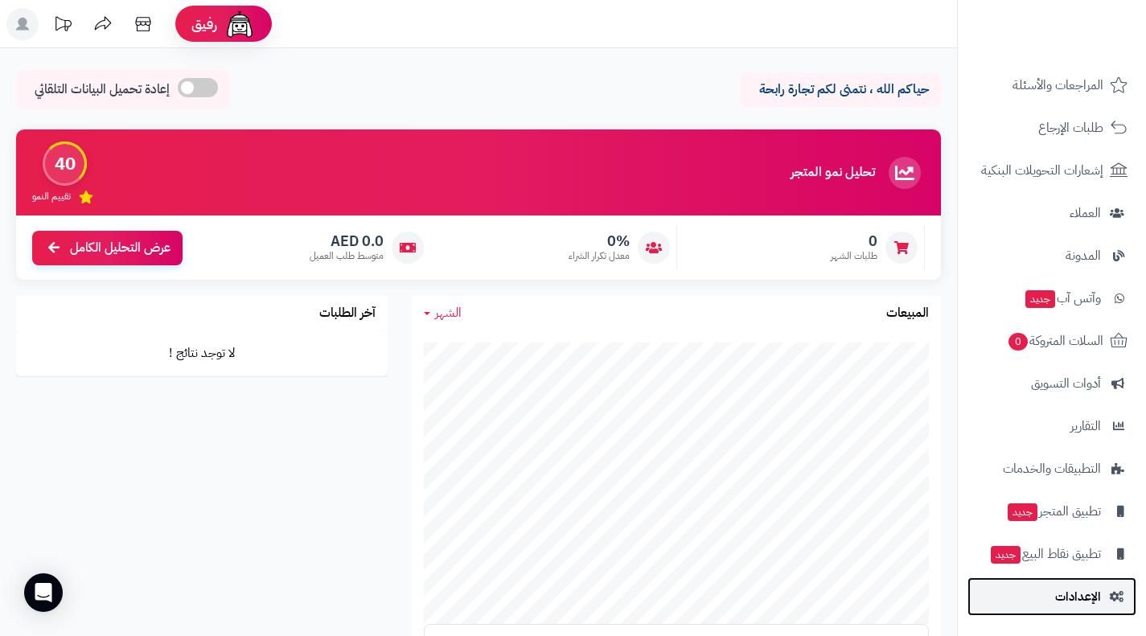
click at [1082, 597] on span "الإعدادات" at bounding box center [1078, 596] width 46 height 23
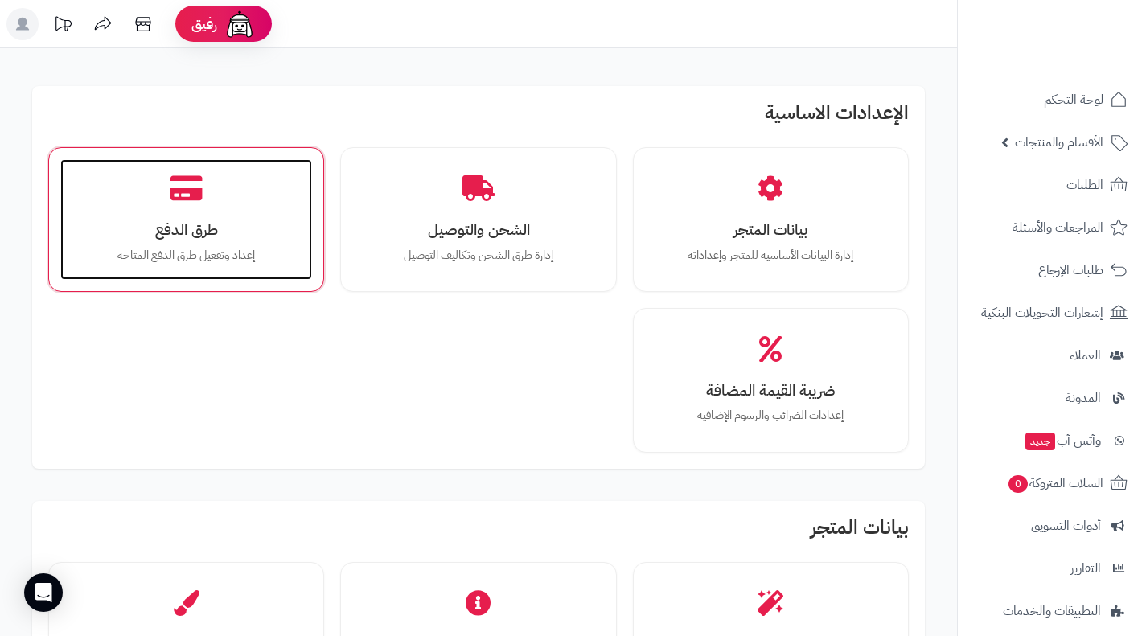
click at [166, 230] on h3 "طرق الدفع" at bounding box center [185, 229] width 219 height 17
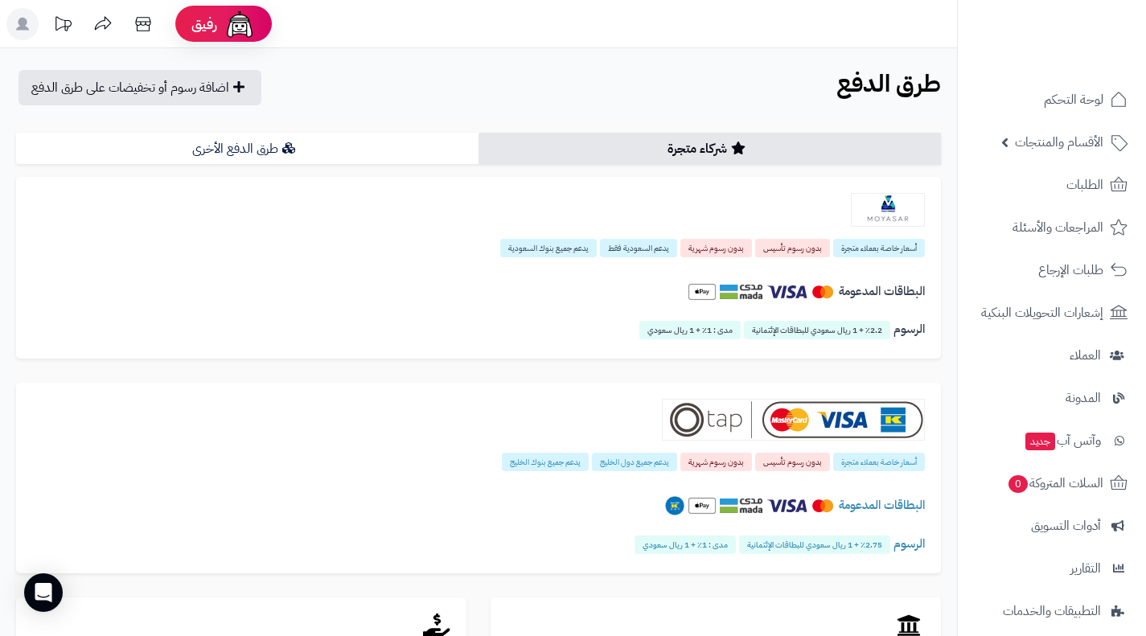
scroll to position [32, 0]
